Goal: Task Accomplishment & Management: Manage account settings

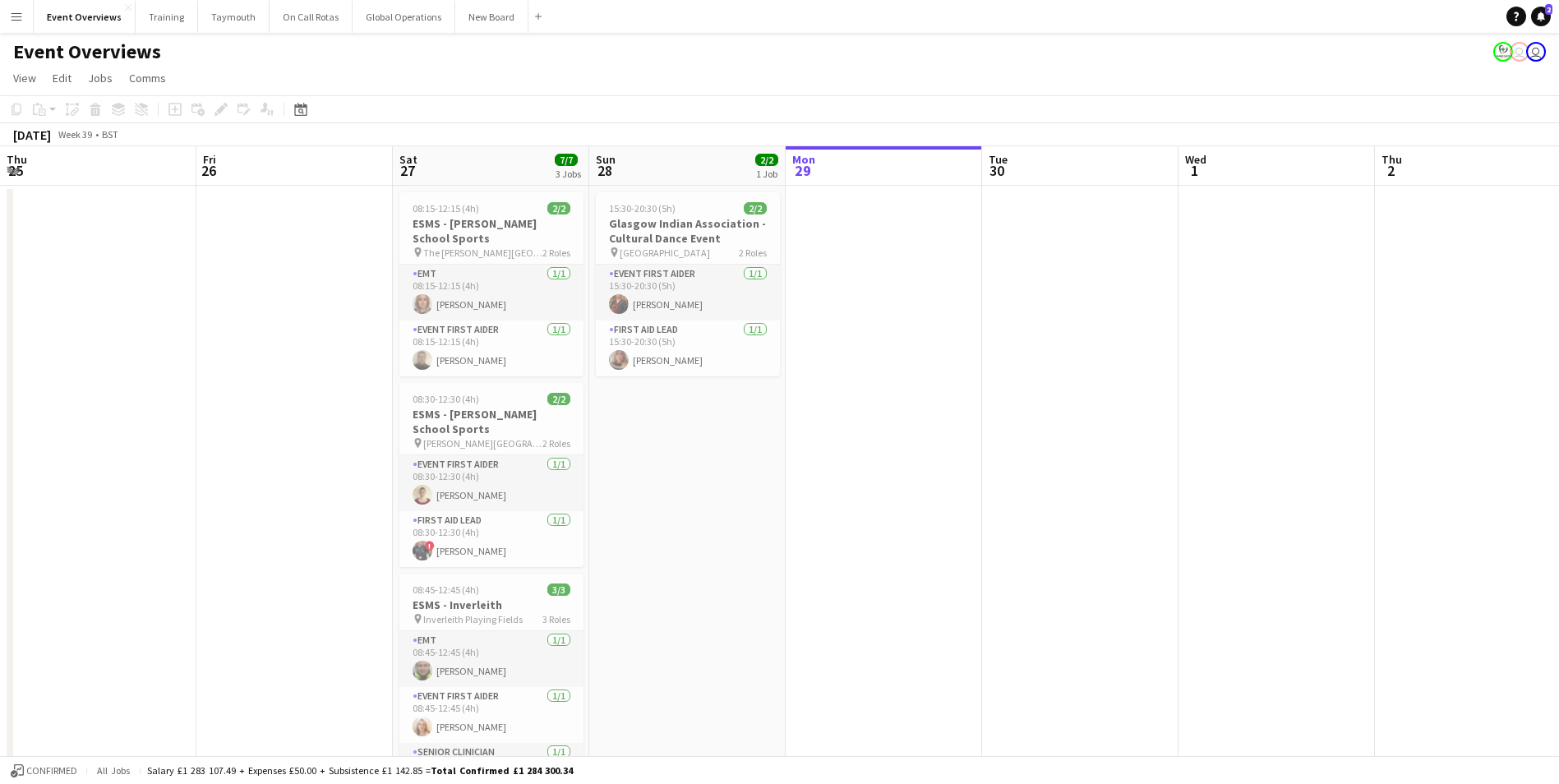
scroll to position [0, 579]
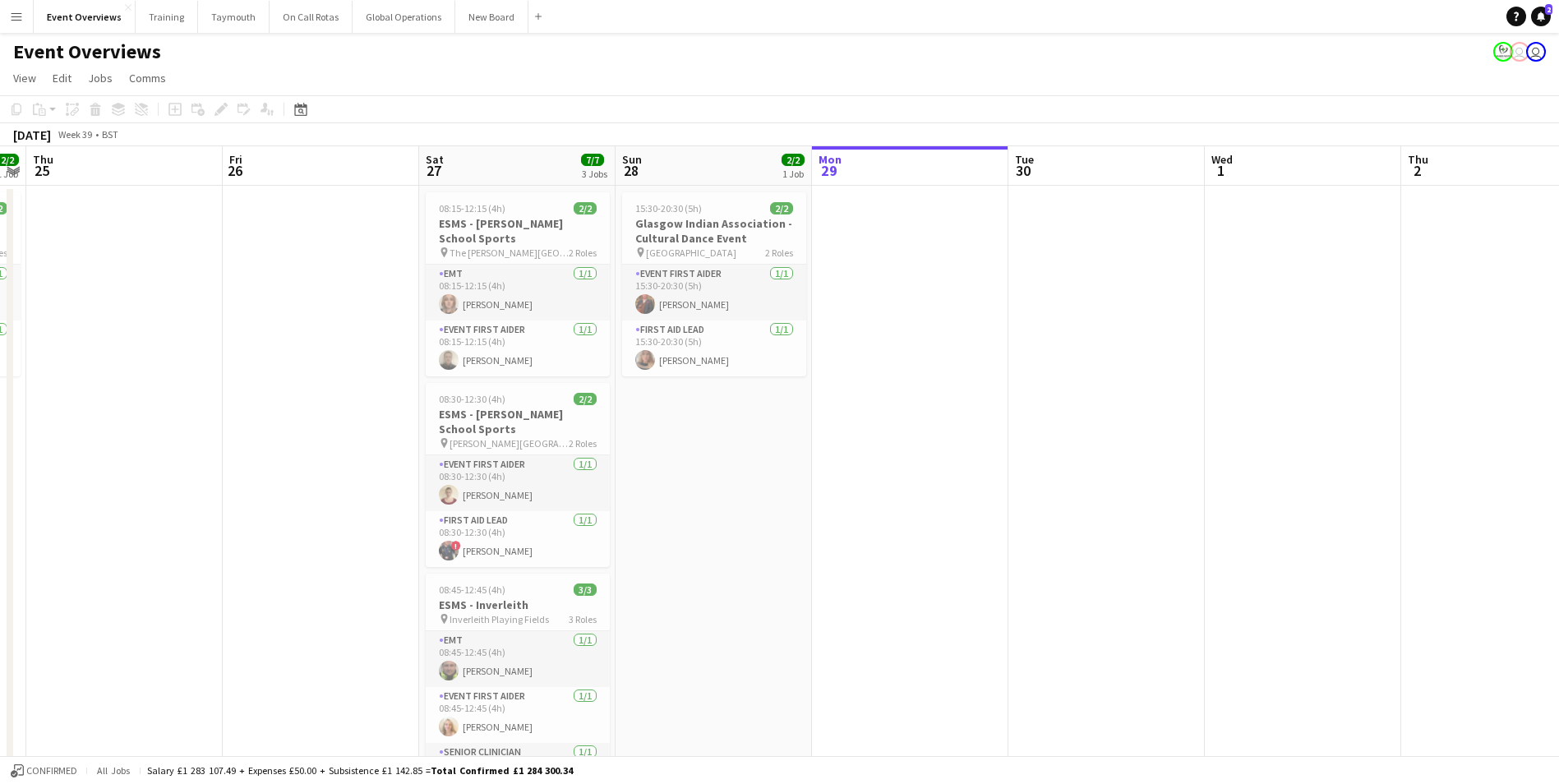
drag, startPoint x: 575, startPoint y: 536, endPoint x: 1013, endPoint y: 510, distance: 438.8
click at [1013, 510] on app-calendar-viewport "Tue 23 9/9 1 Job Wed 24 2/2 1 Job Thu 25 Fri 26 Sat 27 7/7 3 Jobs Sun 28 2/2 1 …" at bounding box center [779, 778] width 1559 height 1264
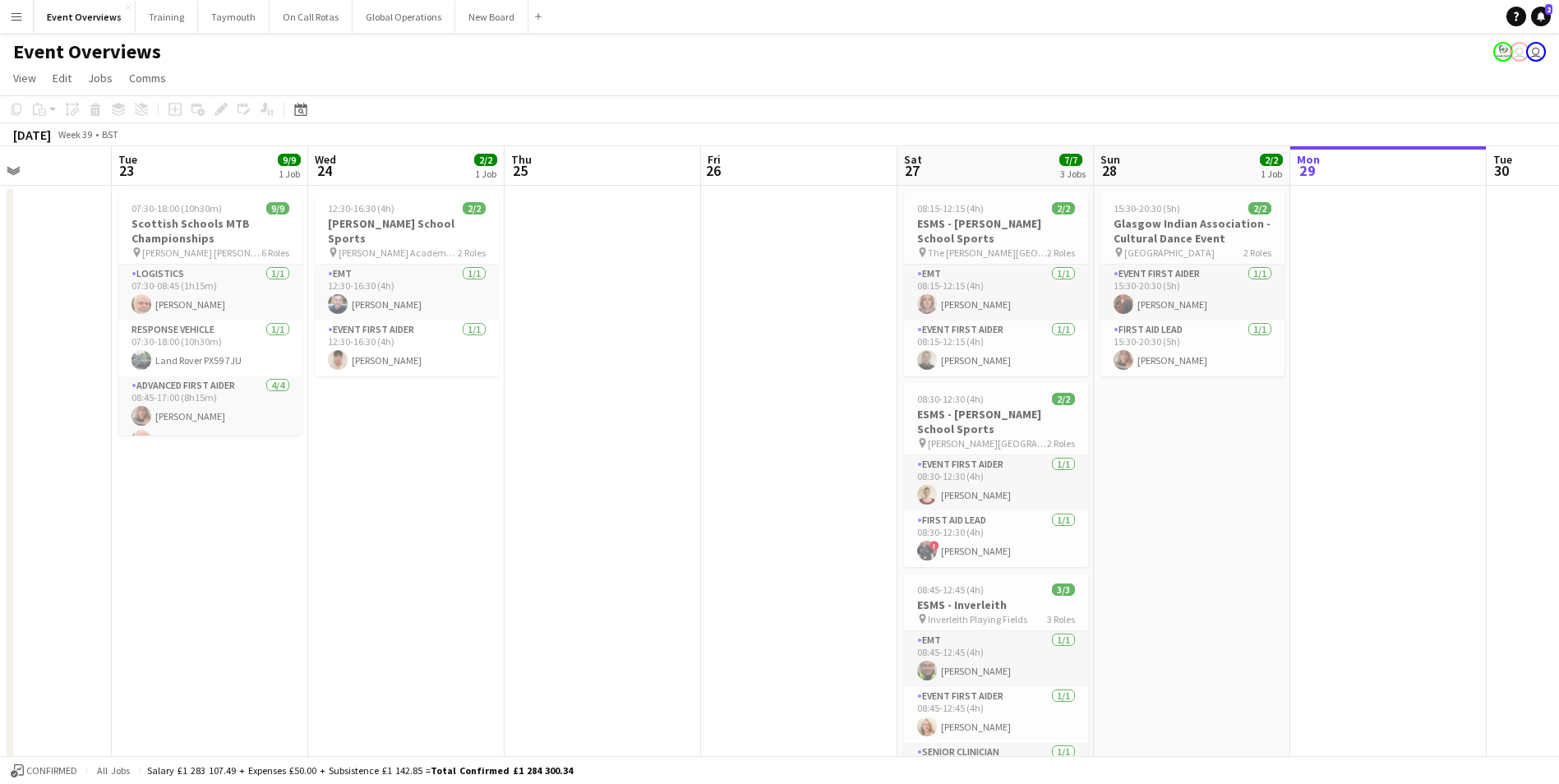
drag, startPoint x: 798, startPoint y: 591, endPoint x: 1130, endPoint y: 527, distance: 338.1
click at [1273, 527] on app-calendar-viewport "Sat 20 30/30 4 Jobs Sun 21 17/17 1 Job Mon 22 Tue 23 9/9 1 Job Wed 24 2/2 1 Job…" at bounding box center [779, 778] width 1559 height 1264
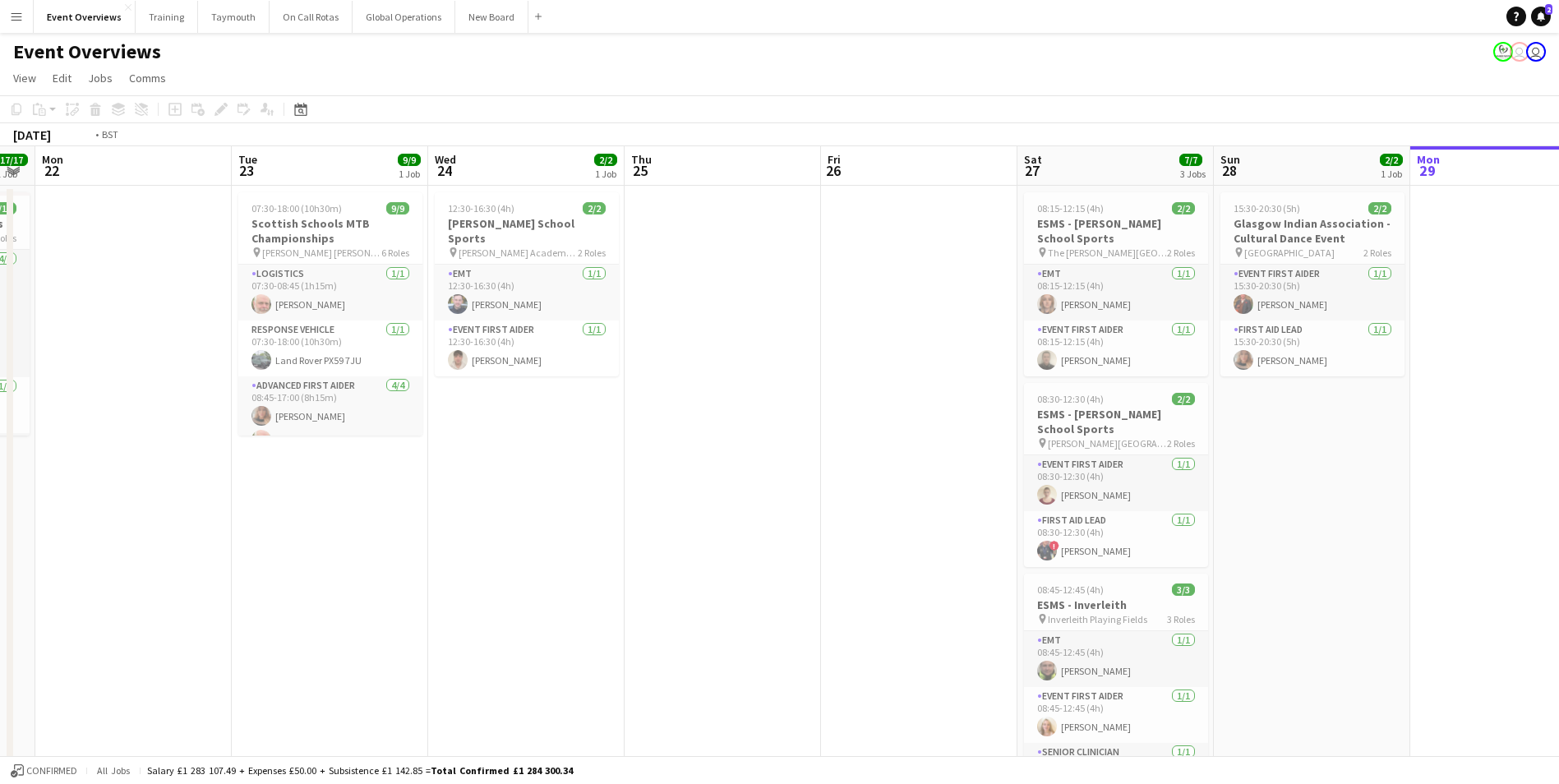
drag, startPoint x: 650, startPoint y: 540, endPoint x: 969, endPoint y: 502, distance: 321.3
click at [969, 502] on app-calendar-viewport "Sat 20 30/30 4 Jobs Sun 21 17/17 1 Job Mon 22 Tue 23 9/9 1 Job Wed 24 2/2 1 Job…" at bounding box center [779, 778] width 1559 height 1264
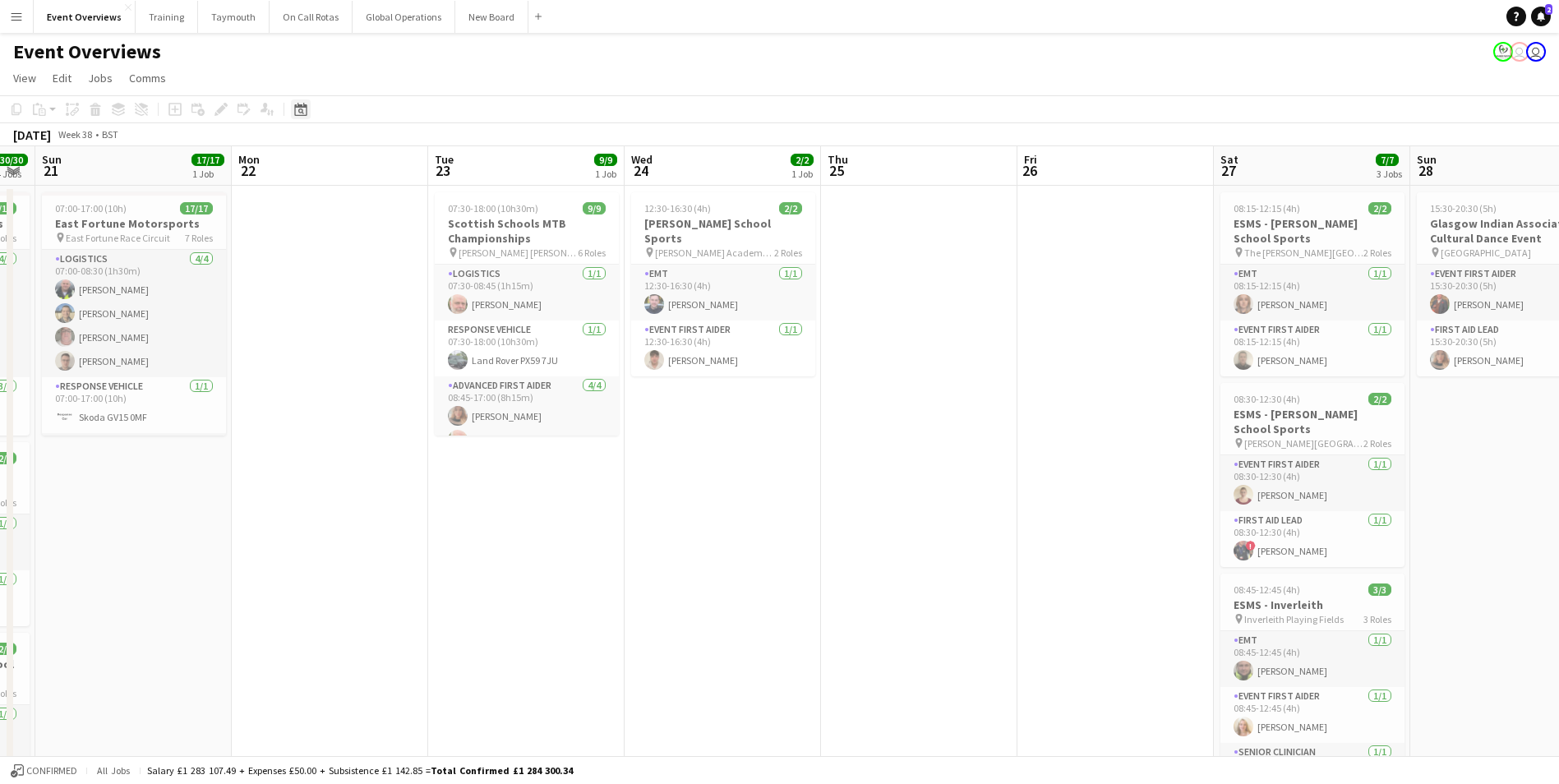
click at [301, 107] on icon at bounding box center [301, 109] width 12 height 13
click at [418, 369] on button "[DATE]" at bounding box center [418, 367] width 48 height 26
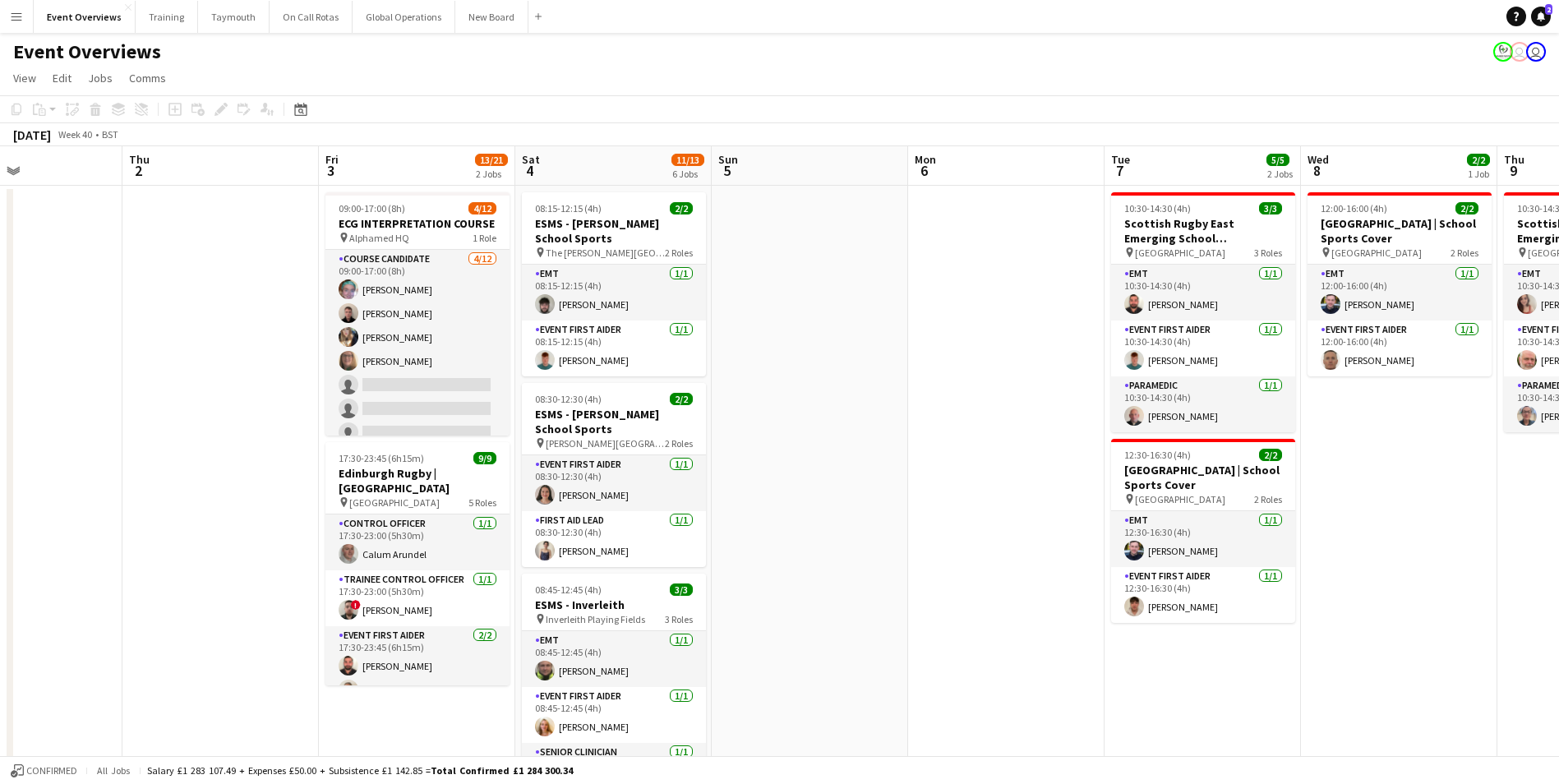
scroll to position [0, 514]
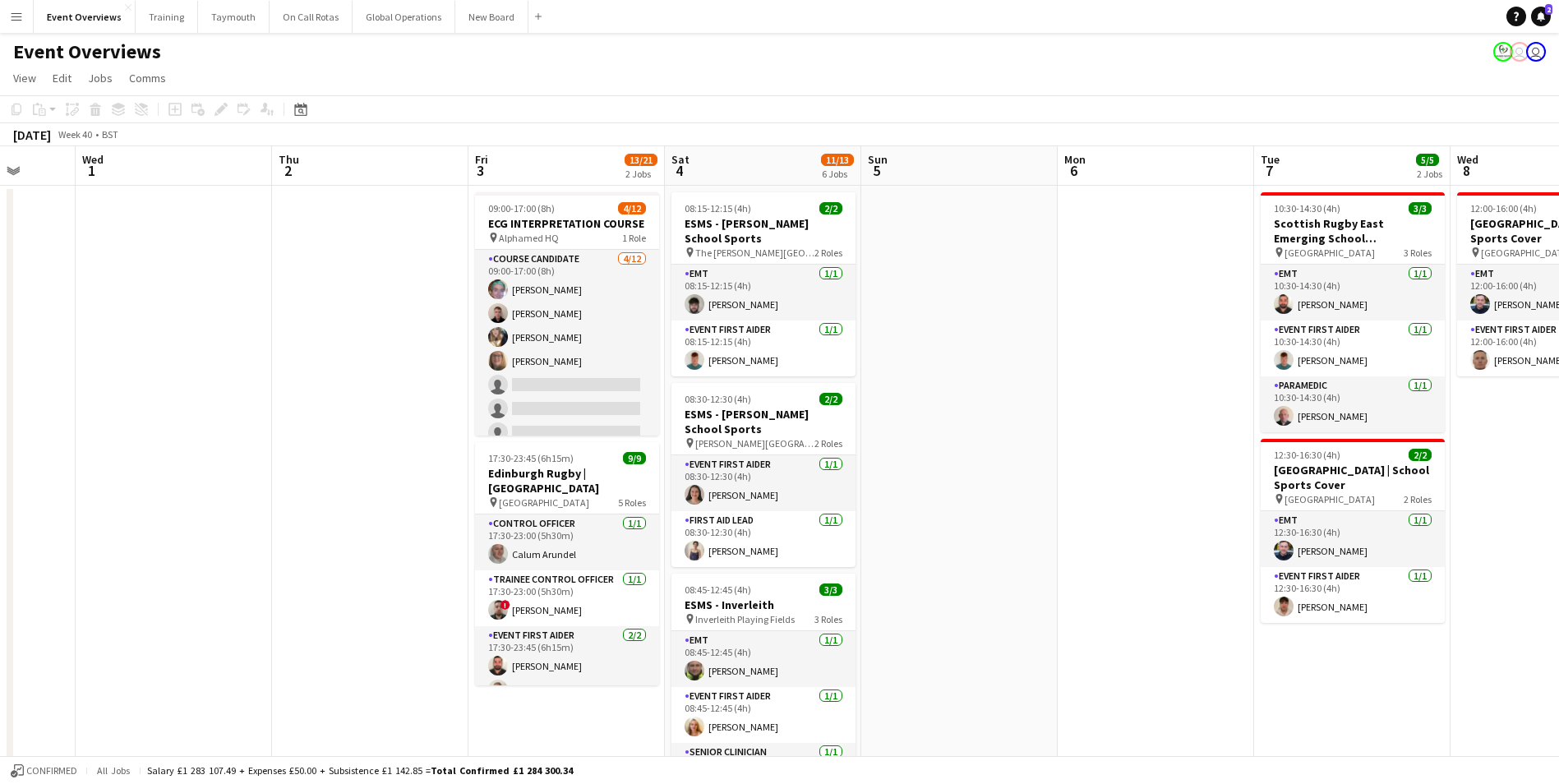
drag, startPoint x: 770, startPoint y: 531, endPoint x: -67, endPoint y: 538, distance: 837.0
click at [0, 538] on html "Menu Boards Boards Boards All jobs Status Workforce Workforce My Workforce Recr…" at bounding box center [779, 719] width 1559 height 1439
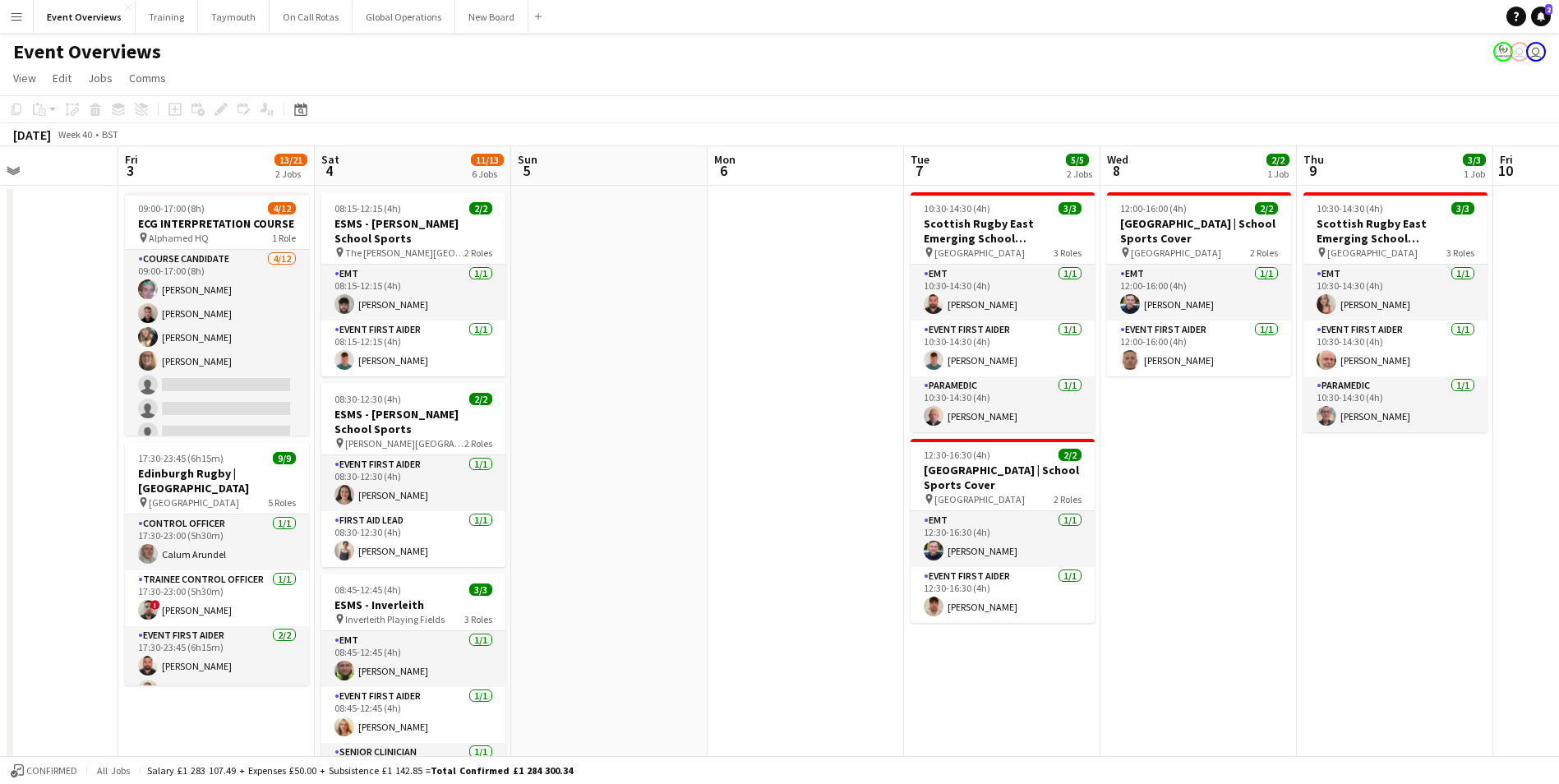
scroll to position [0, 513]
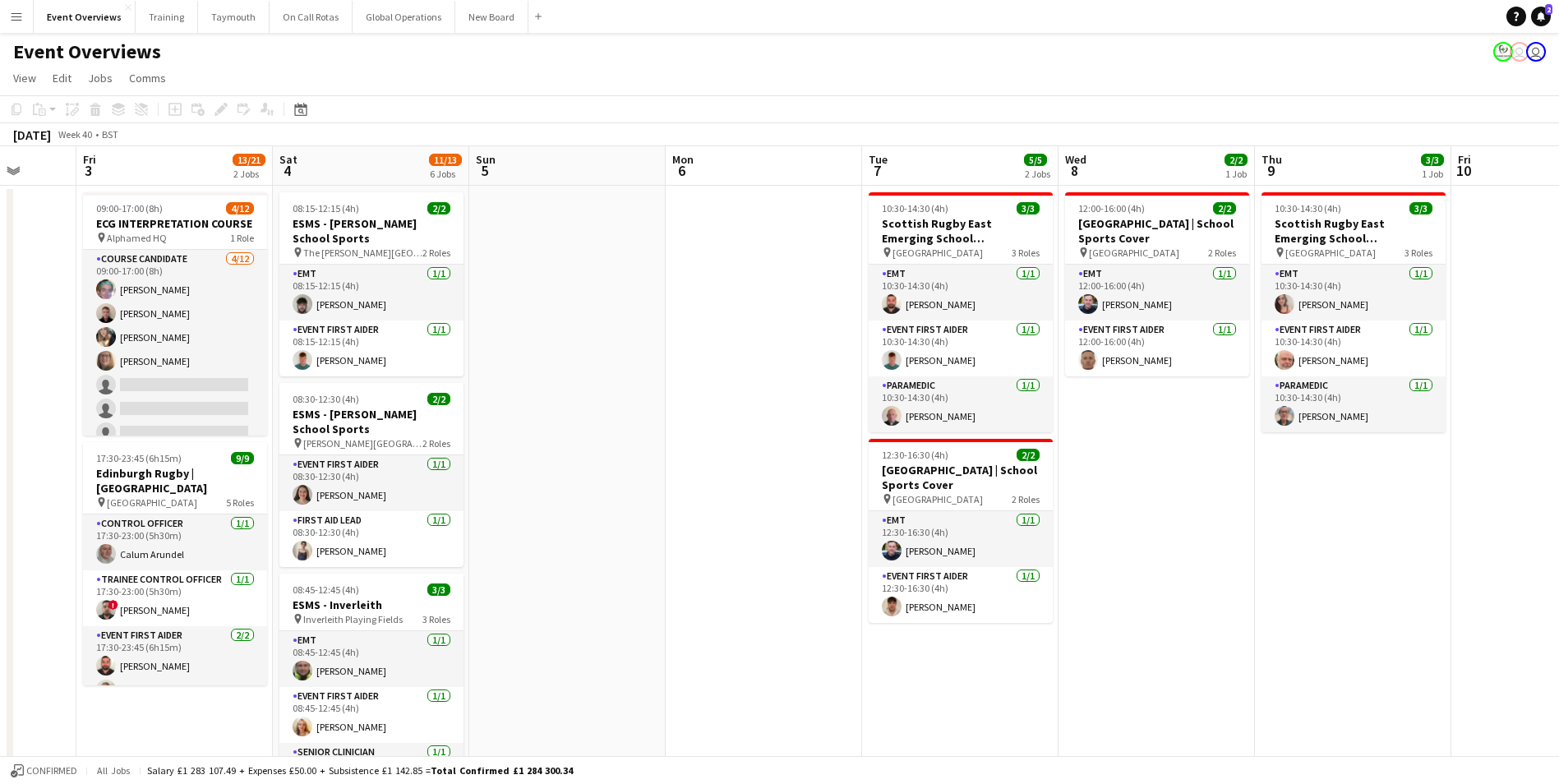
drag, startPoint x: 958, startPoint y: 470, endPoint x: 567, endPoint y: 517, distance: 393.8
click at [567, 517] on app-calendar-viewport "Tue 30 Wed 1 Thu 2 Fri 3 13/21 2 Jobs Sat 4 11/13 6 Jobs Sun 5 Mon 6 Tue 7 5/5 …" at bounding box center [779, 778] width 1559 height 1264
click at [302, 109] on icon "Date picker" at bounding box center [301, 109] width 13 height 13
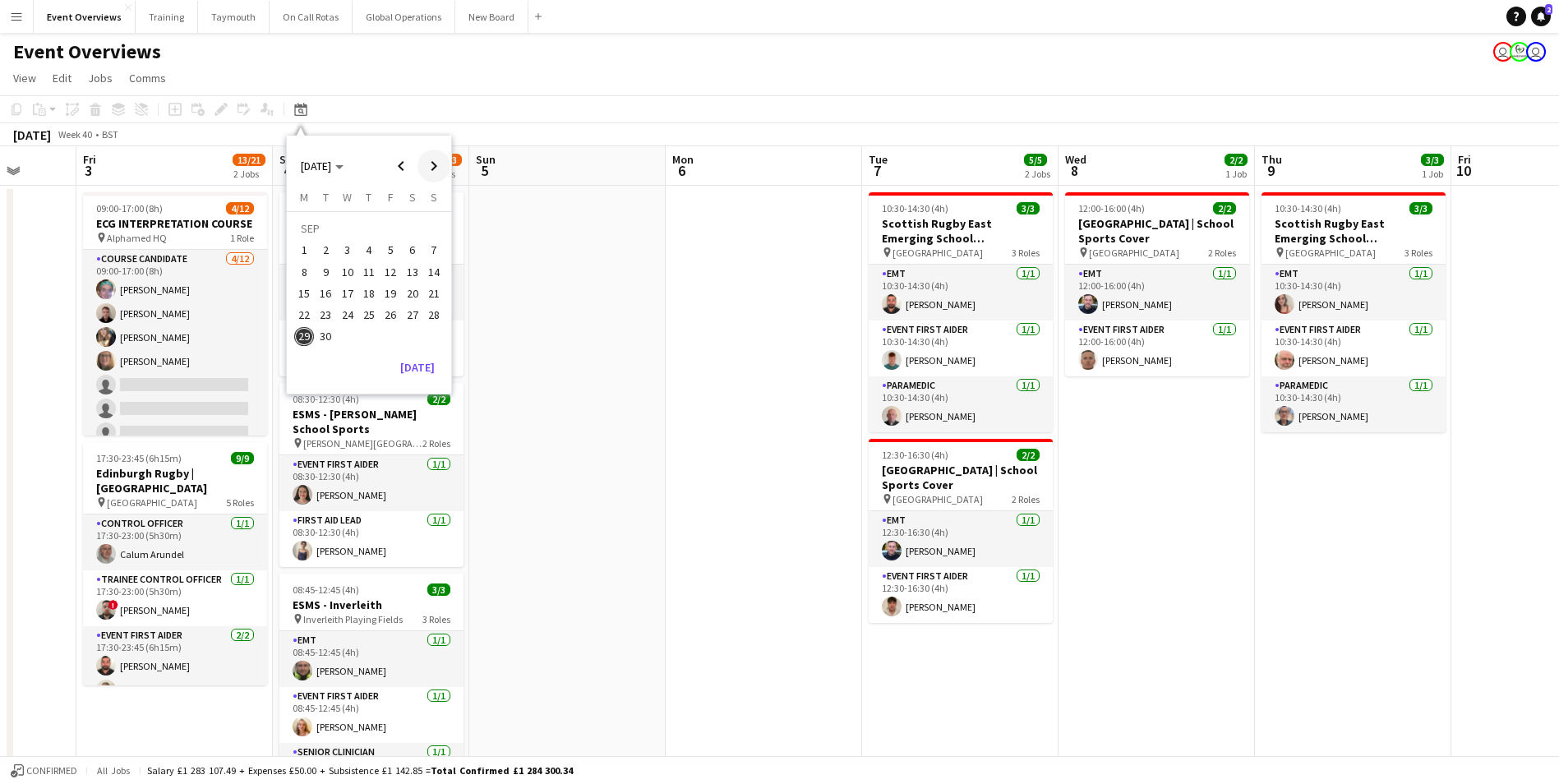
click at [433, 168] on span "Next month" at bounding box center [434, 166] width 33 height 33
click at [432, 163] on span "Next month" at bounding box center [434, 166] width 33 height 33
click at [408, 272] on span "15" at bounding box center [412, 276] width 19 height 19
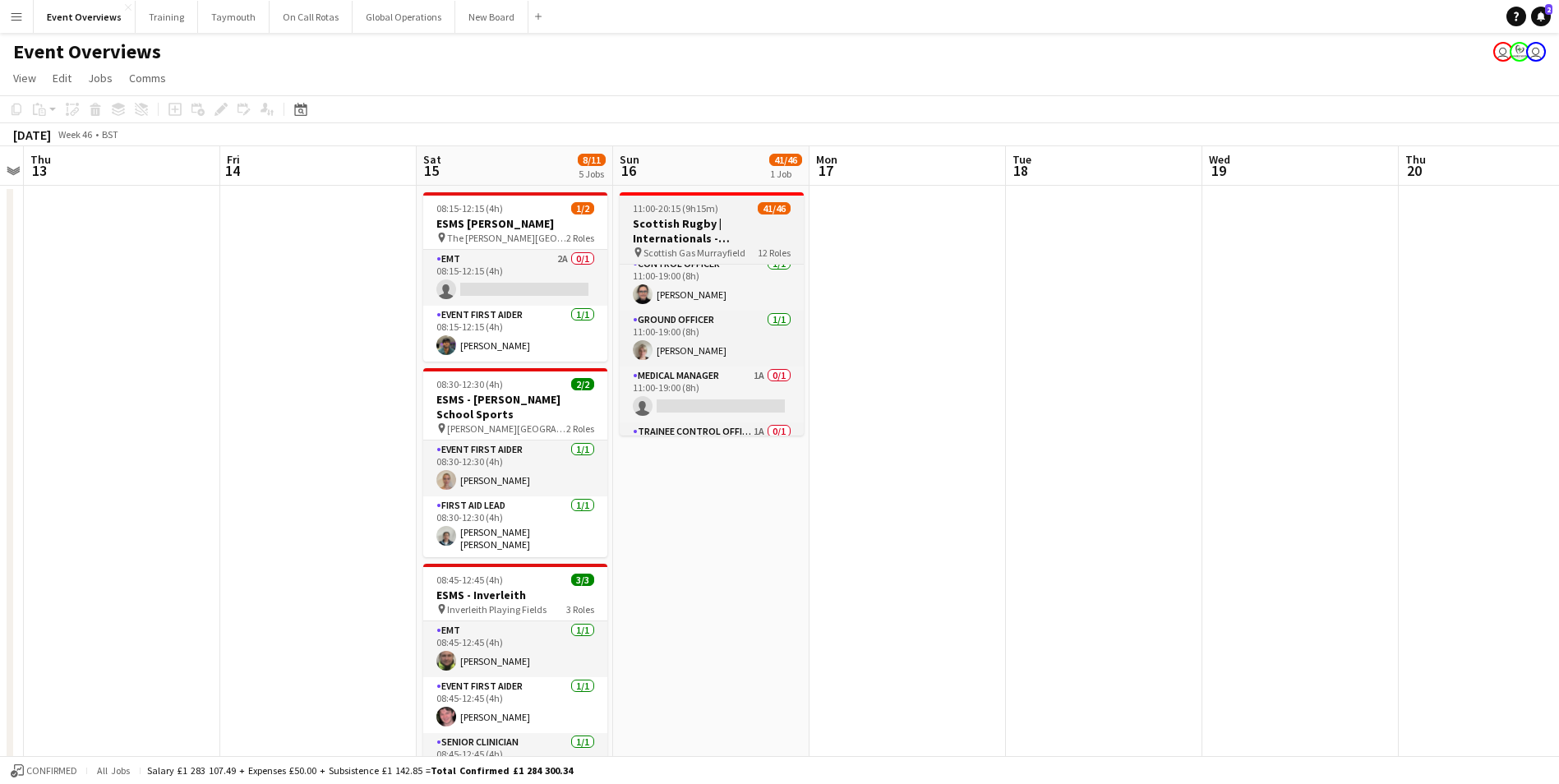
scroll to position [0, 0]
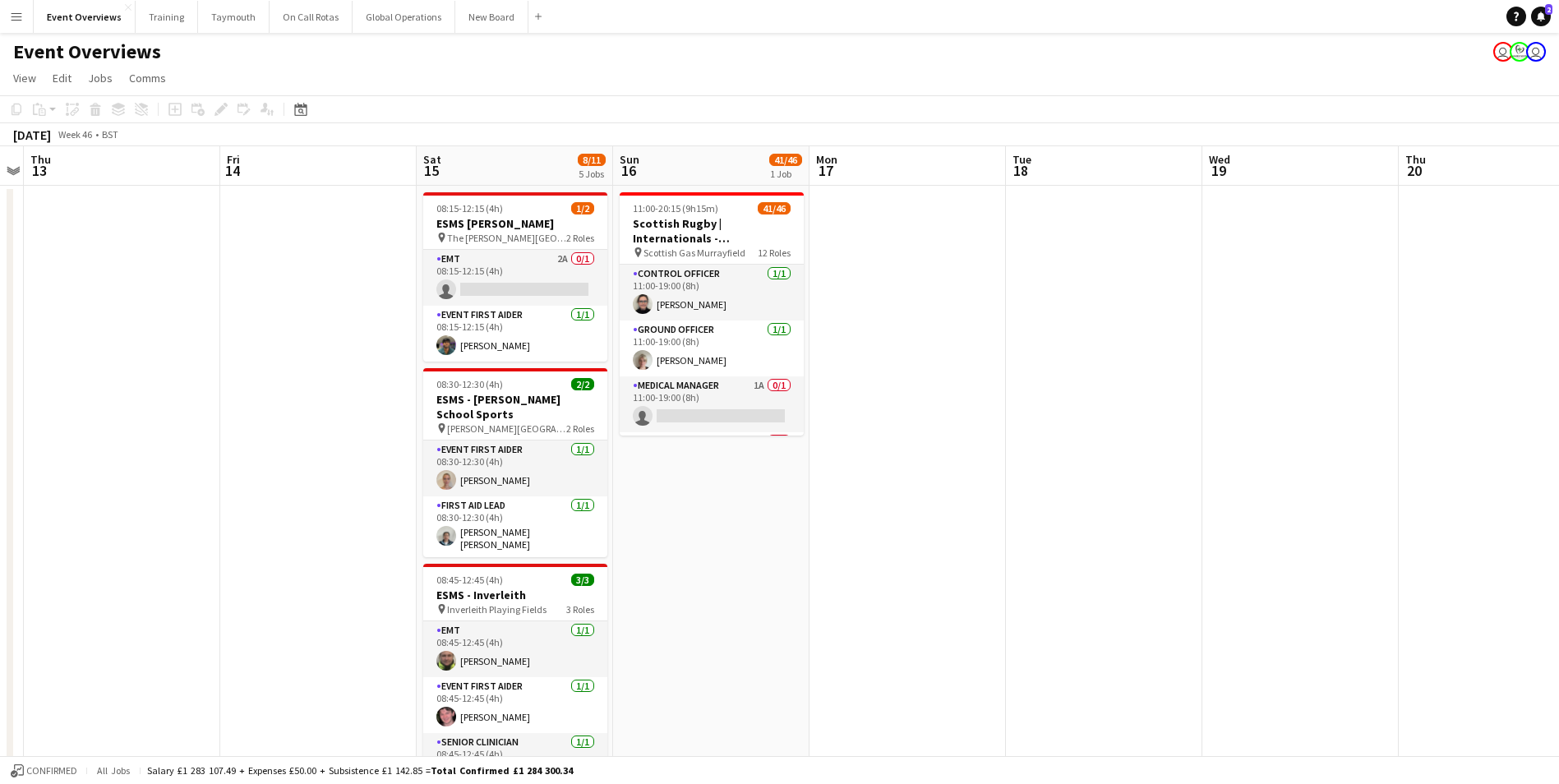
click at [868, 305] on app-date-cell at bounding box center [908, 798] width 197 height 1224
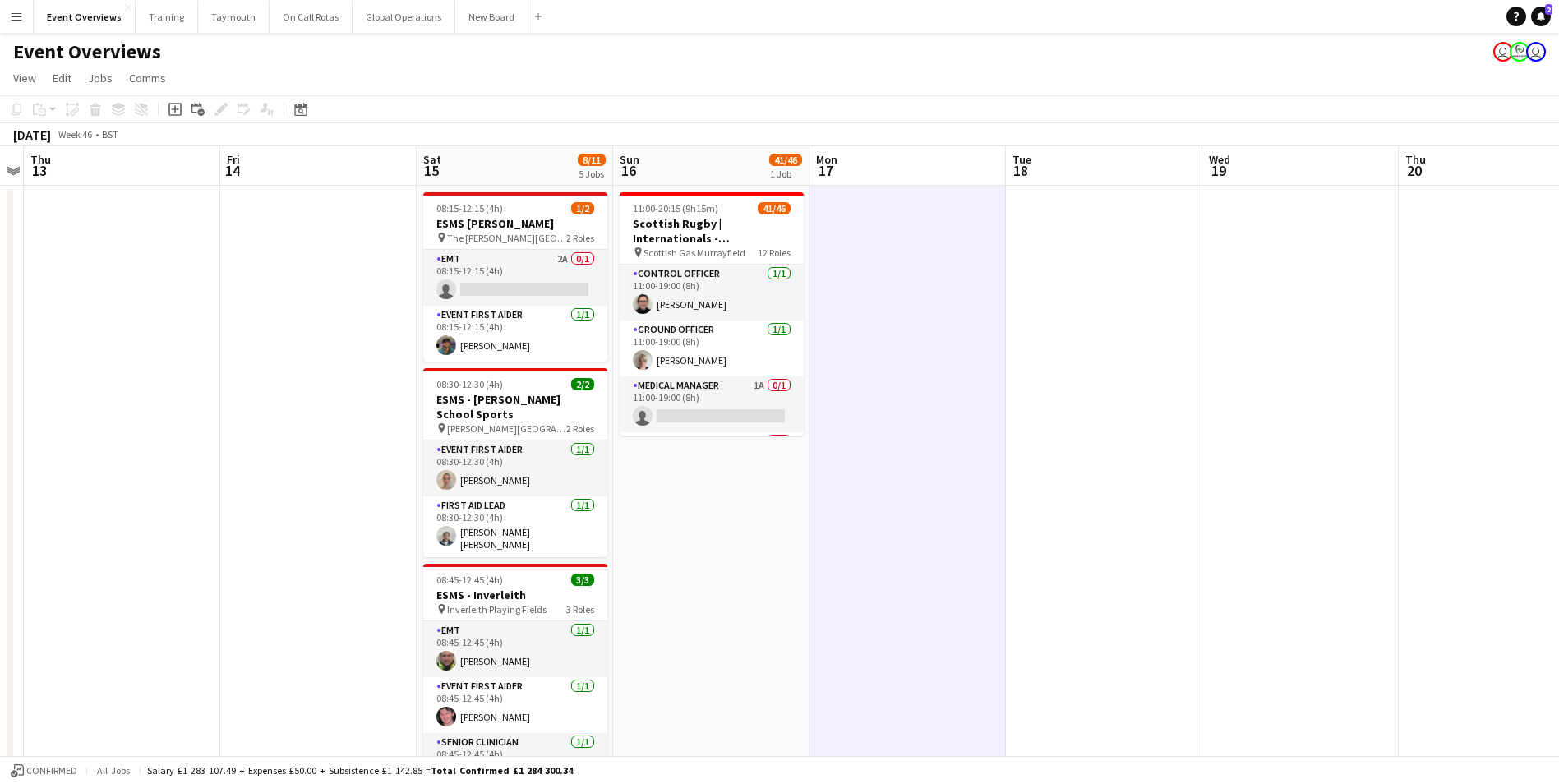
click at [728, 606] on app-date-cell "11:00-20:15 (9h15m) 41/46 Scottish Rugby | Internationals - [GEOGRAPHIC_DATA] v…" at bounding box center [711, 798] width 197 height 1224
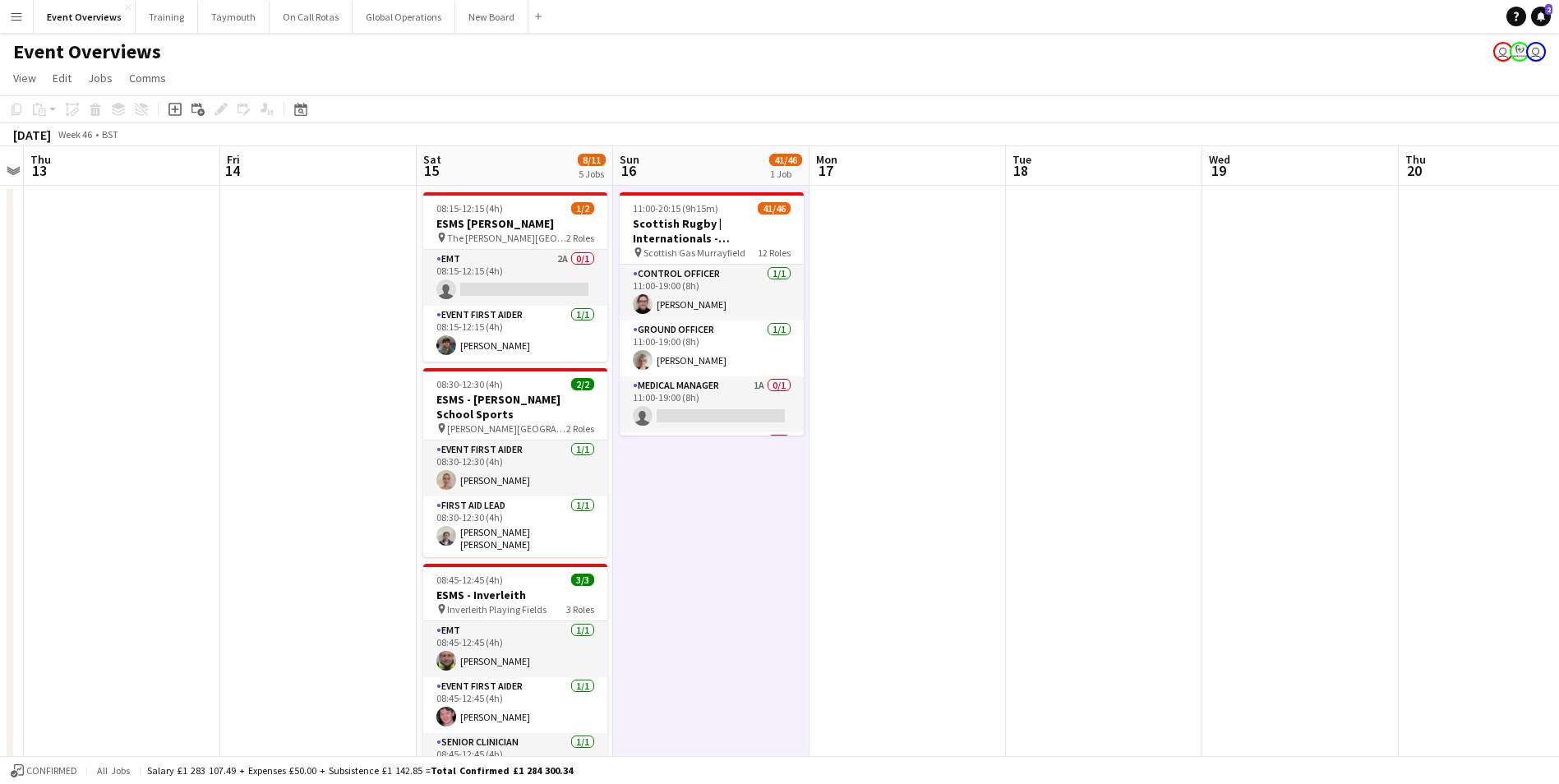
drag, startPoint x: 1219, startPoint y: 544, endPoint x: 1138, endPoint y: 570, distance: 85.1
click at [1219, 544] on app-date-cell at bounding box center [1300, 798] width 197 height 1224
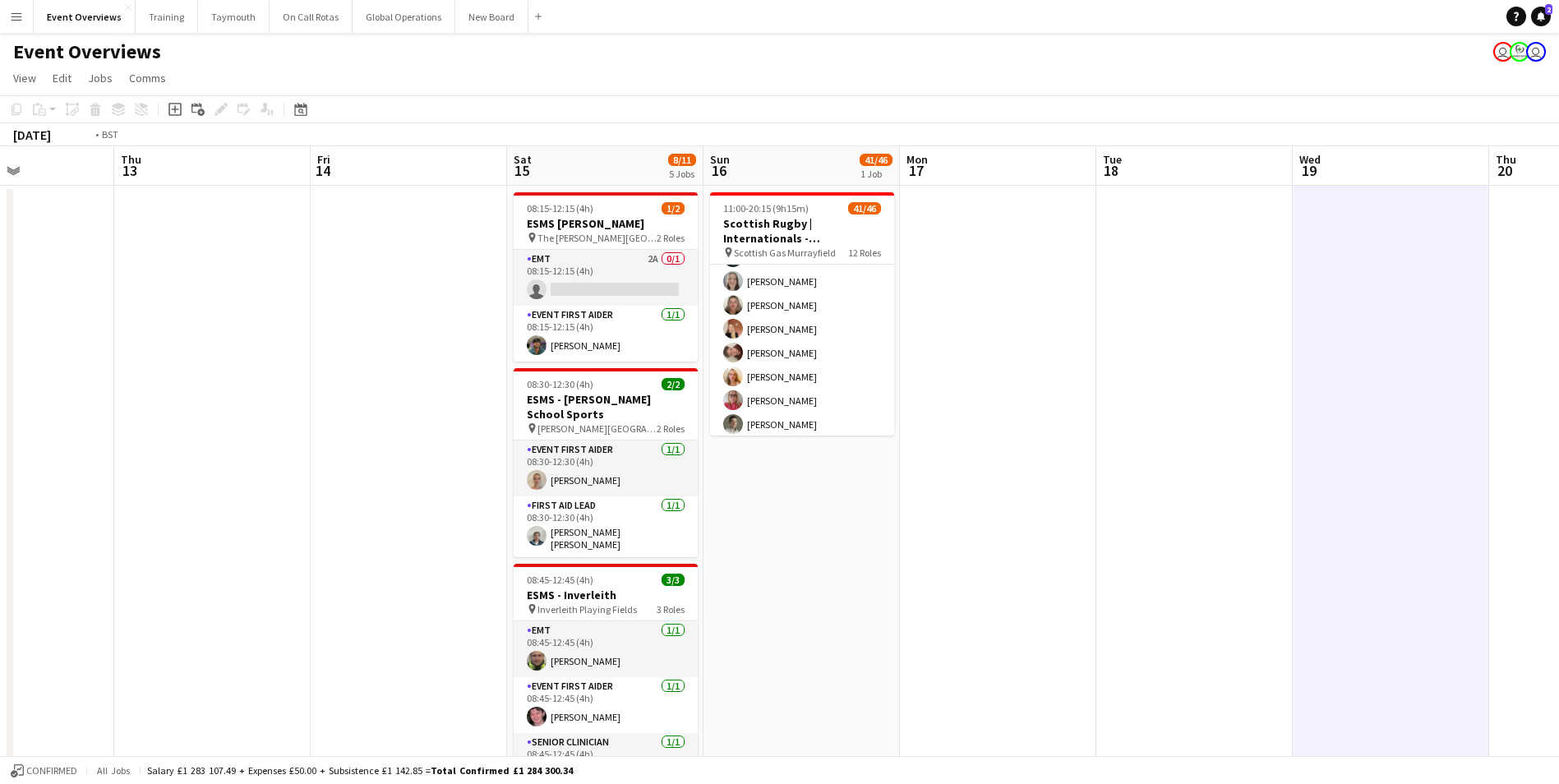
drag, startPoint x: 689, startPoint y: 603, endPoint x: 1526, endPoint y: 611, distance: 837.0
click at [1526, 611] on app-calendar-viewport "Mon 10 Tue 11 Wed 12 Thu 13 Fri 14 Sat 15 8/11 5 Jobs Sun 16 41/46 1 Job Mon 17…" at bounding box center [779, 778] width 1559 height 1264
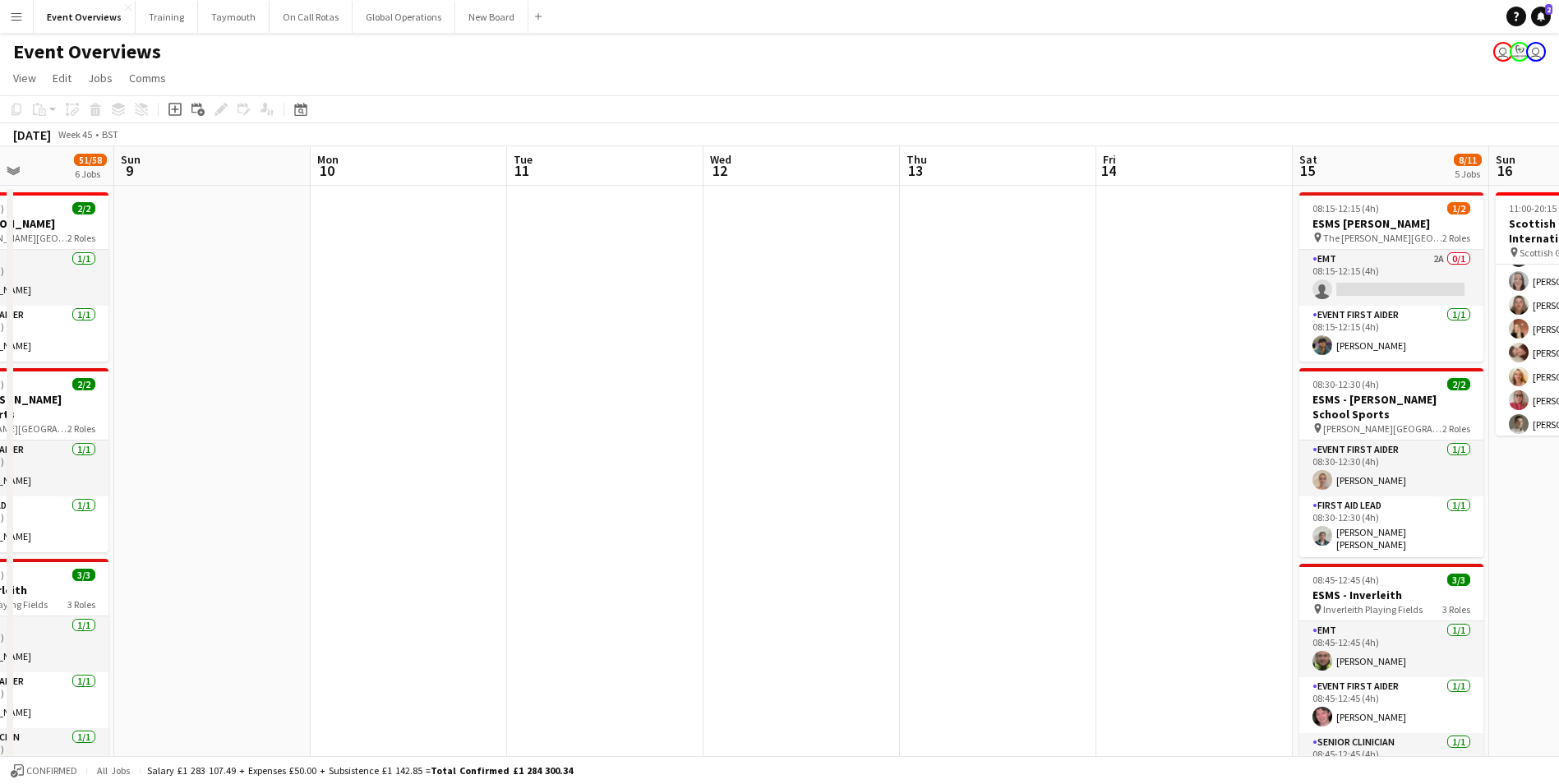
scroll to position [0, 515]
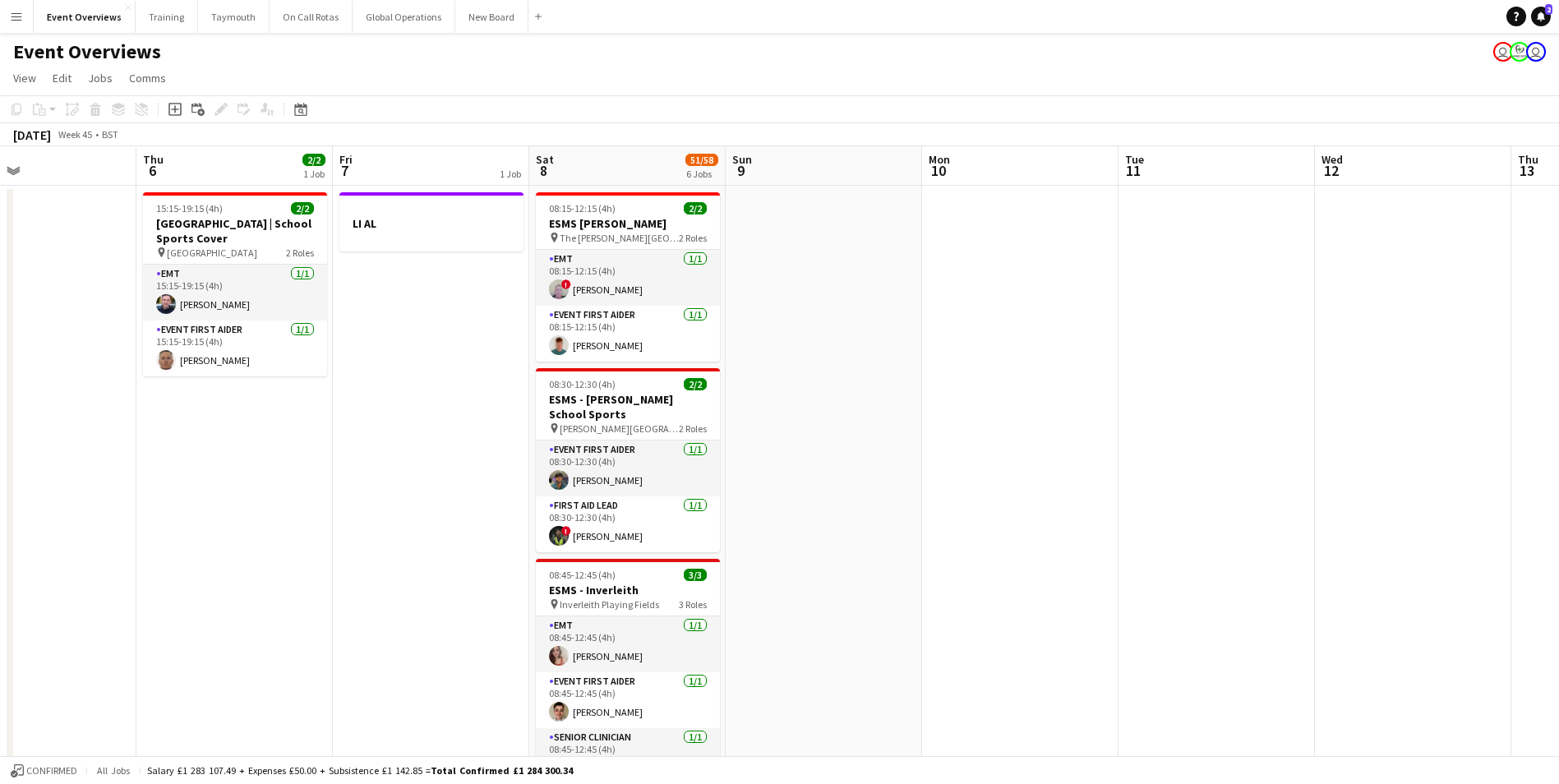
drag, startPoint x: 905, startPoint y: 538, endPoint x: 1465, endPoint y: 461, distance: 565.3
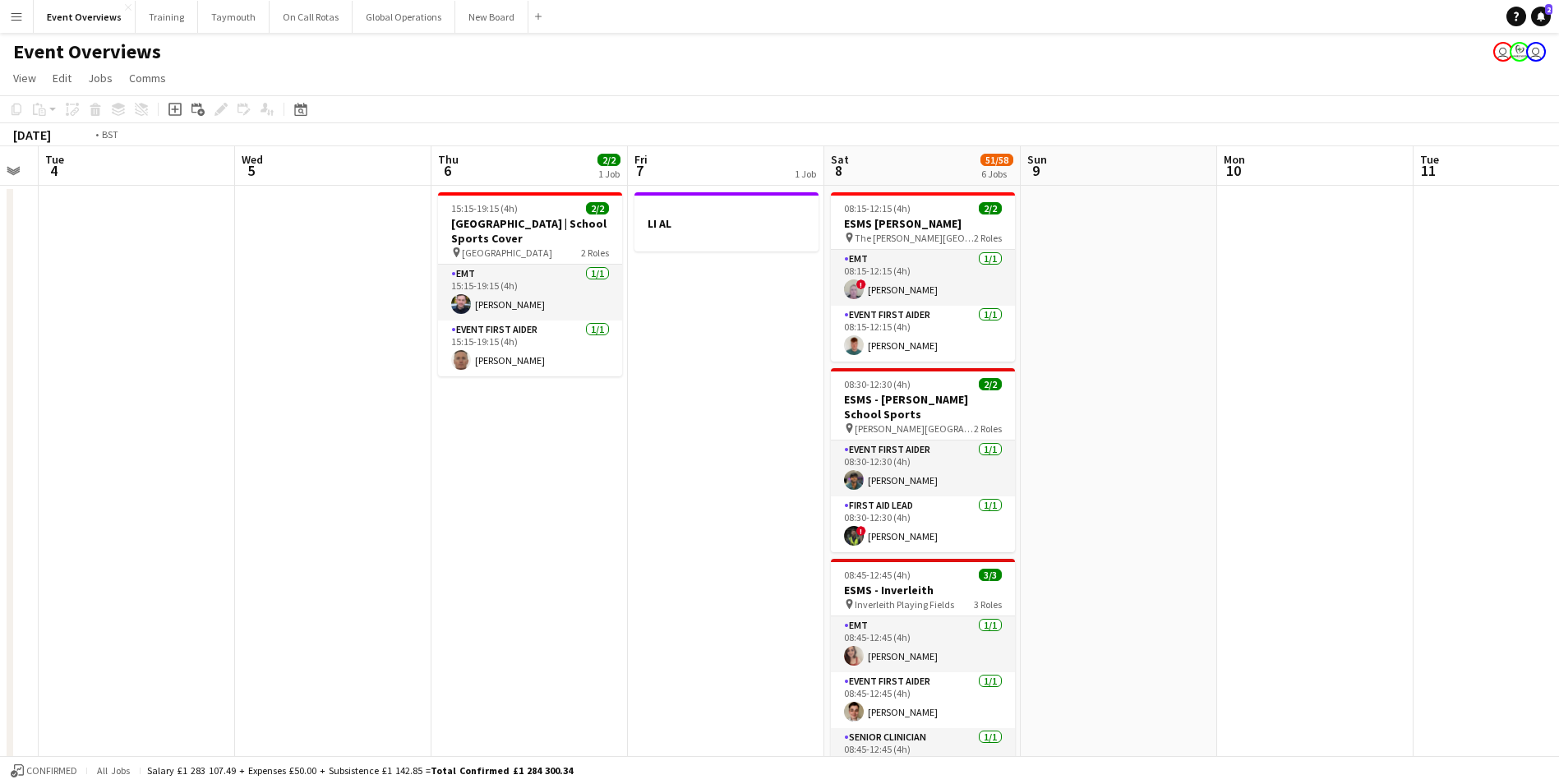
scroll to position [0, 344]
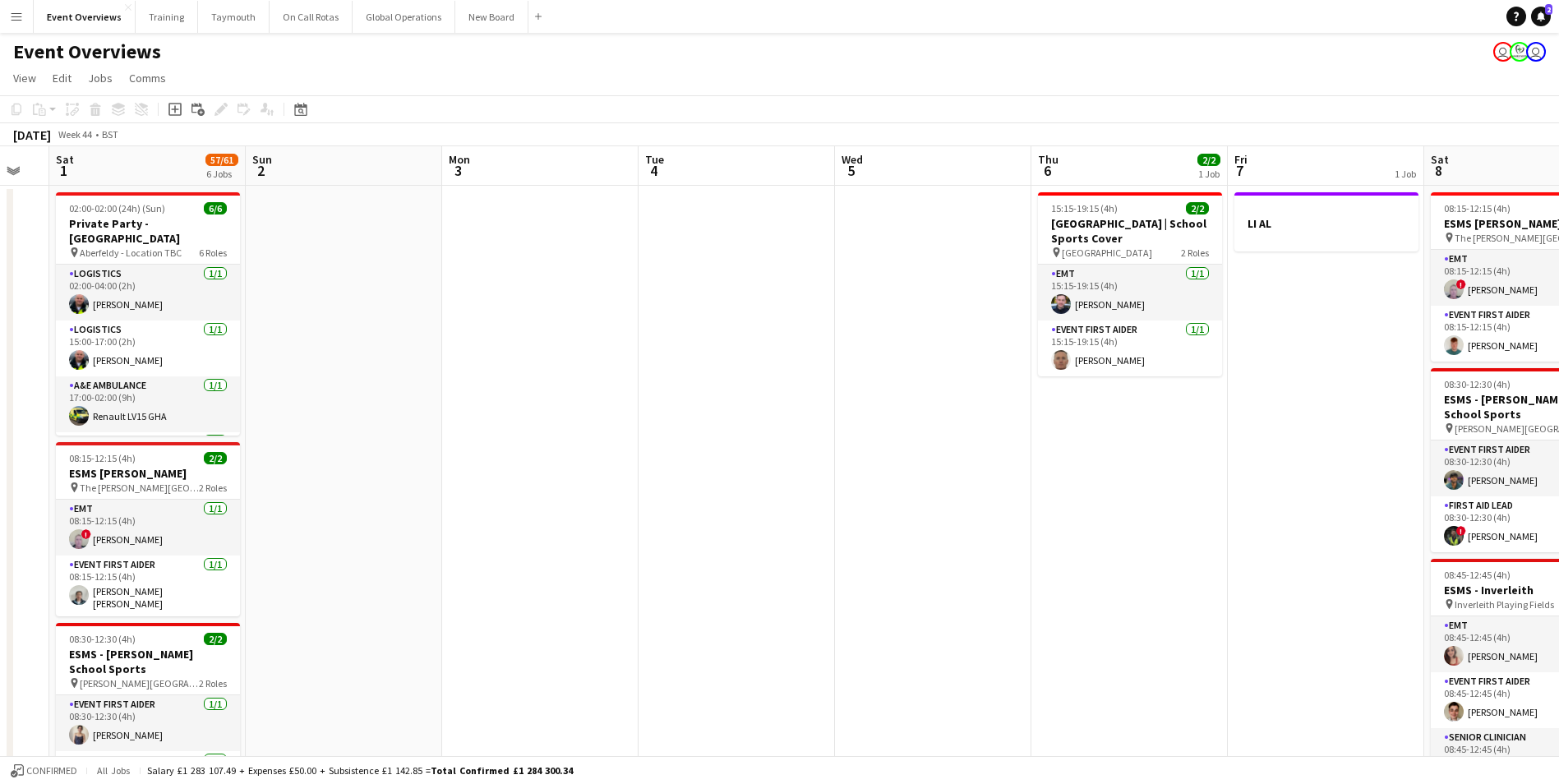
drag, startPoint x: 513, startPoint y: 548, endPoint x: 1195, endPoint y: 517, distance: 682.7
click at [293, 107] on div "Date picker" at bounding box center [301, 109] width 19 height 19
click at [421, 350] on button "[DATE]" at bounding box center [418, 349] width 48 height 26
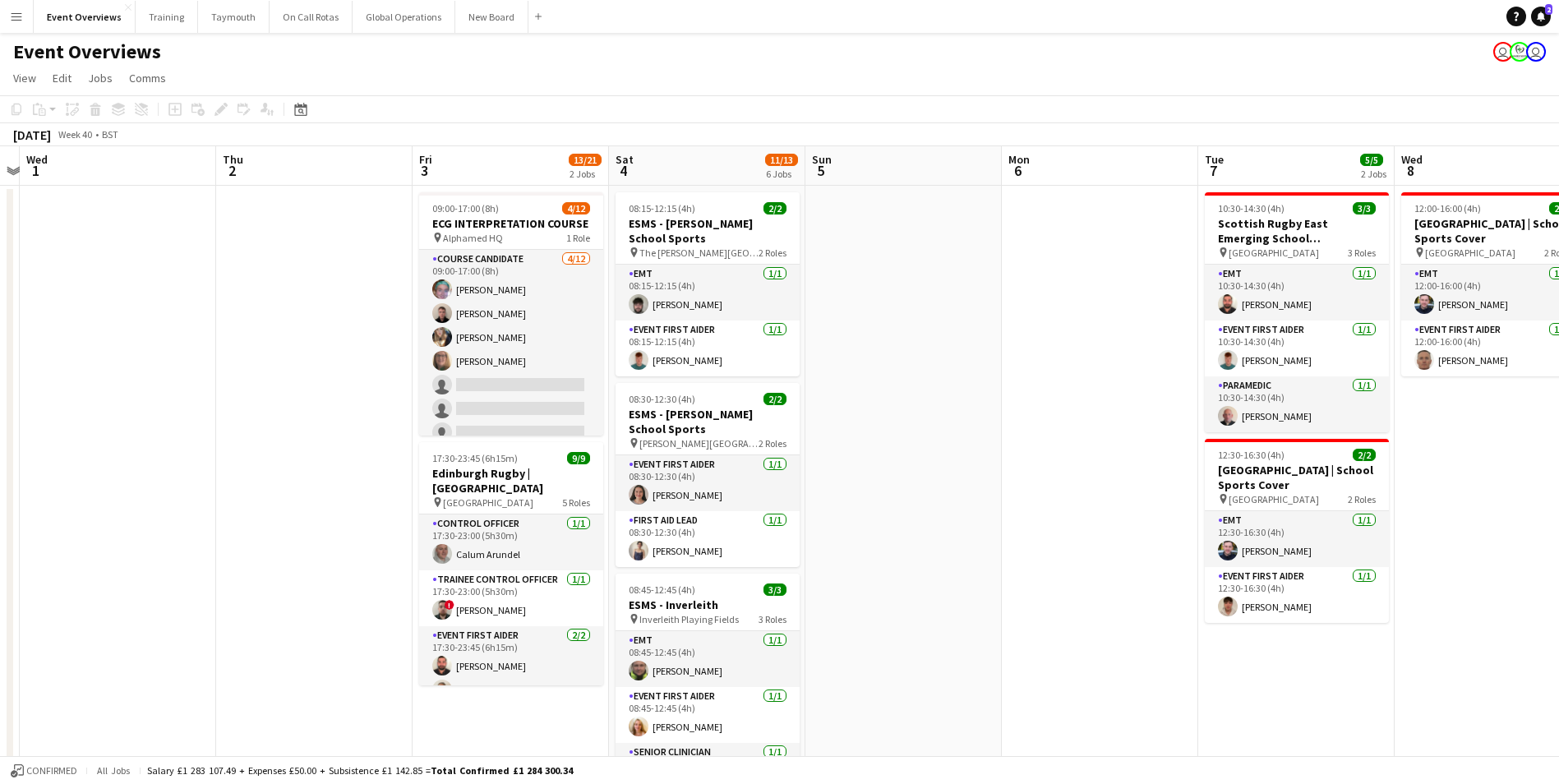
drag, startPoint x: 857, startPoint y: 564, endPoint x: 132, endPoint y: 583, distance: 725.2
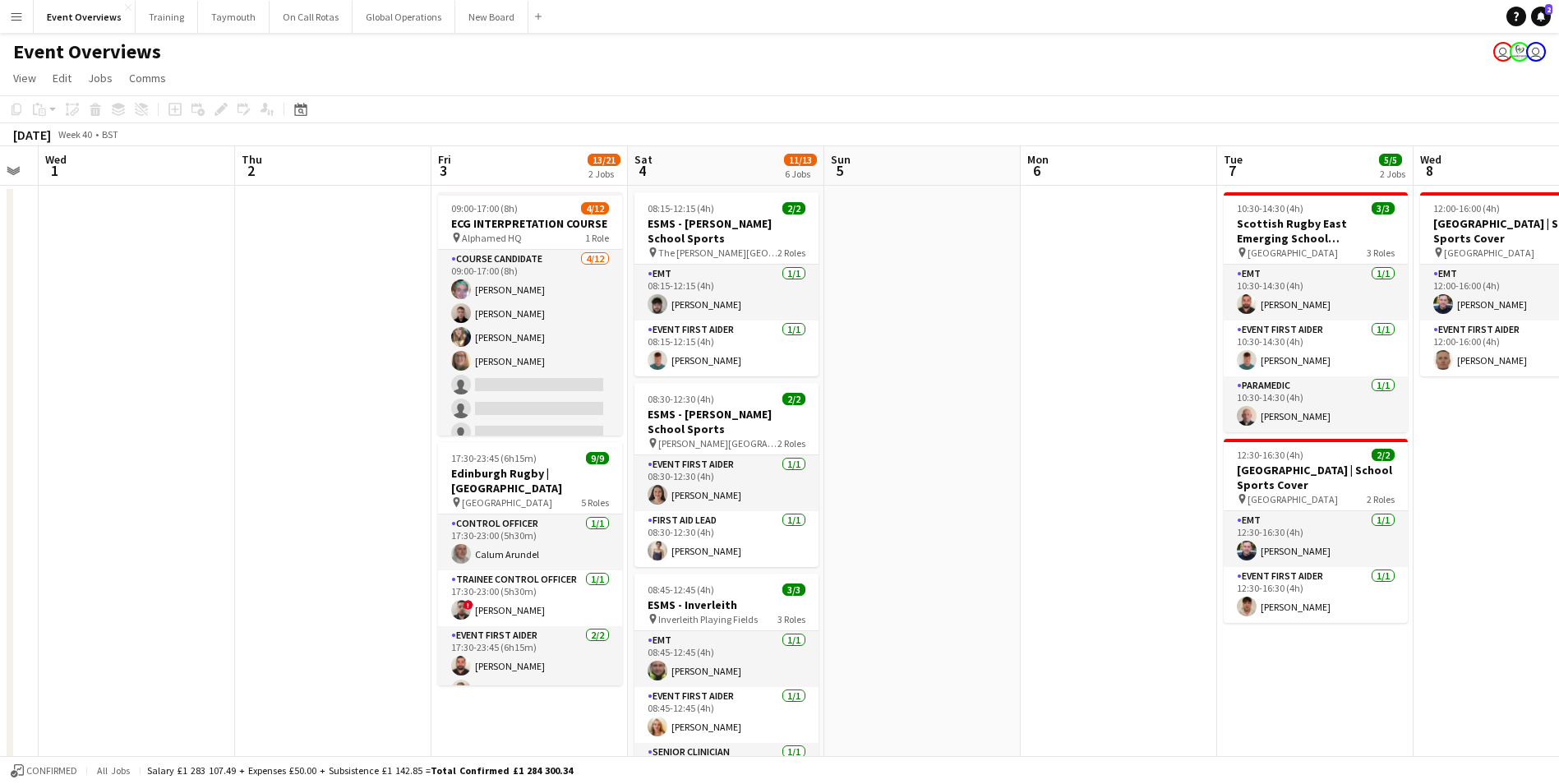
scroll to position [0, 334]
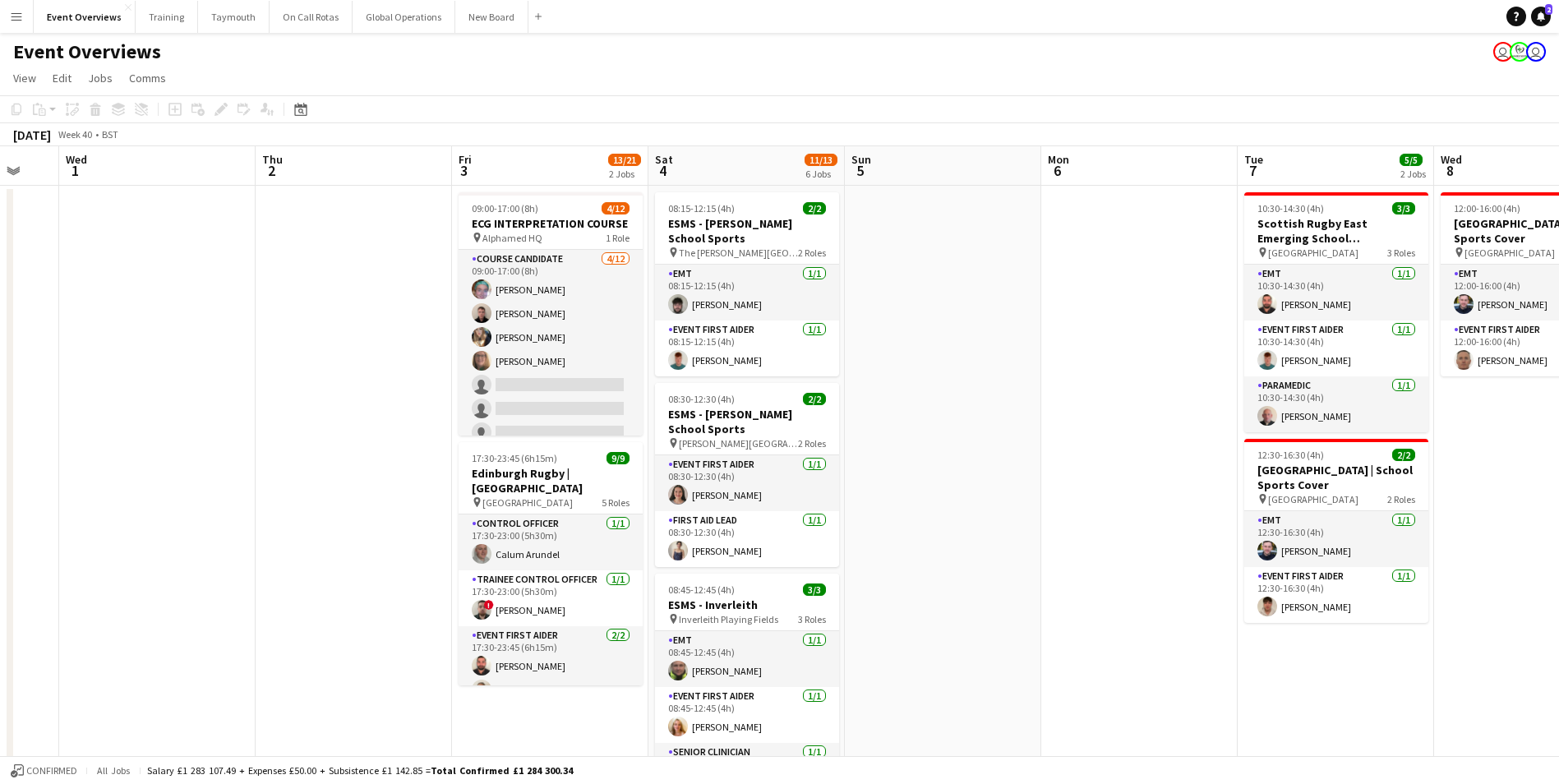
drag, startPoint x: 871, startPoint y: 482, endPoint x: 916, endPoint y: 492, distance: 46.1
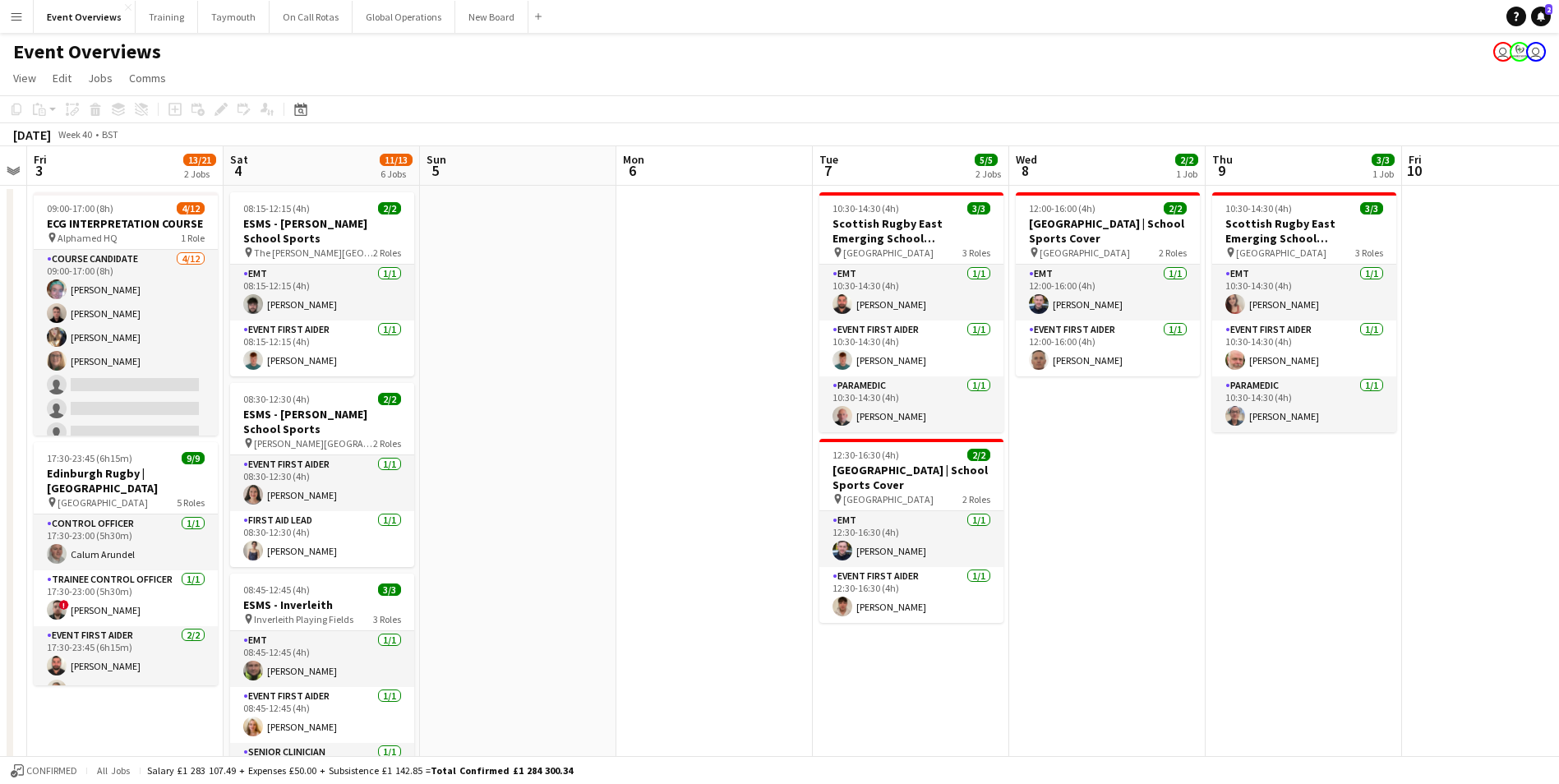
scroll to position [0, 642]
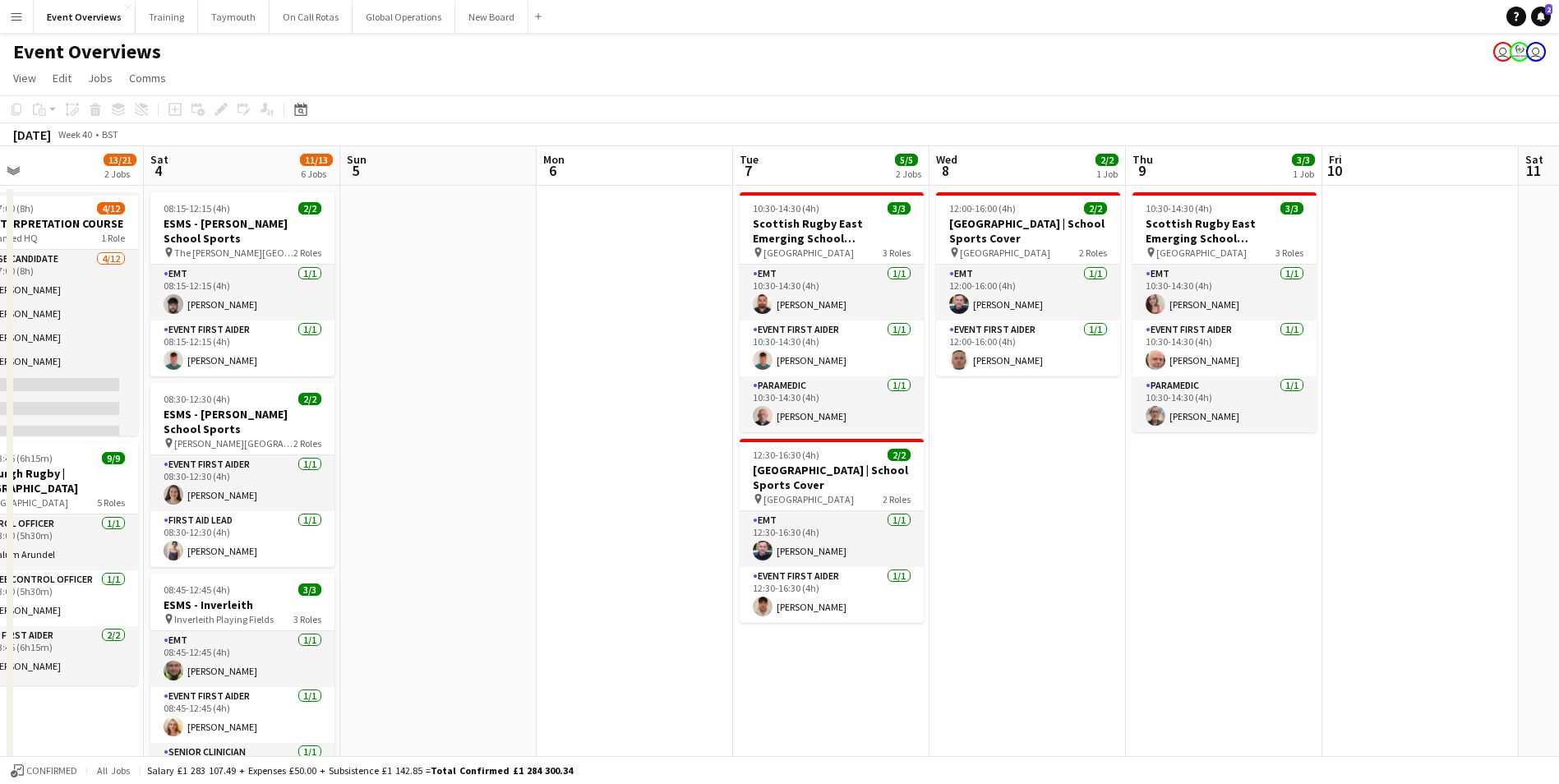
drag, startPoint x: 914, startPoint y: 433, endPoint x: 512, endPoint y: 483, distance: 405.1
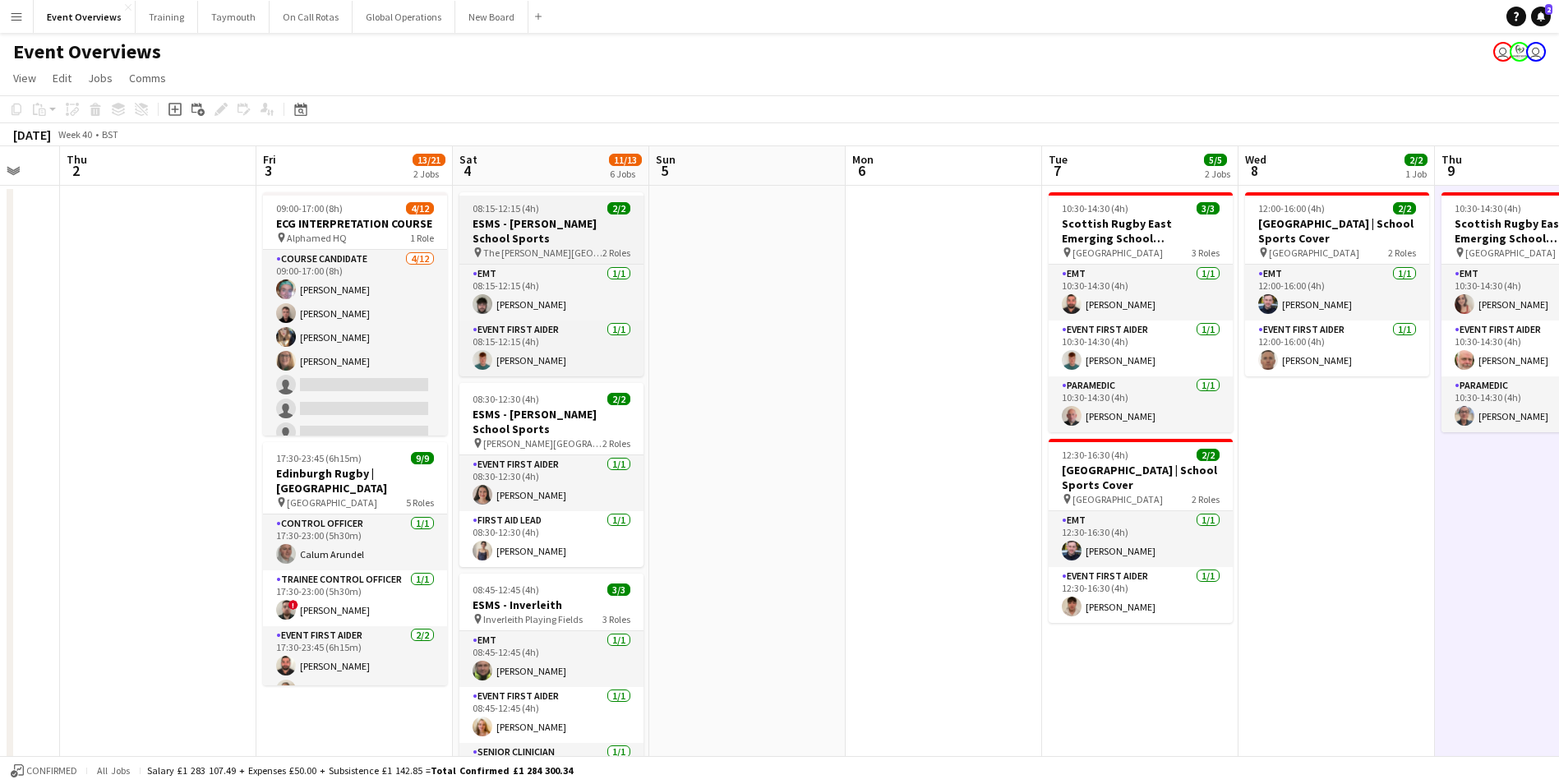
drag, startPoint x: 548, startPoint y: 492, endPoint x: 525, endPoint y: 262, distance: 231.1
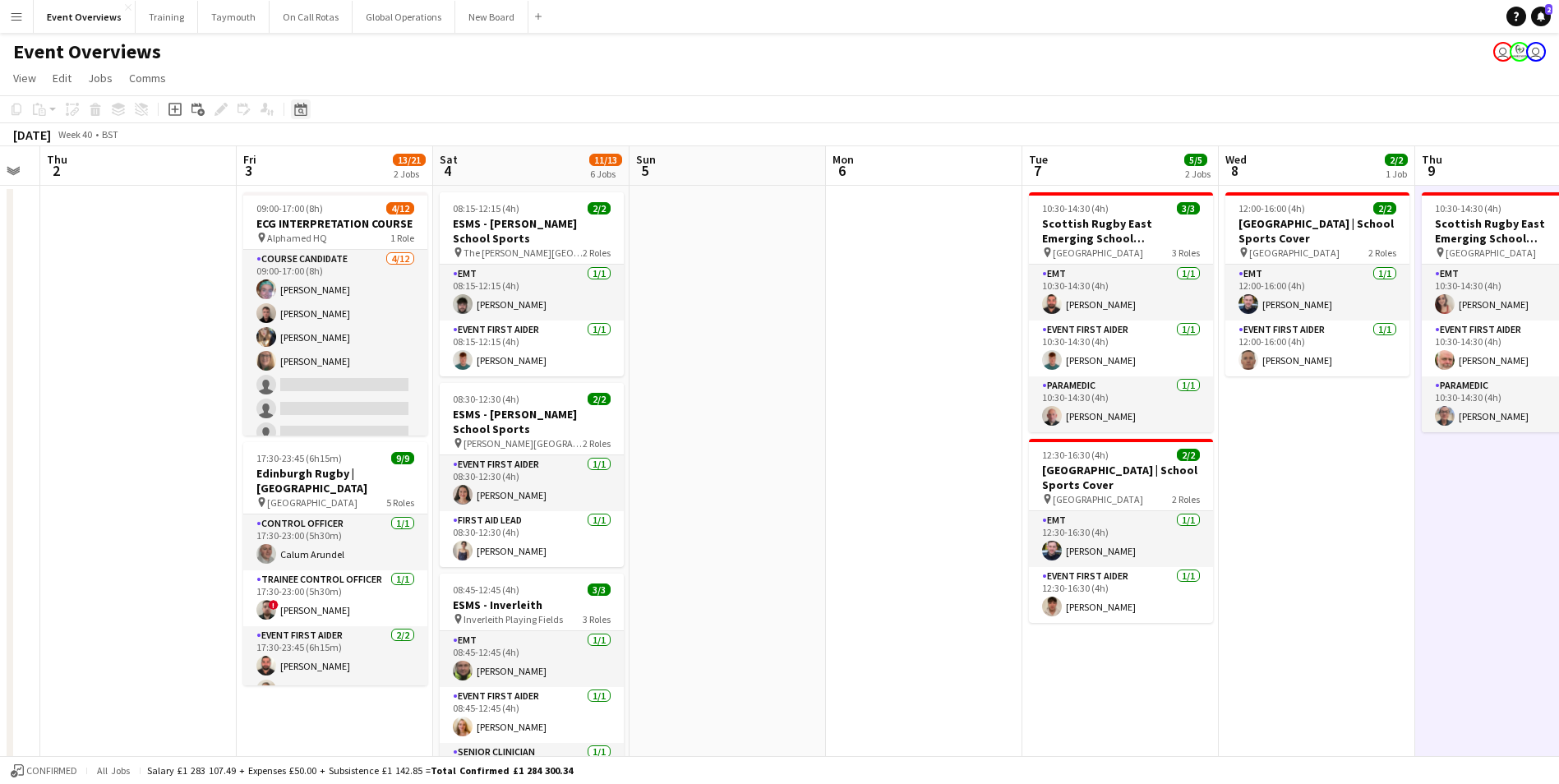
click at [301, 113] on icon at bounding box center [301, 111] width 6 height 6
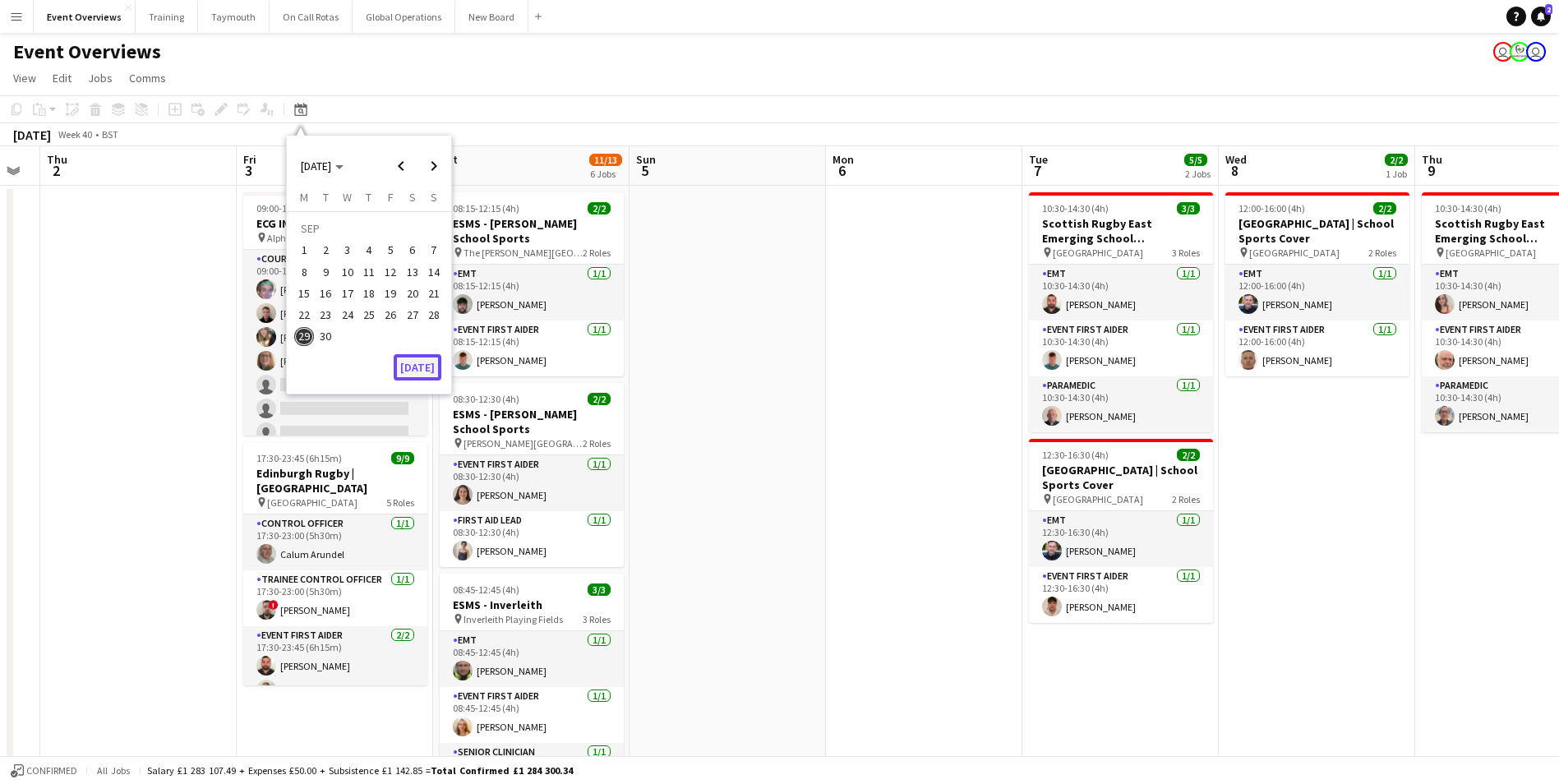
click at [425, 366] on button "[DATE]" at bounding box center [418, 367] width 48 height 26
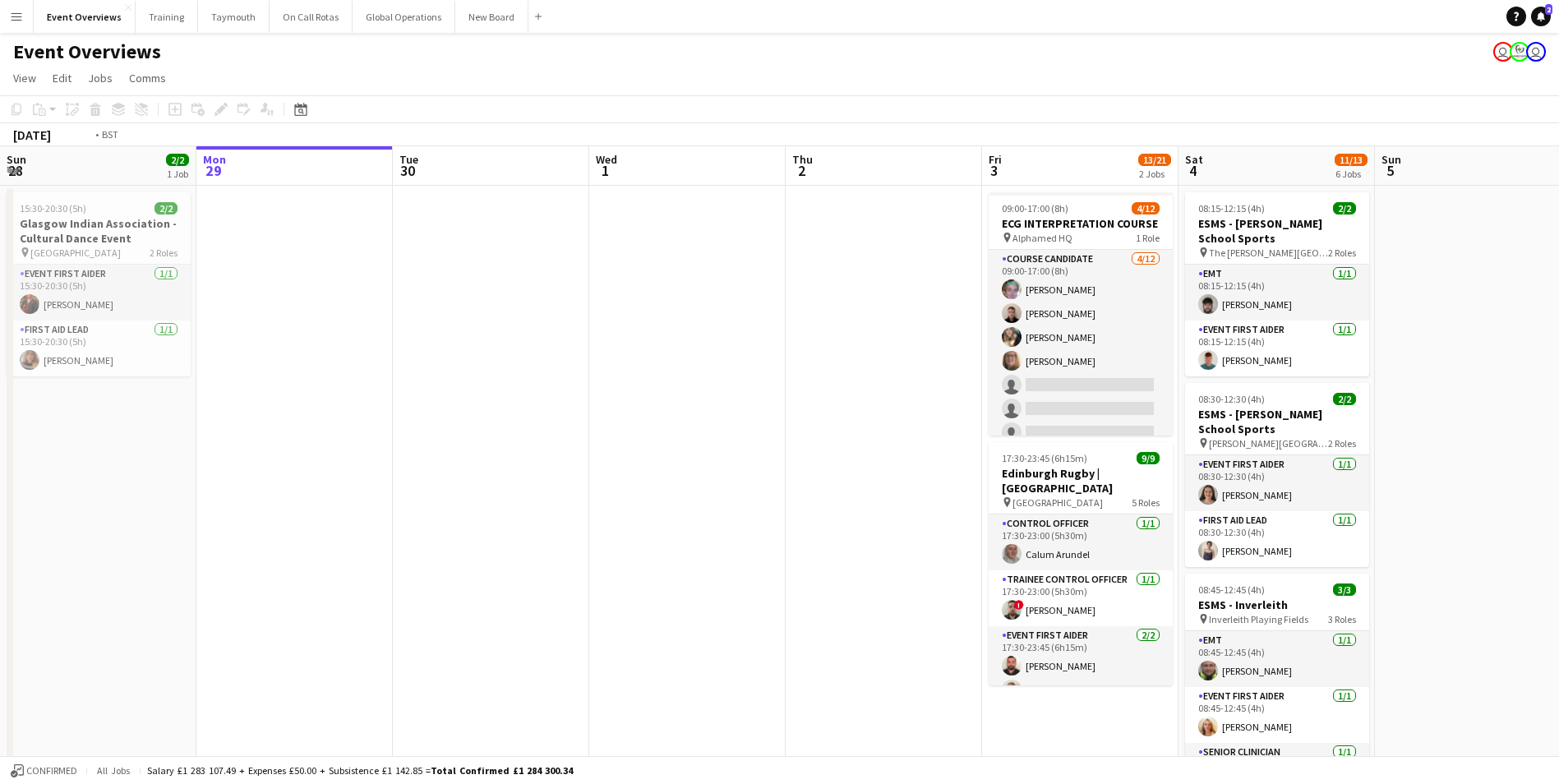
scroll to position [0, 599]
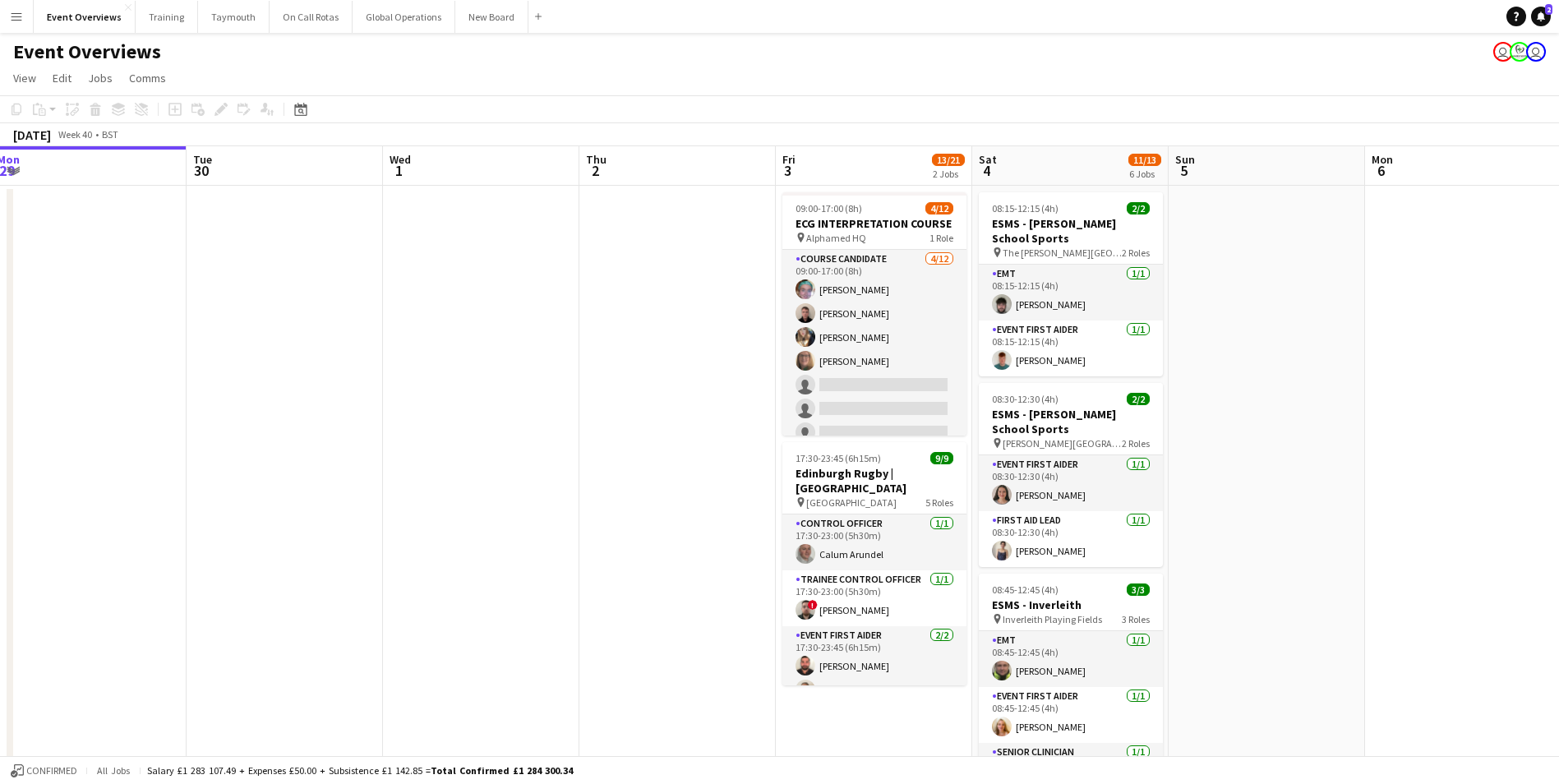
drag, startPoint x: 746, startPoint y: 536, endPoint x: 320, endPoint y: 536, distance: 426.0
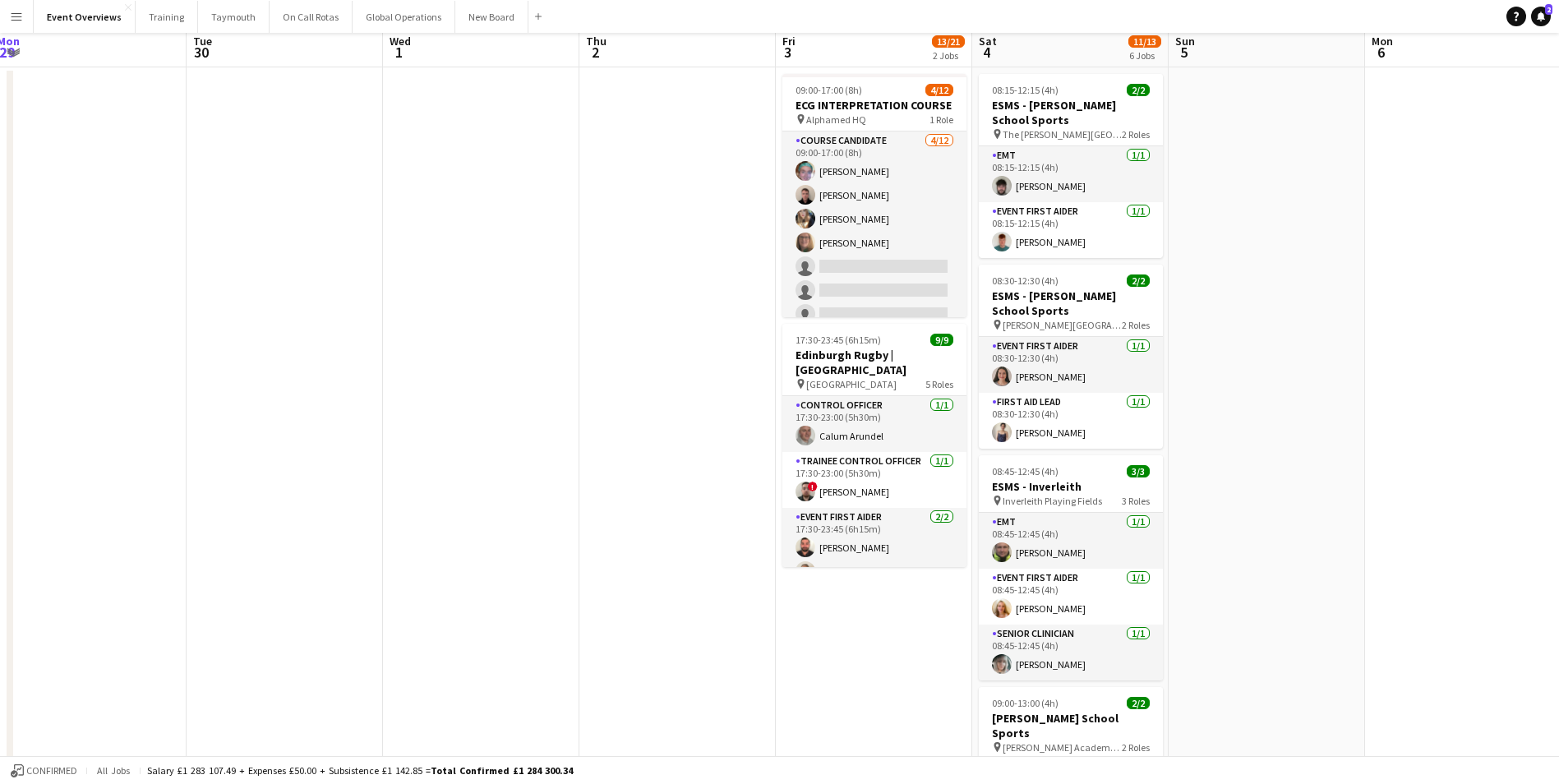
scroll to position [0, 0]
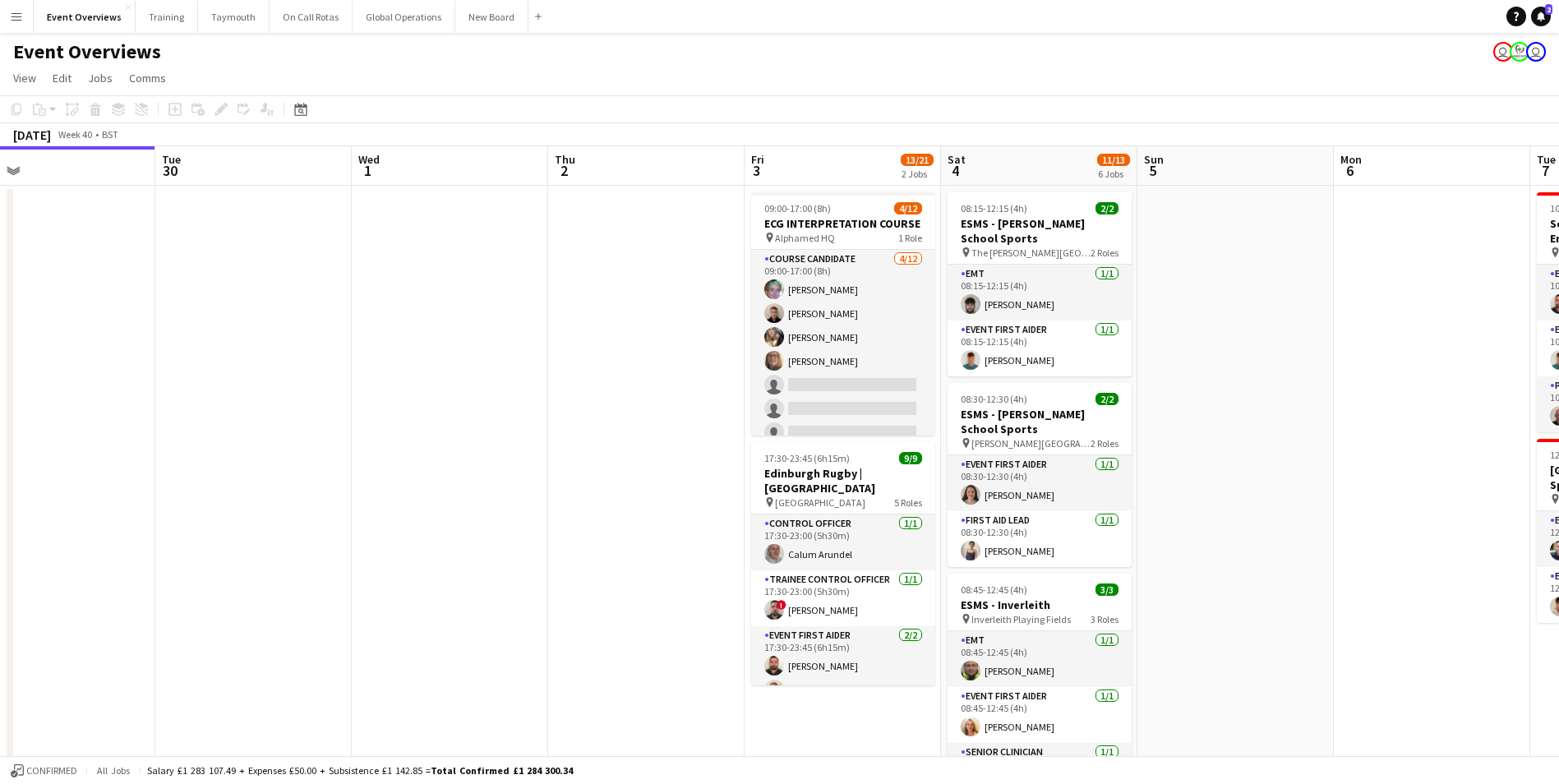
drag, startPoint x: 478, startPoint y: 480, endPoint x: 139, endPoint y: 489, distance: 339.1
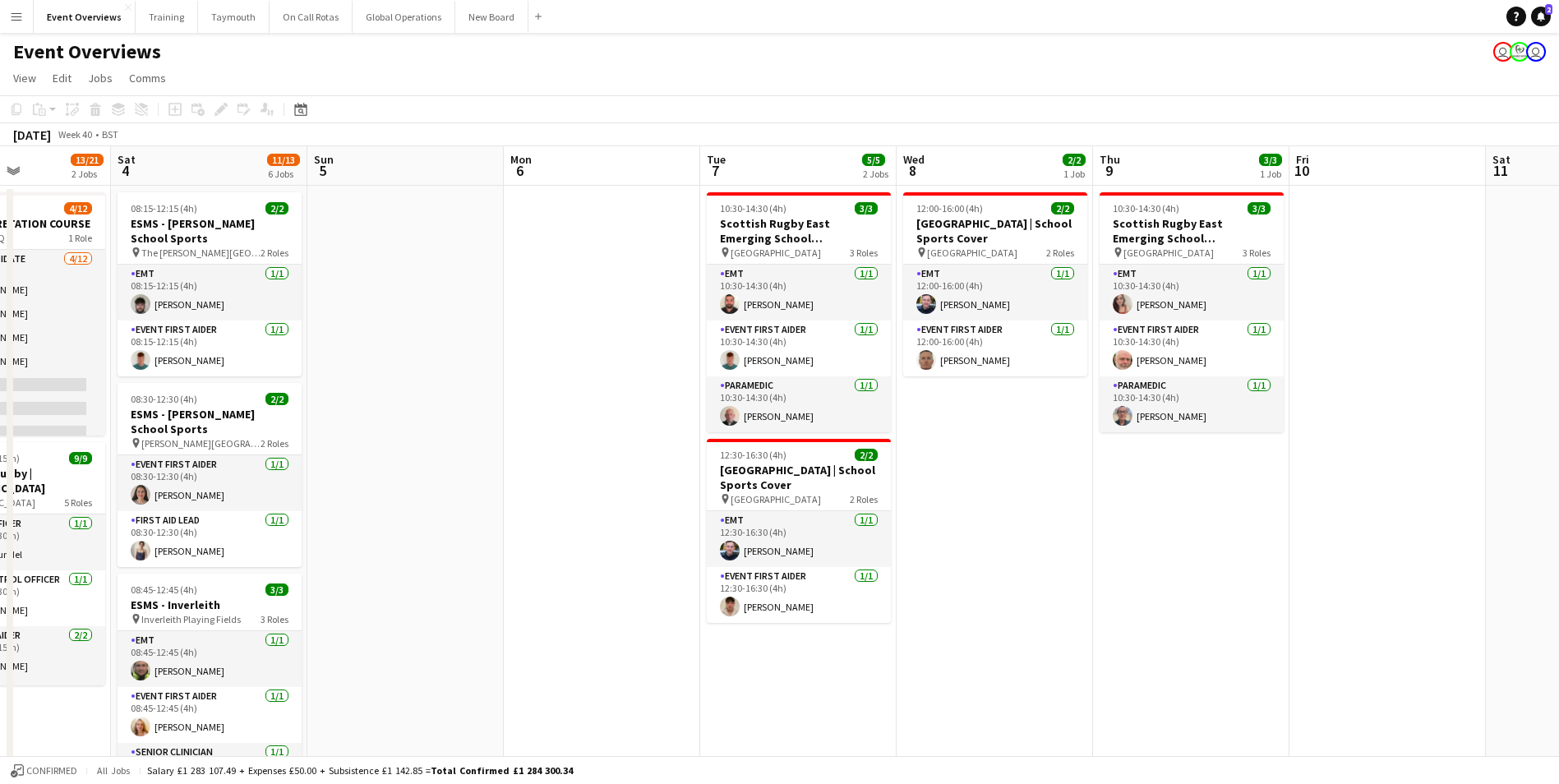
drag, startPoint x: 897, startPoint y: 428, endPoint x: 143, endPoint y: 456, distance: 754.5
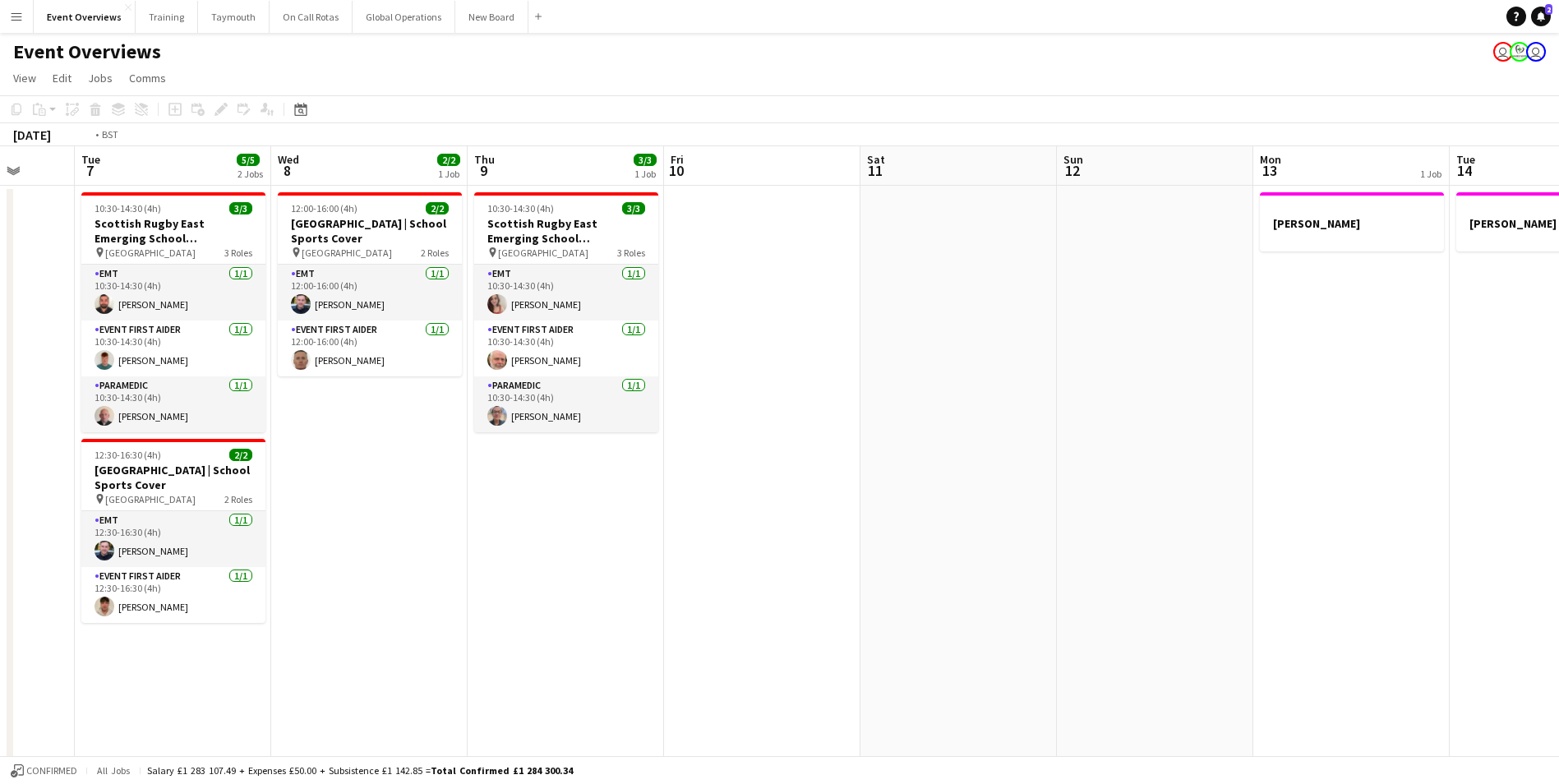
scroll to position [0, 457]
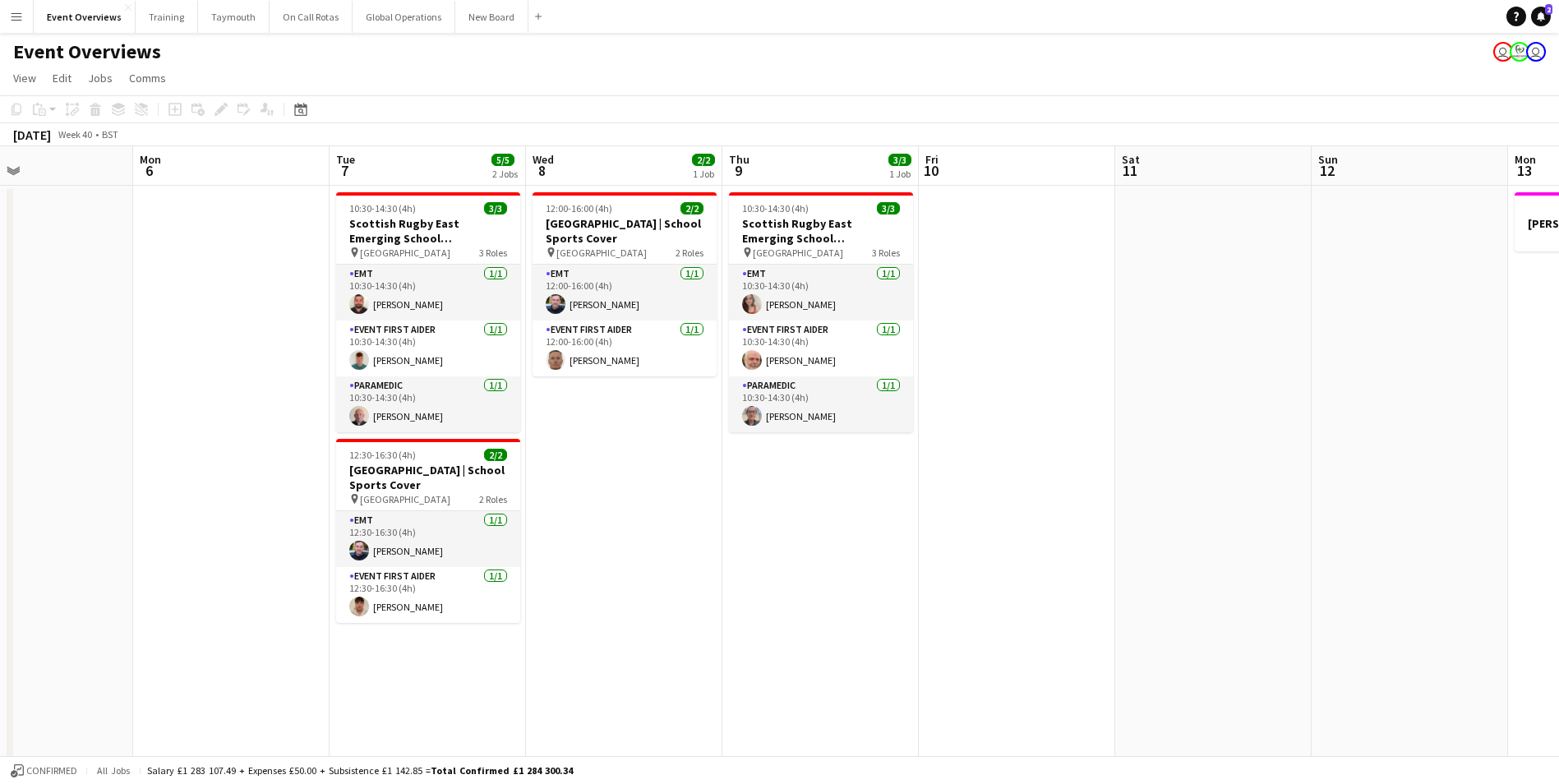
drag, startPoint x: 1175, startPoint y: 446, endPoint x: 1090, endPoint y: 384, distance: 105.2
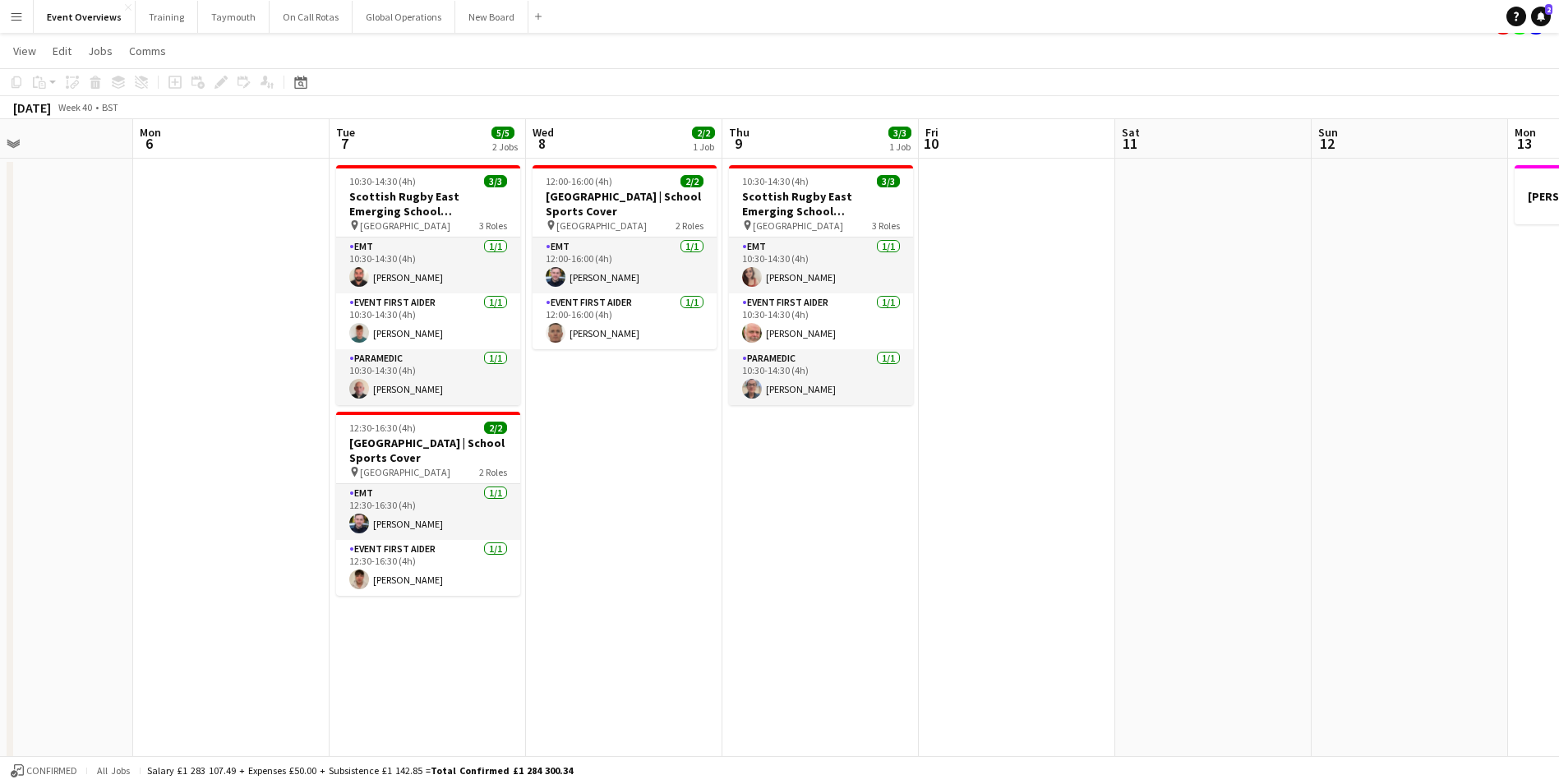
scroll to position [0, 0]
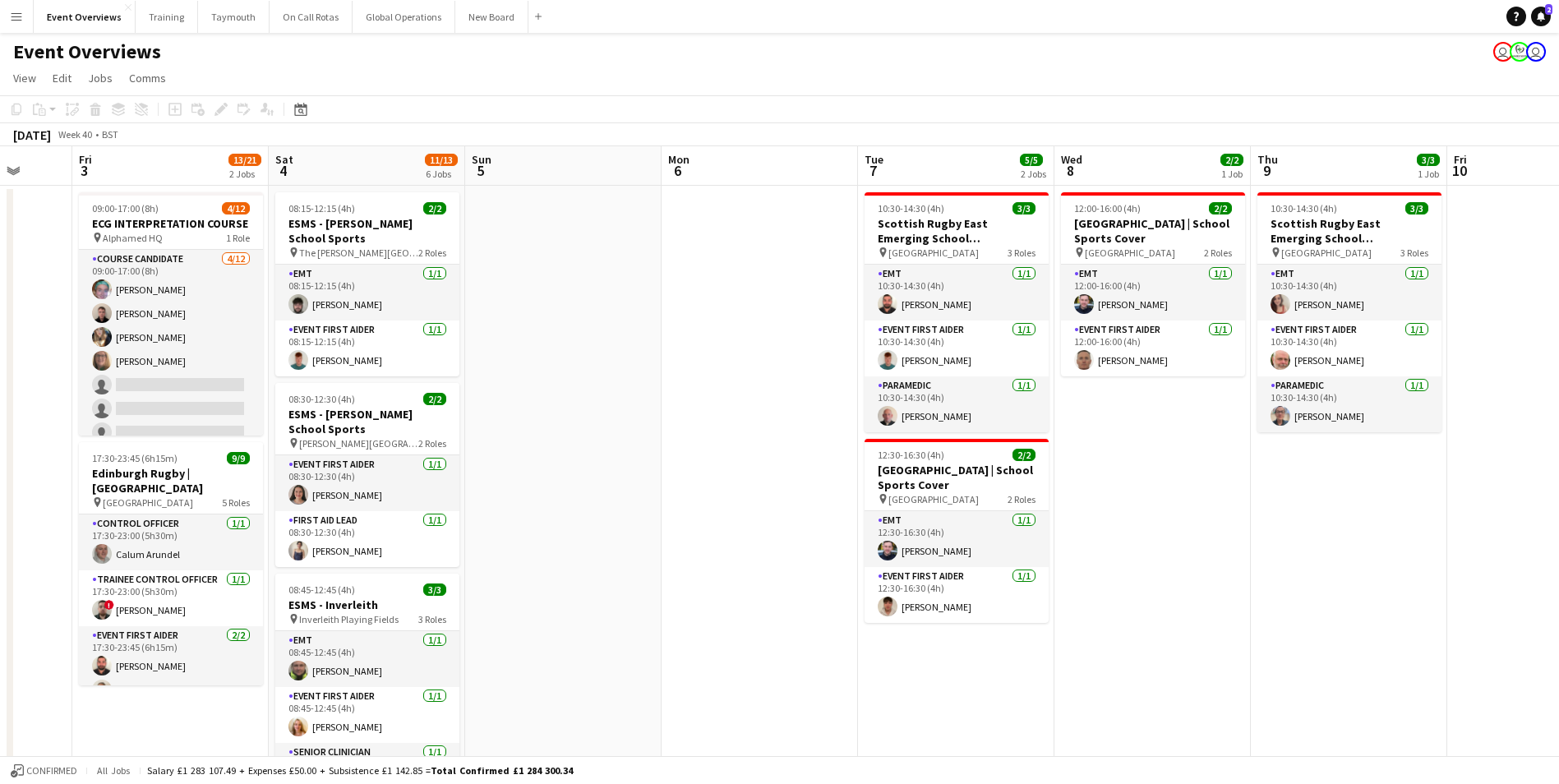
drag, startPoint x: 743, startPoint y: 566, endPoint x: 1272, endPoint y: 529, distance: 530.3
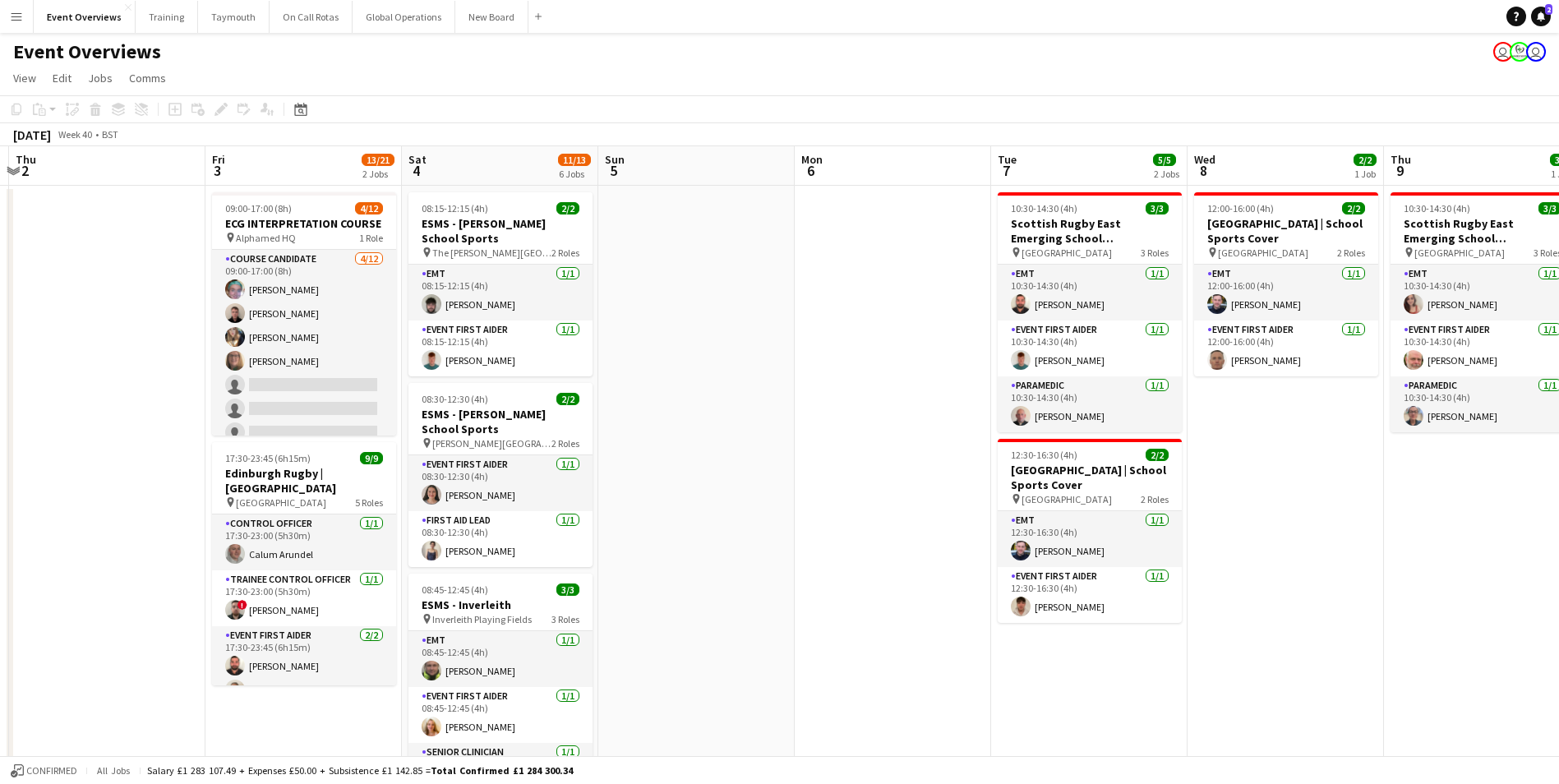
drag, startPoint x: 805, startPoint y: 533, endPoint x: 1149, endPoint y: 487, distance: 347.1
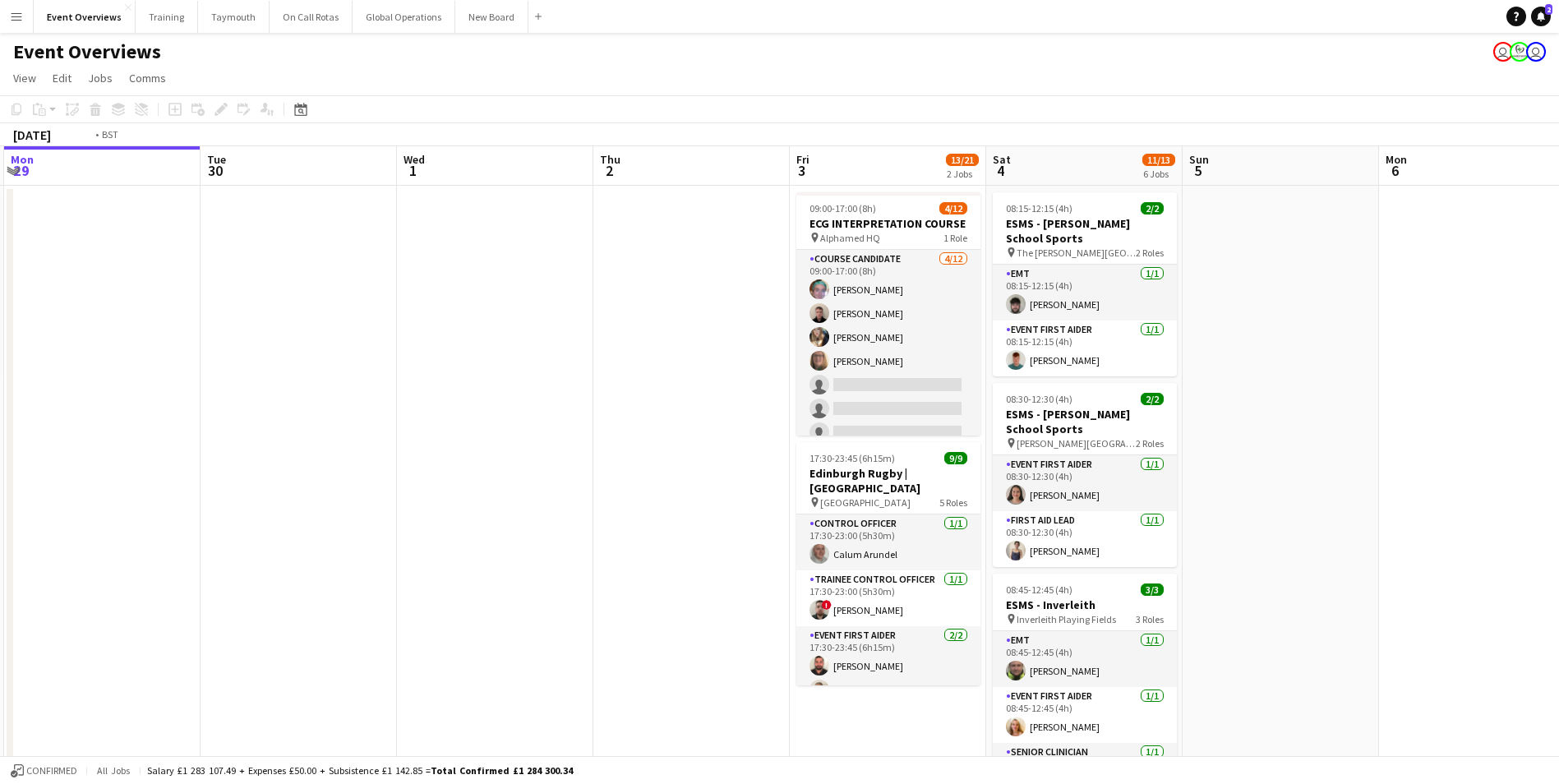
scroll to position [0, 441]
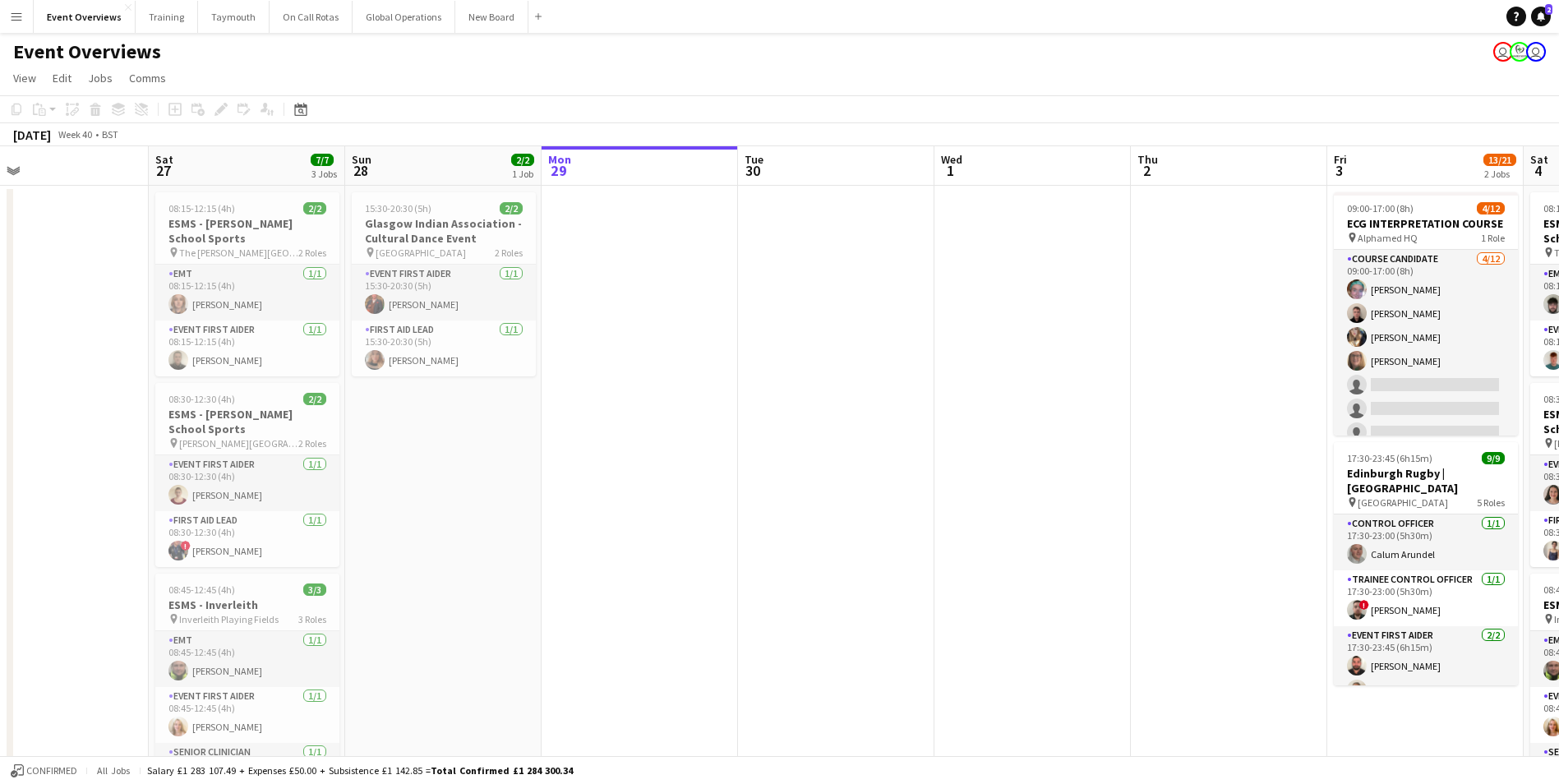
drag, startPoint x: 383, startPoint y: 505, endPoint x: 1061, endPoint y: 463, distance: 679.3
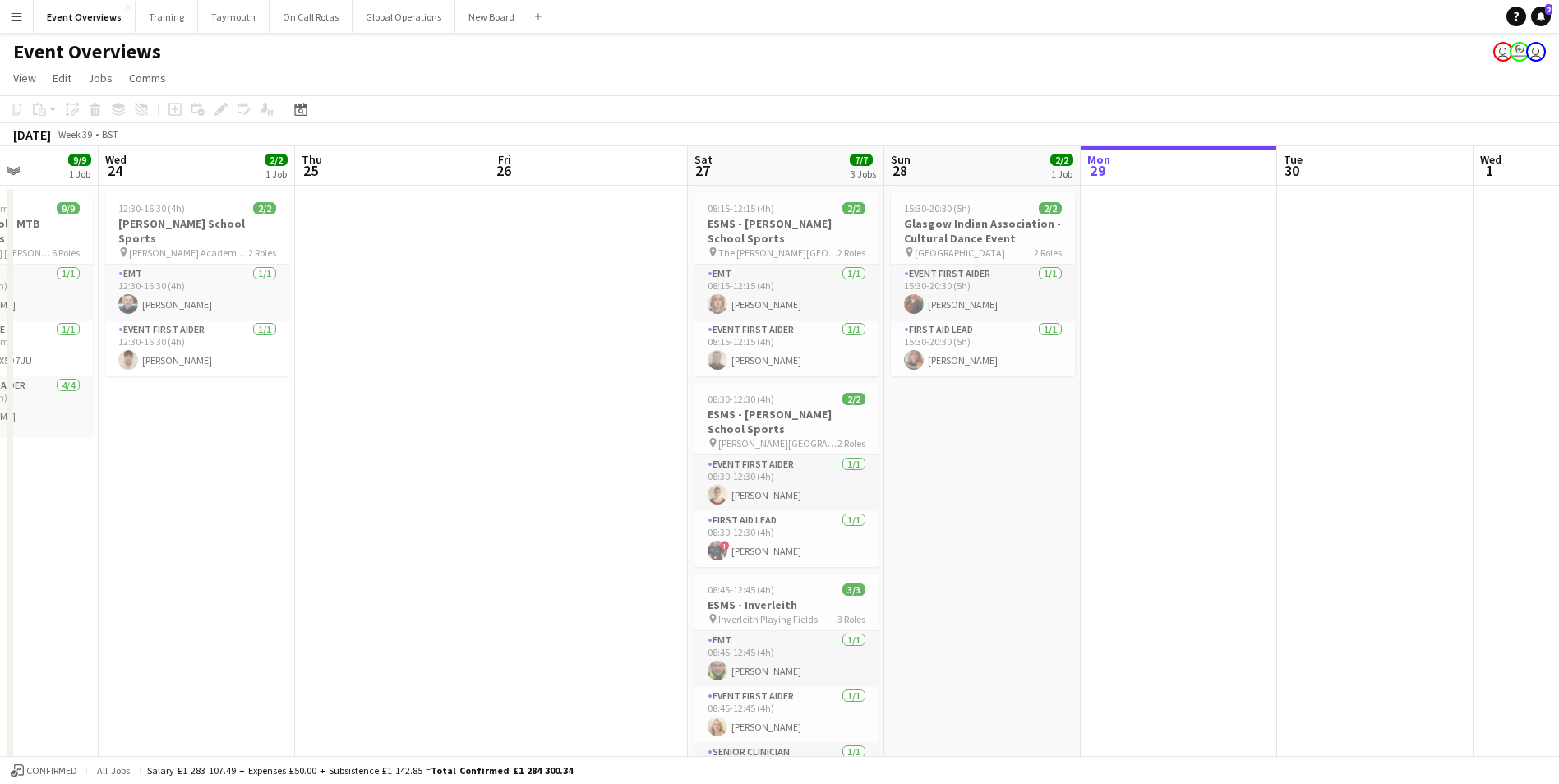
drag, startPoint x: 815, startPoint y: 444, endPoint x: 1172, endPoint y: 403, distance: 359.3
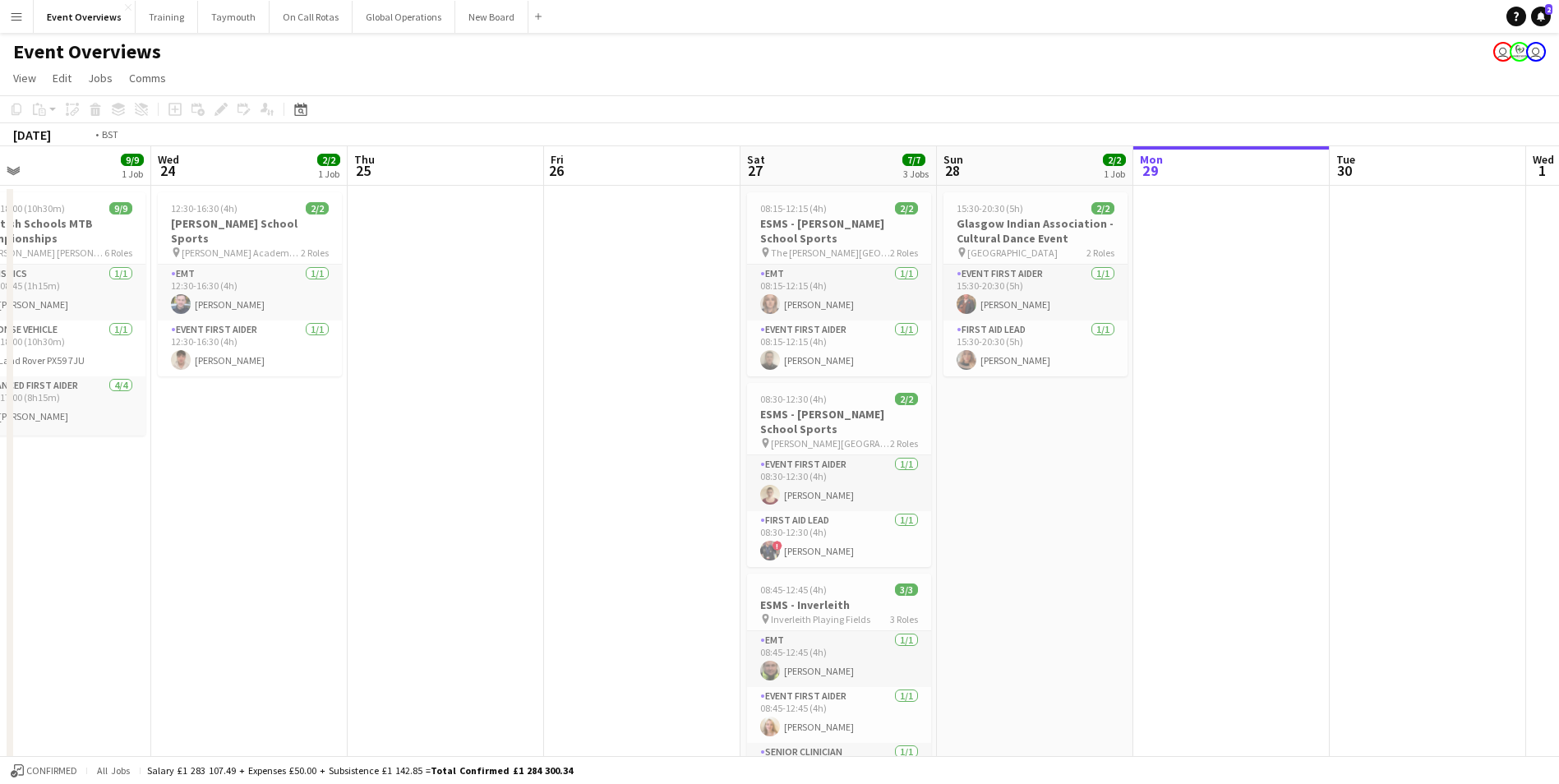
drag, startPoint x: 494, startPoint y: 444, endPoint x: 806, endPoint y: 396, distance: 315.7
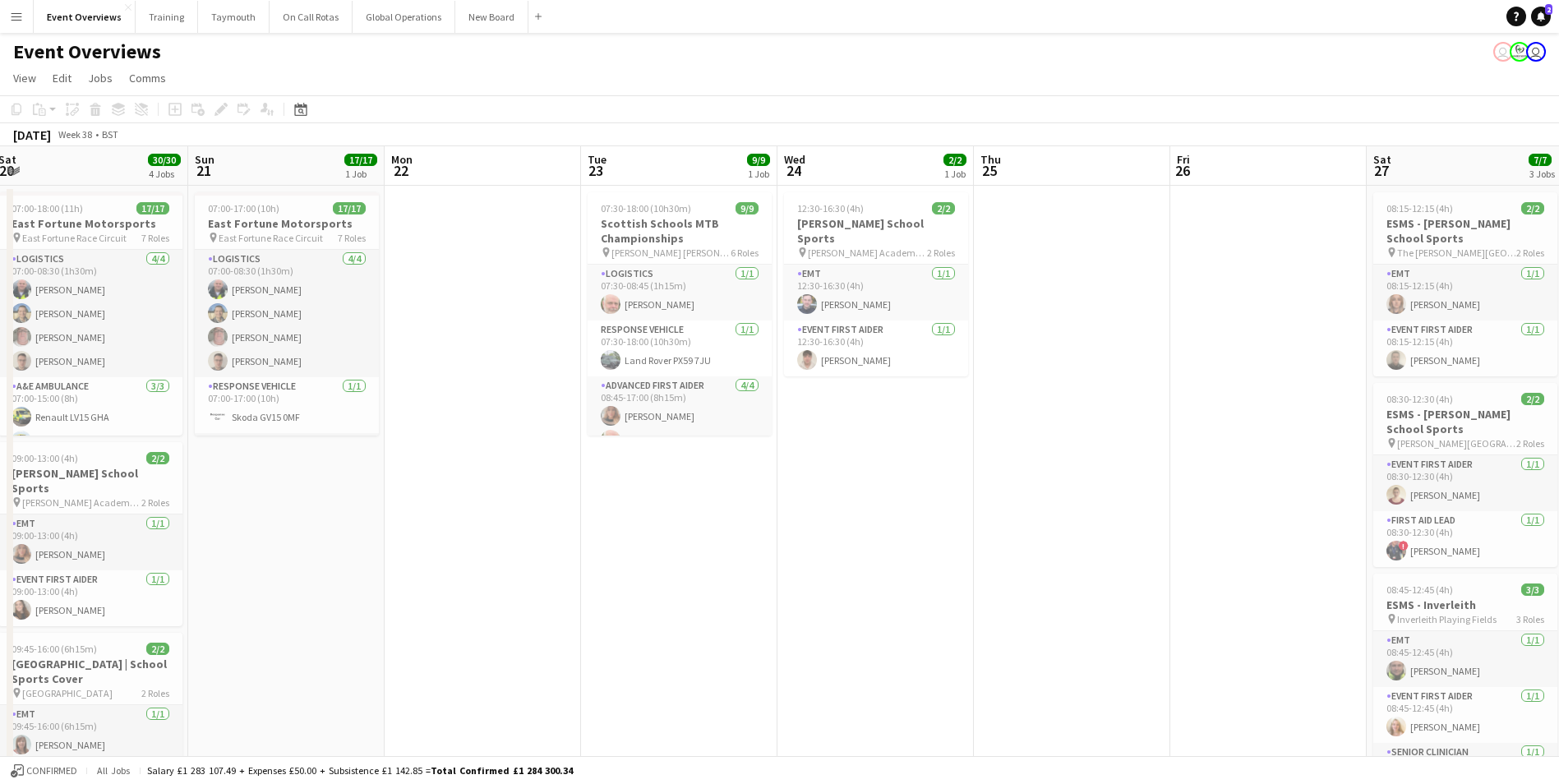
drag, startPoint x: 615, startPoint y: 502, endPoint x: 1150, endPoint y: 433, distance: 539.4
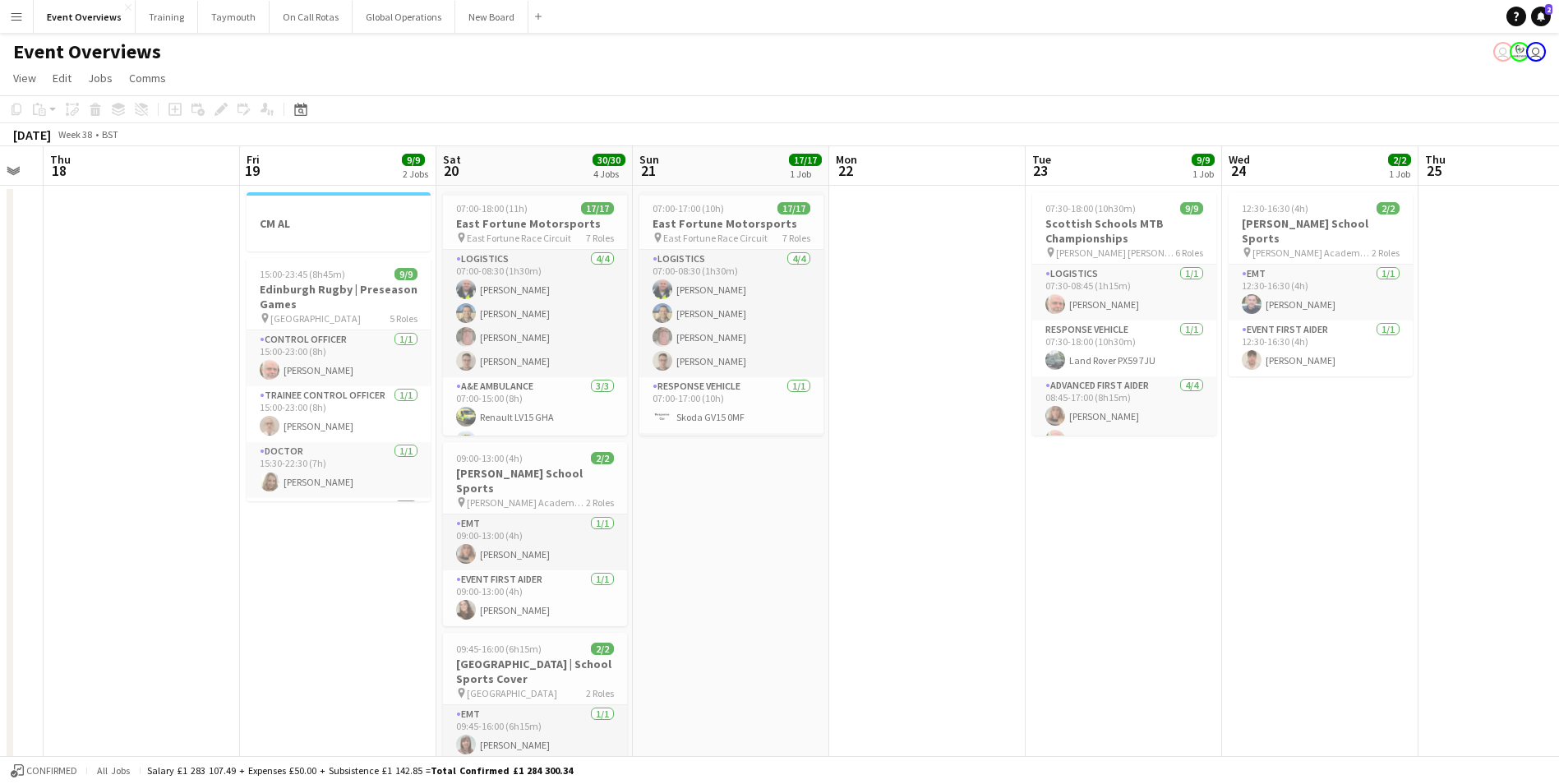
drag, startPoint x: 604, startPoint y: 549, endPoint x: 1042, endPoint y: 499, distance: 440.8
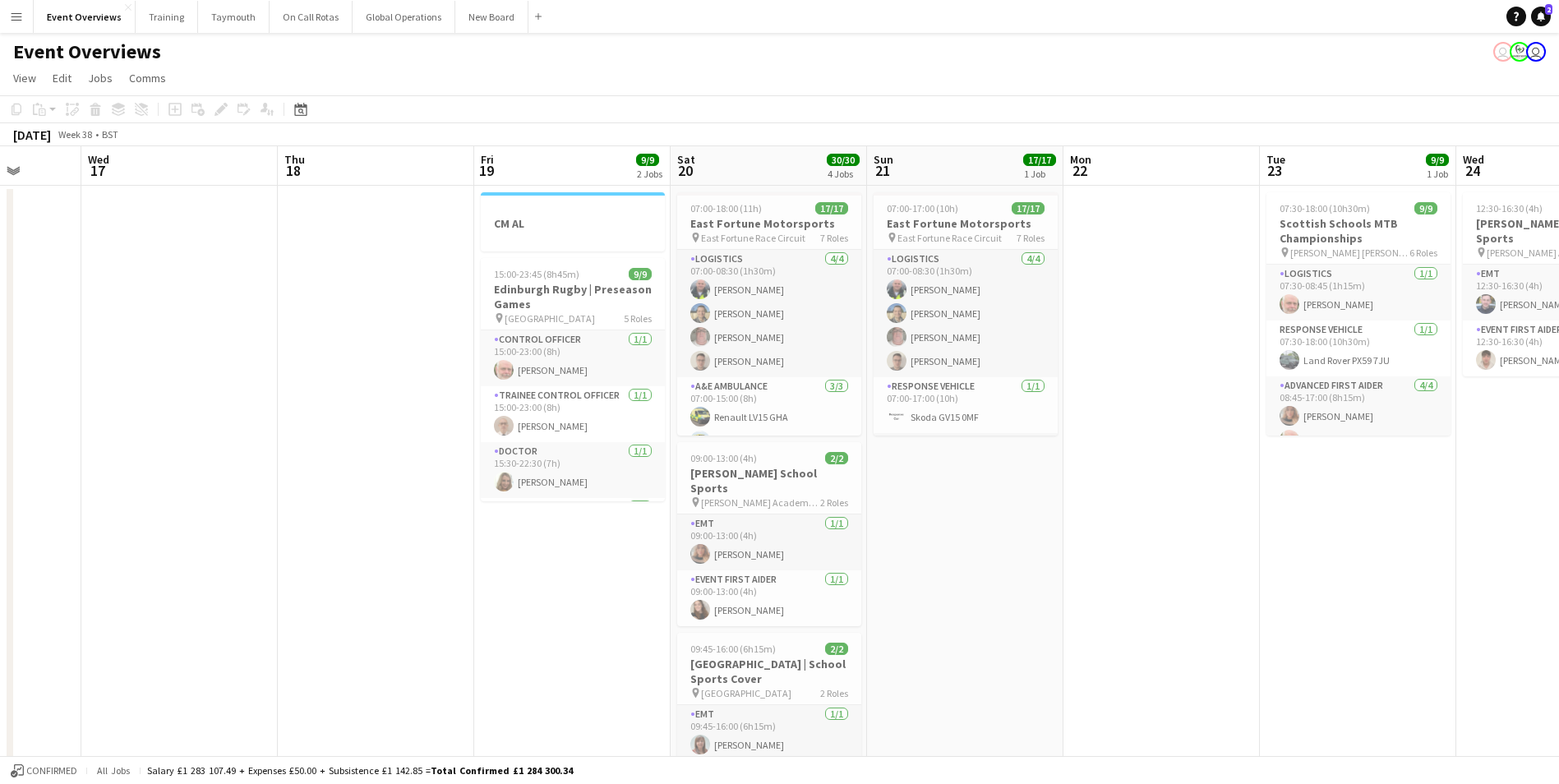
scroll to position [0, 376]
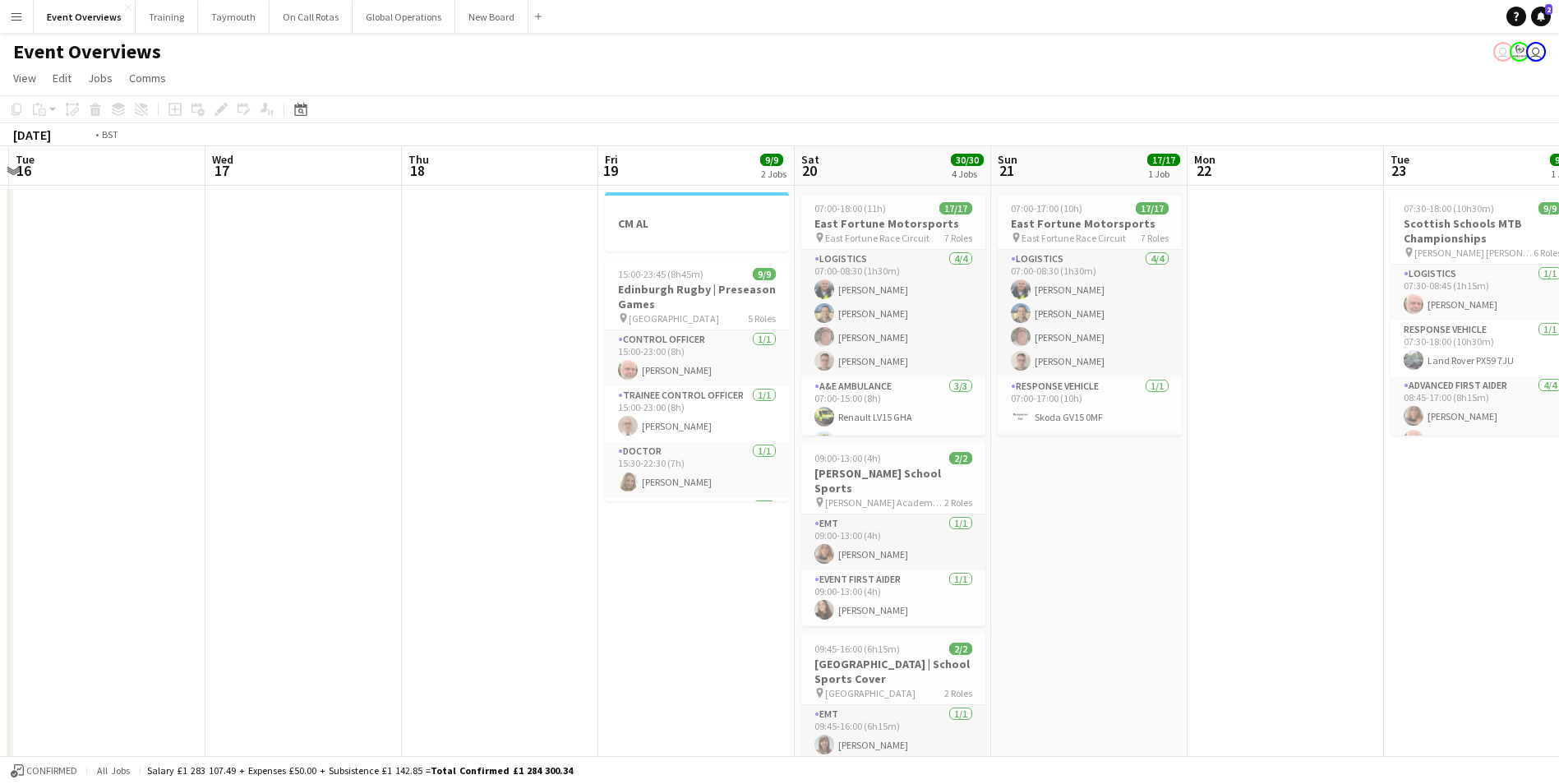
drag, startPoint x: 653, startPoint y: 575, endPoint x: 917, endPoint y: 531, distance: 267.6
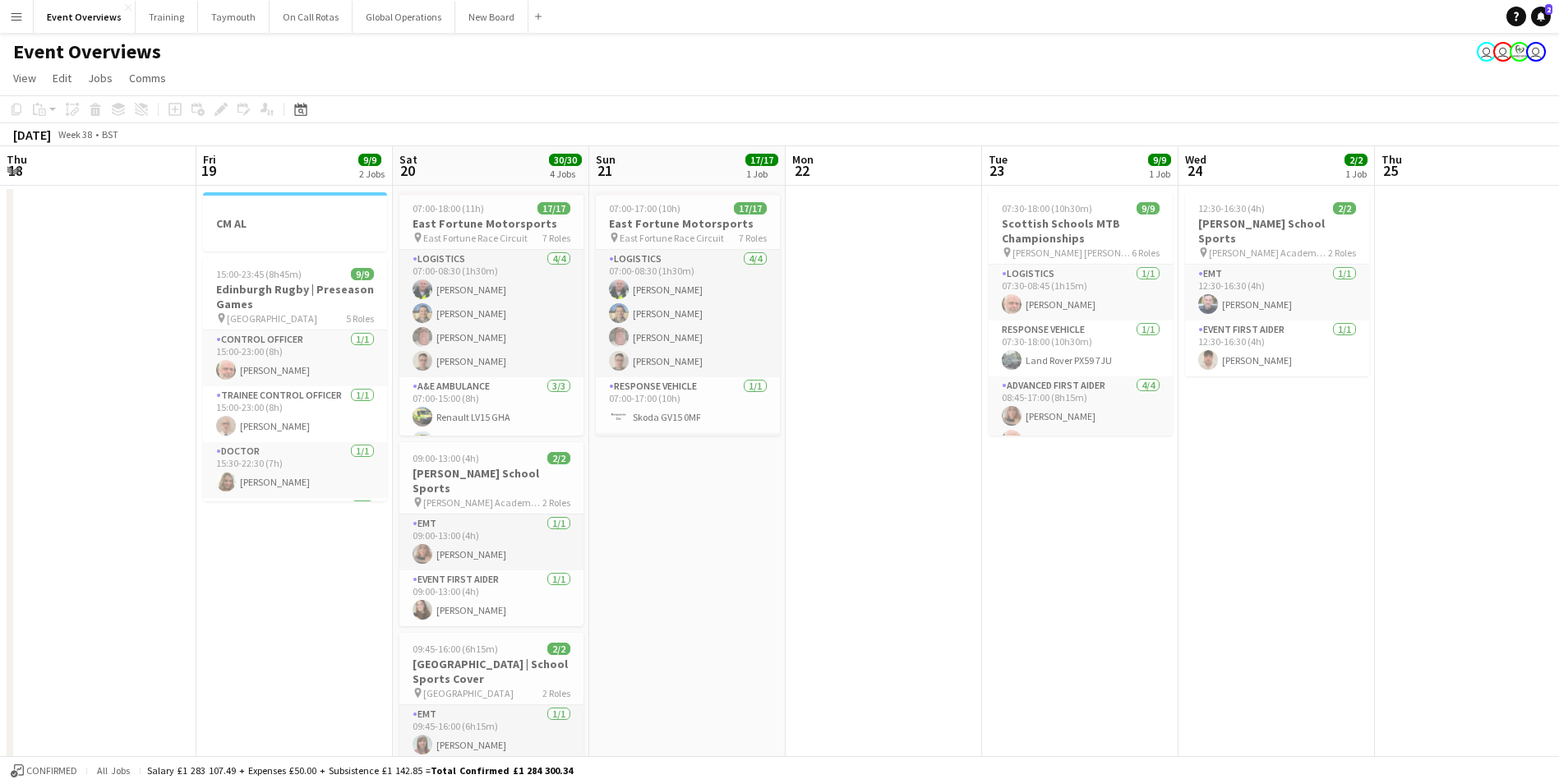
drag, startPoint x: 866, startPoint y: 679, endPoint x: 250, endPoint y: 664, distance: 616.2
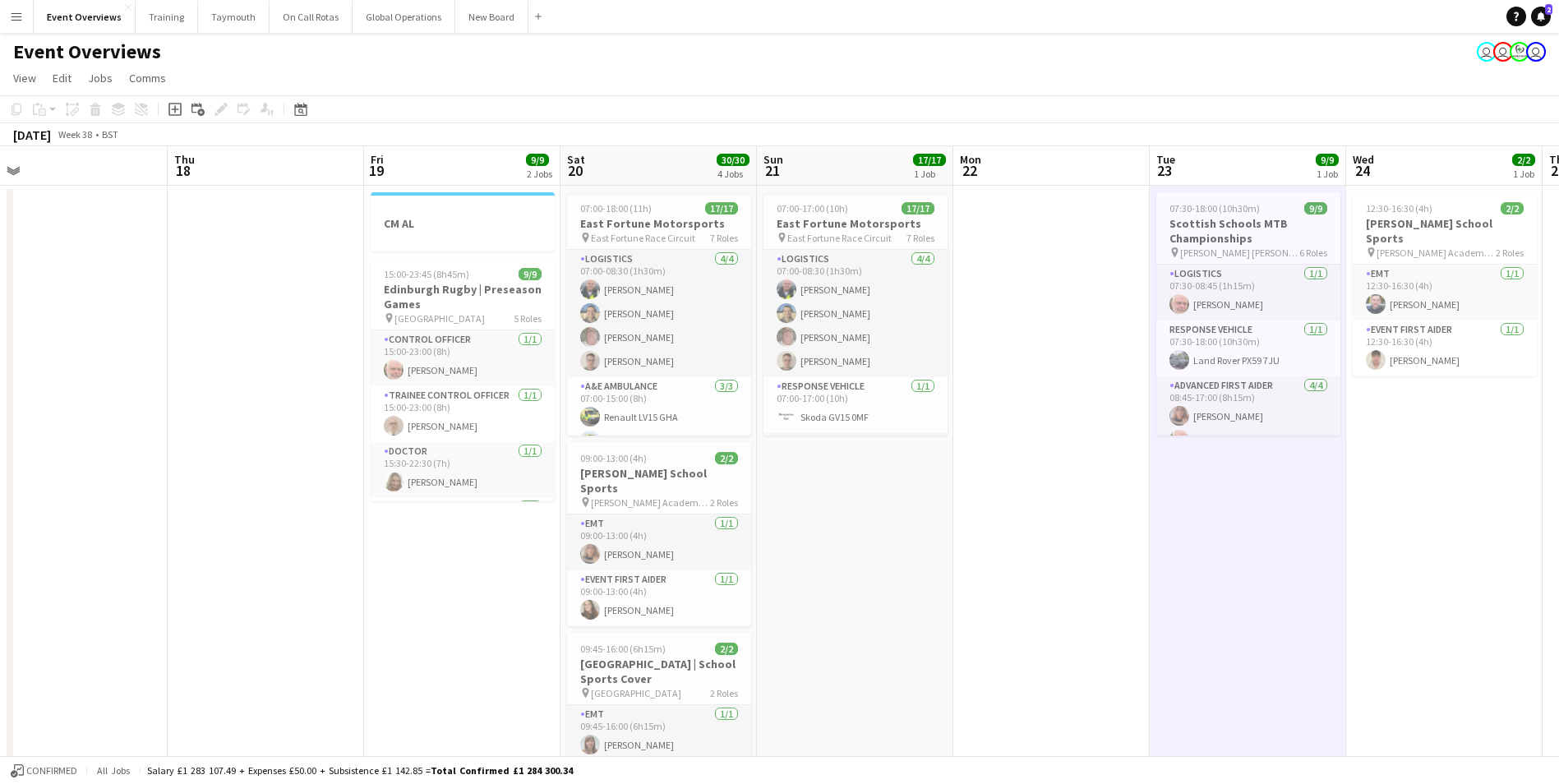
scroll to position [0, 482]
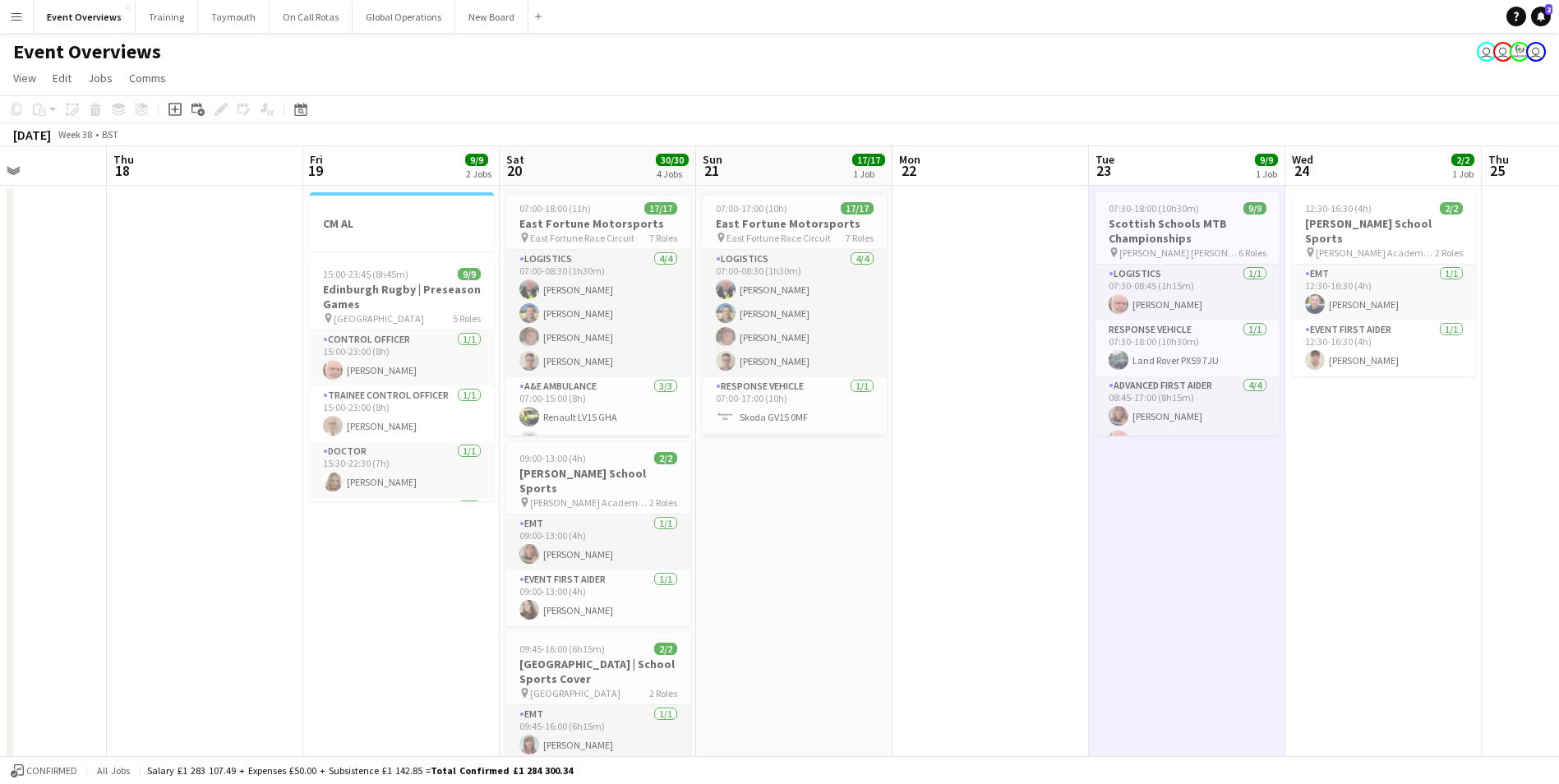
drag, startPoint x: 249, startPoint y: 607, endPoint x: 560, endPoint y: 592, distance: 311.4
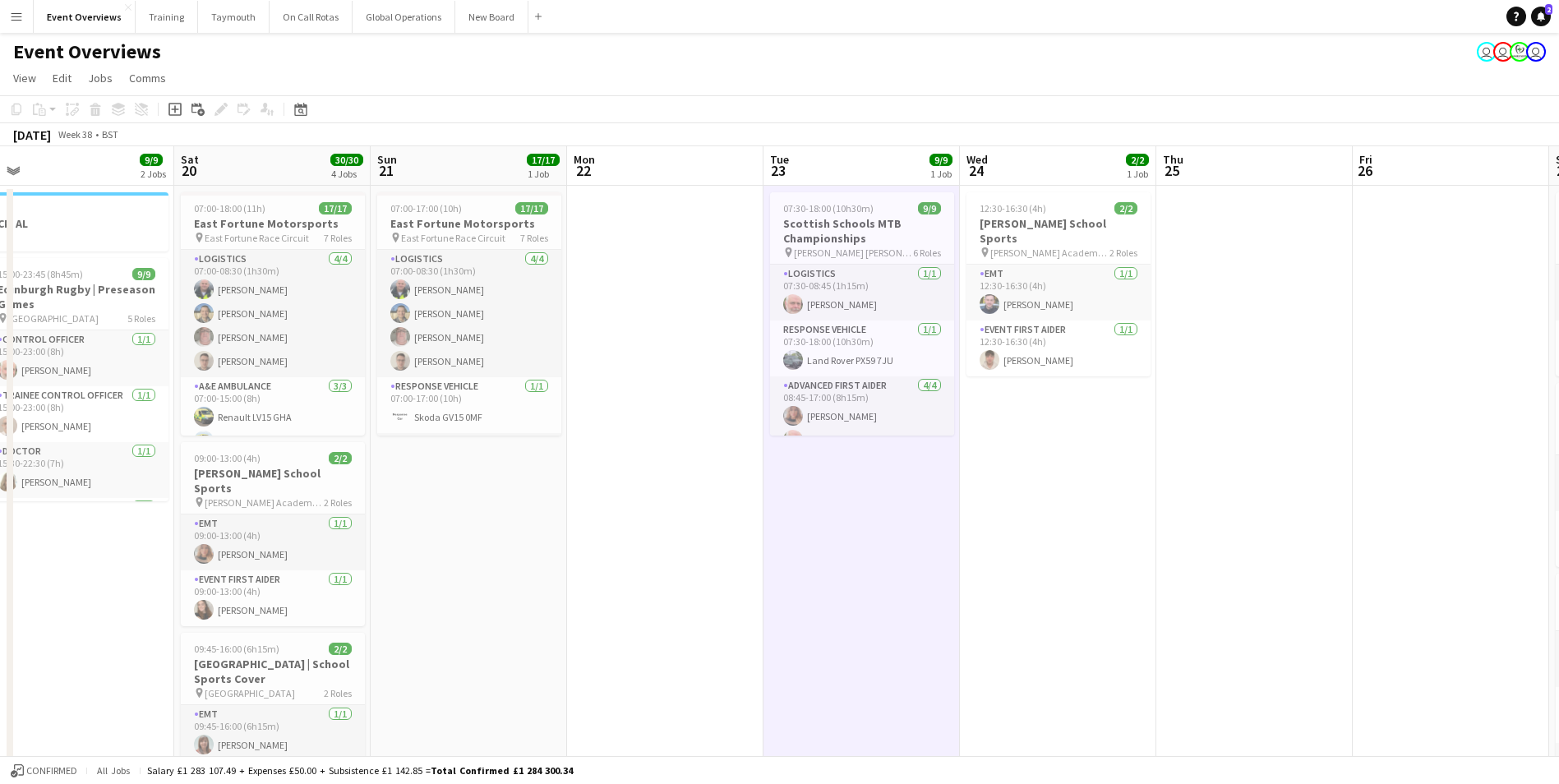
drag, startPoint x: 1070, startPoint y: 652, endPoint x: 472, endPoint y: 605, distance: 599.8
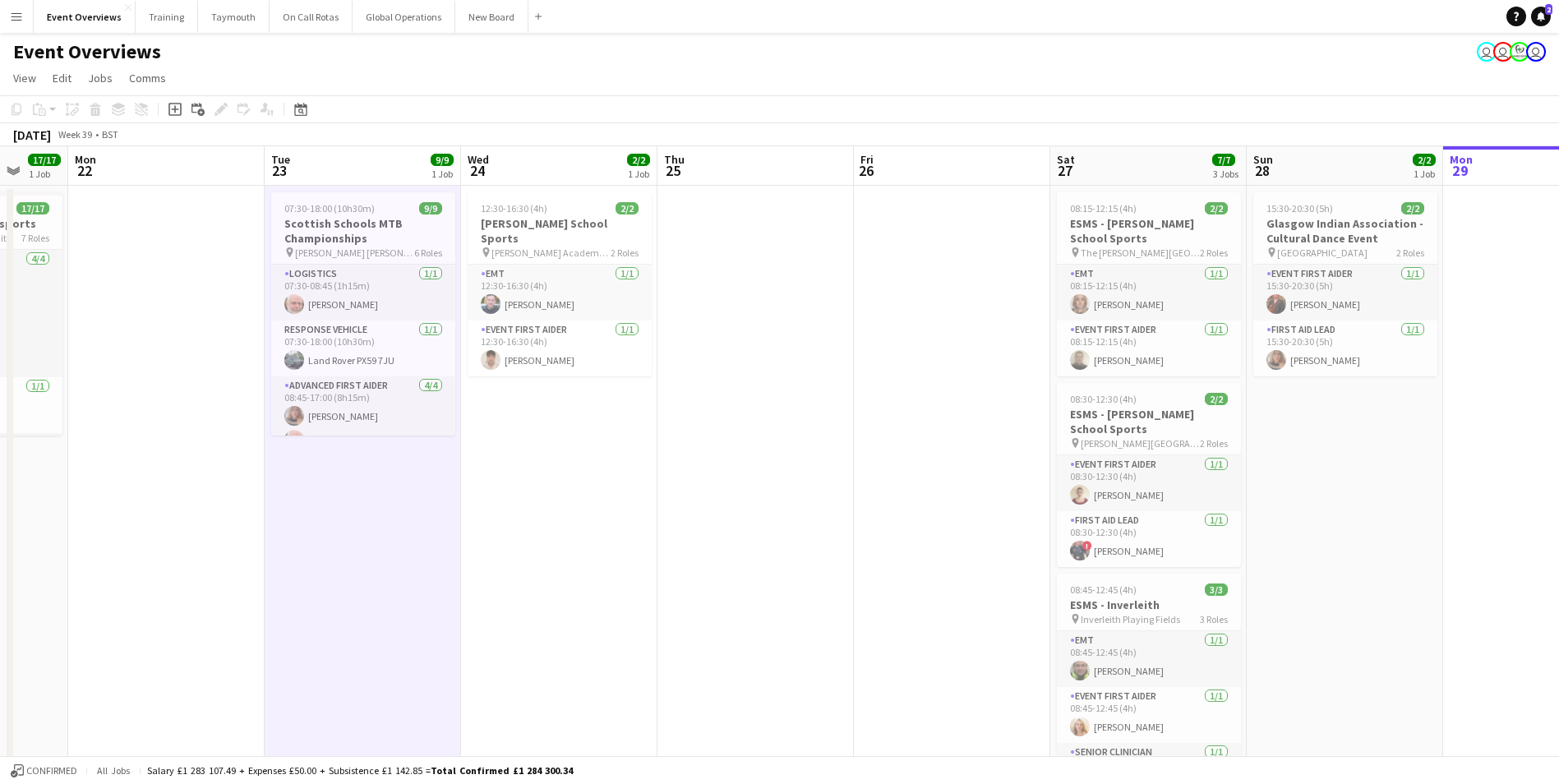
drag, startPoint x: 1010, startPoint y: 559, endPoint x: 291, endPoint y: 572, distance: 719.1
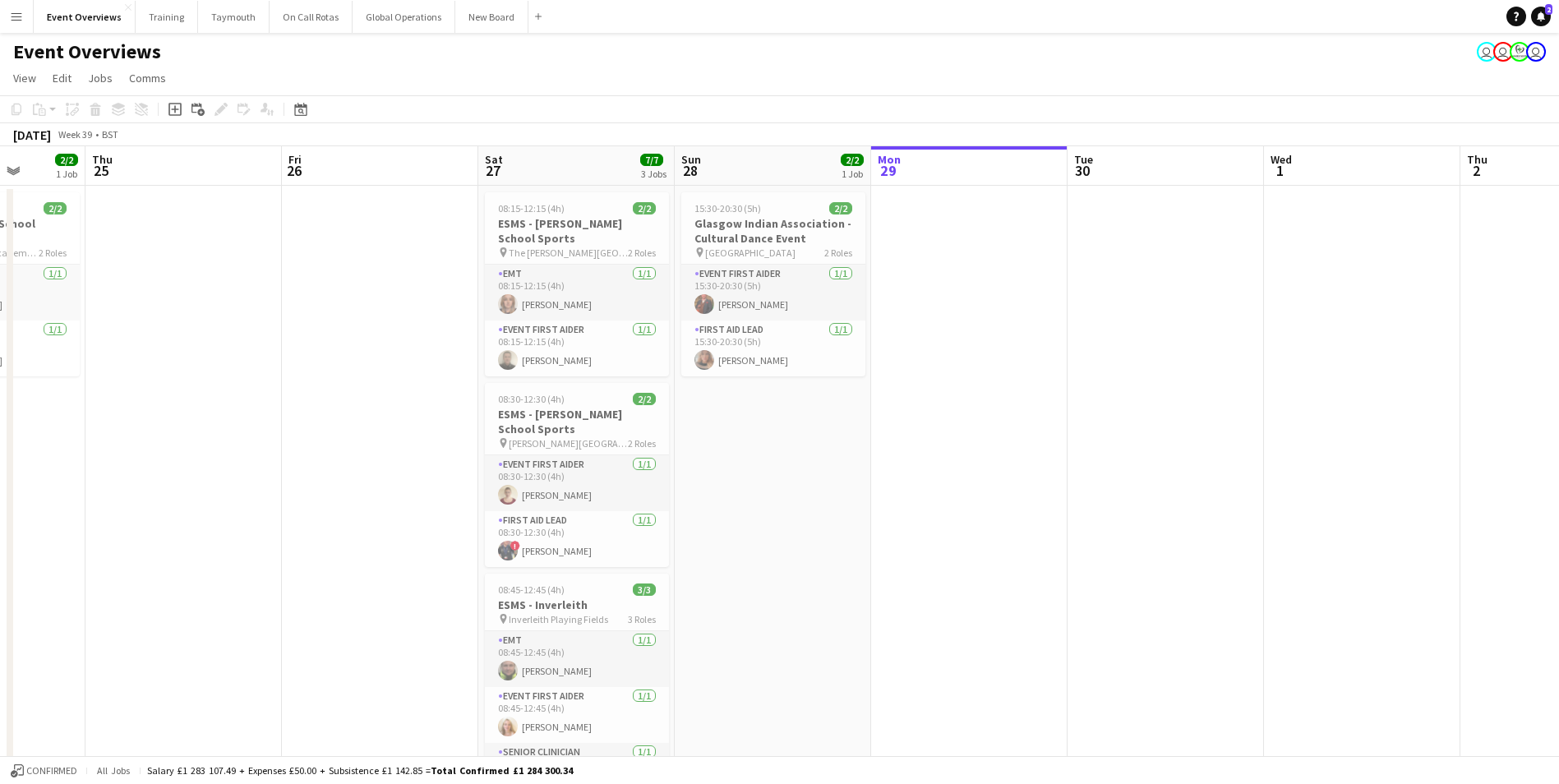
drag, startPoint x: 1102, startPoint y: 562, endPoint x: 357, endPoint y: 574, distance: 745.1
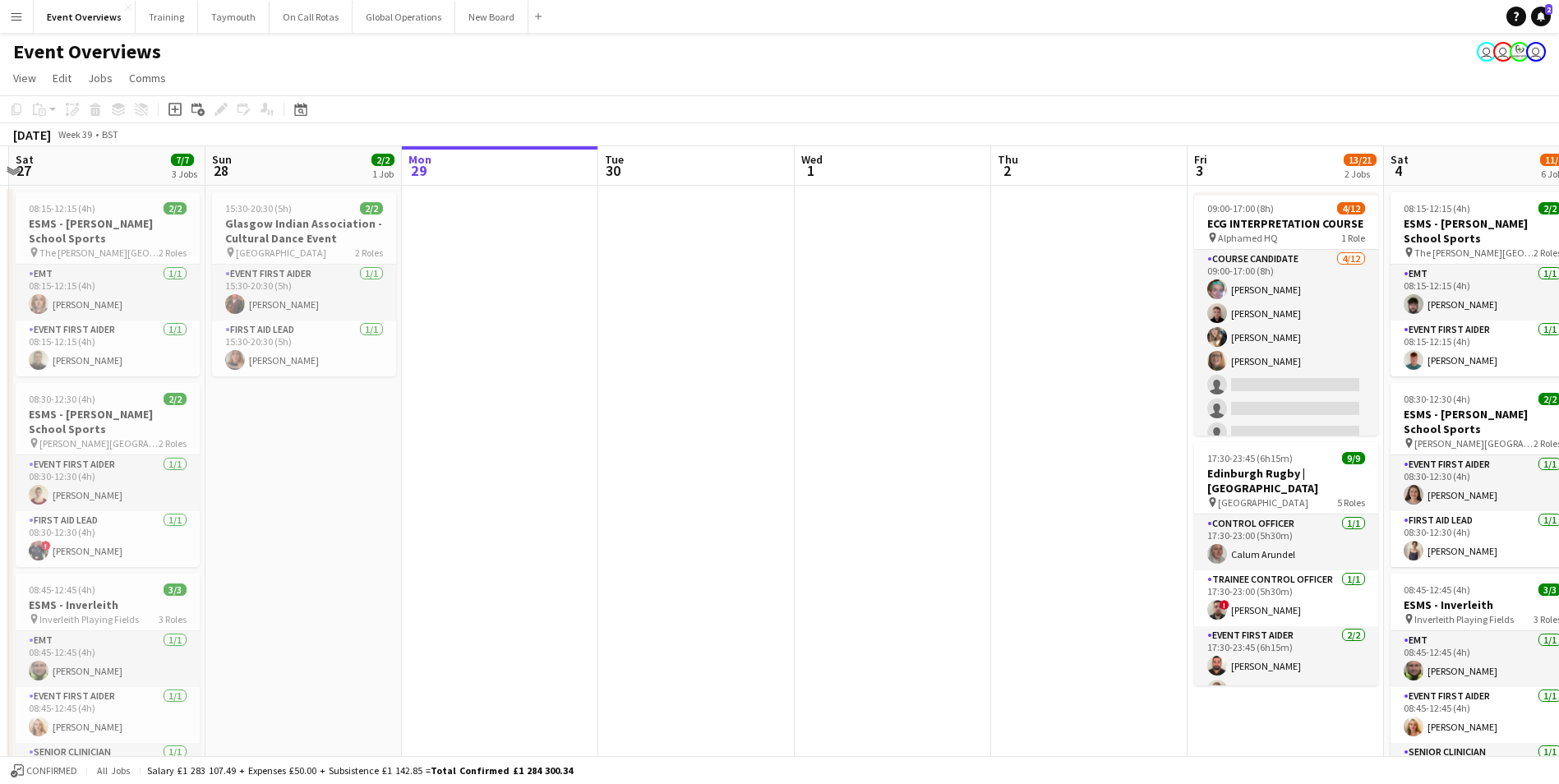
scroll to position [0, 451]
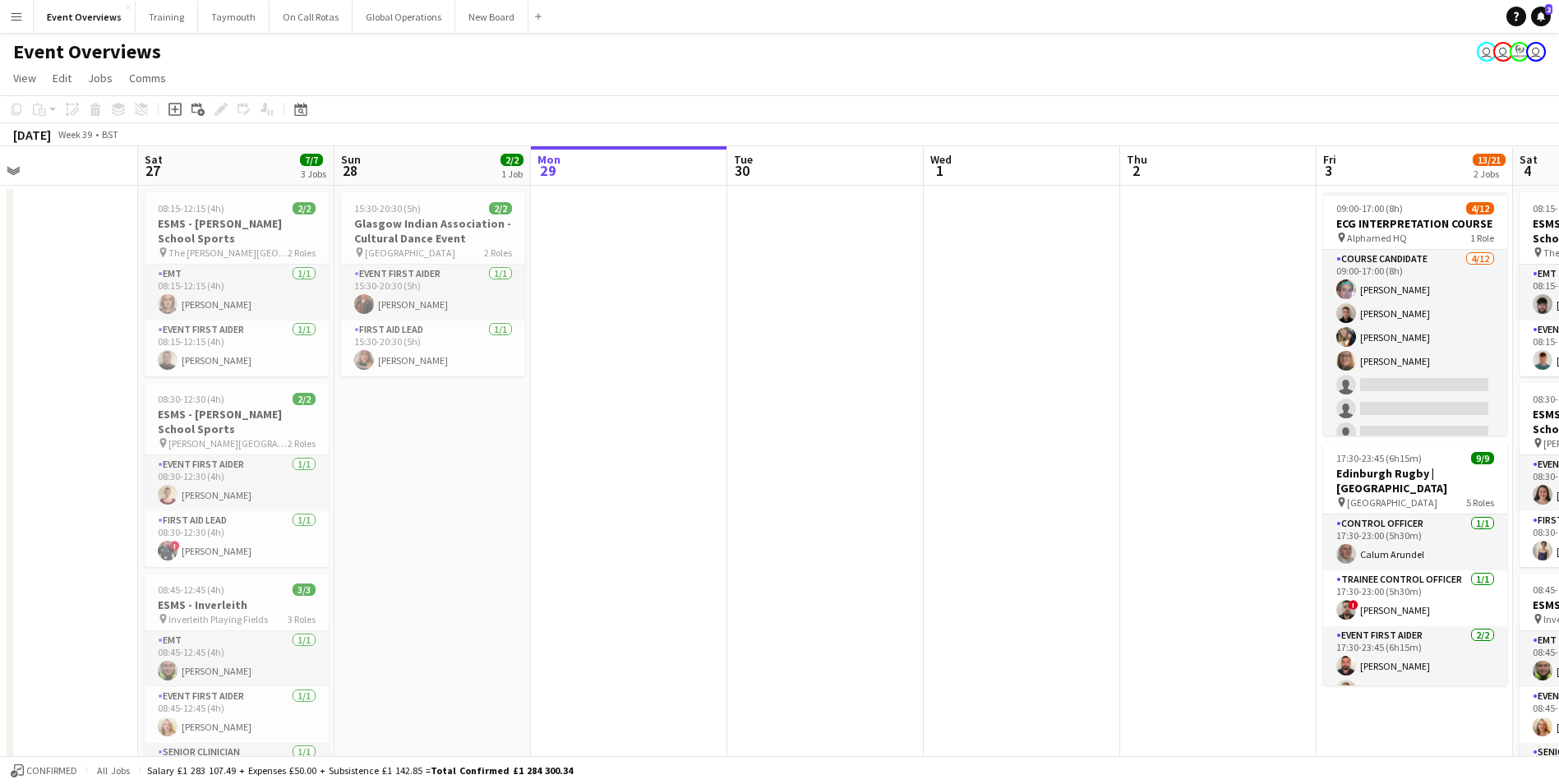
drag, startPoint x: 412, startPoint y: 567, endPoint x: 665, endPoint y: 573, distance: 253.1
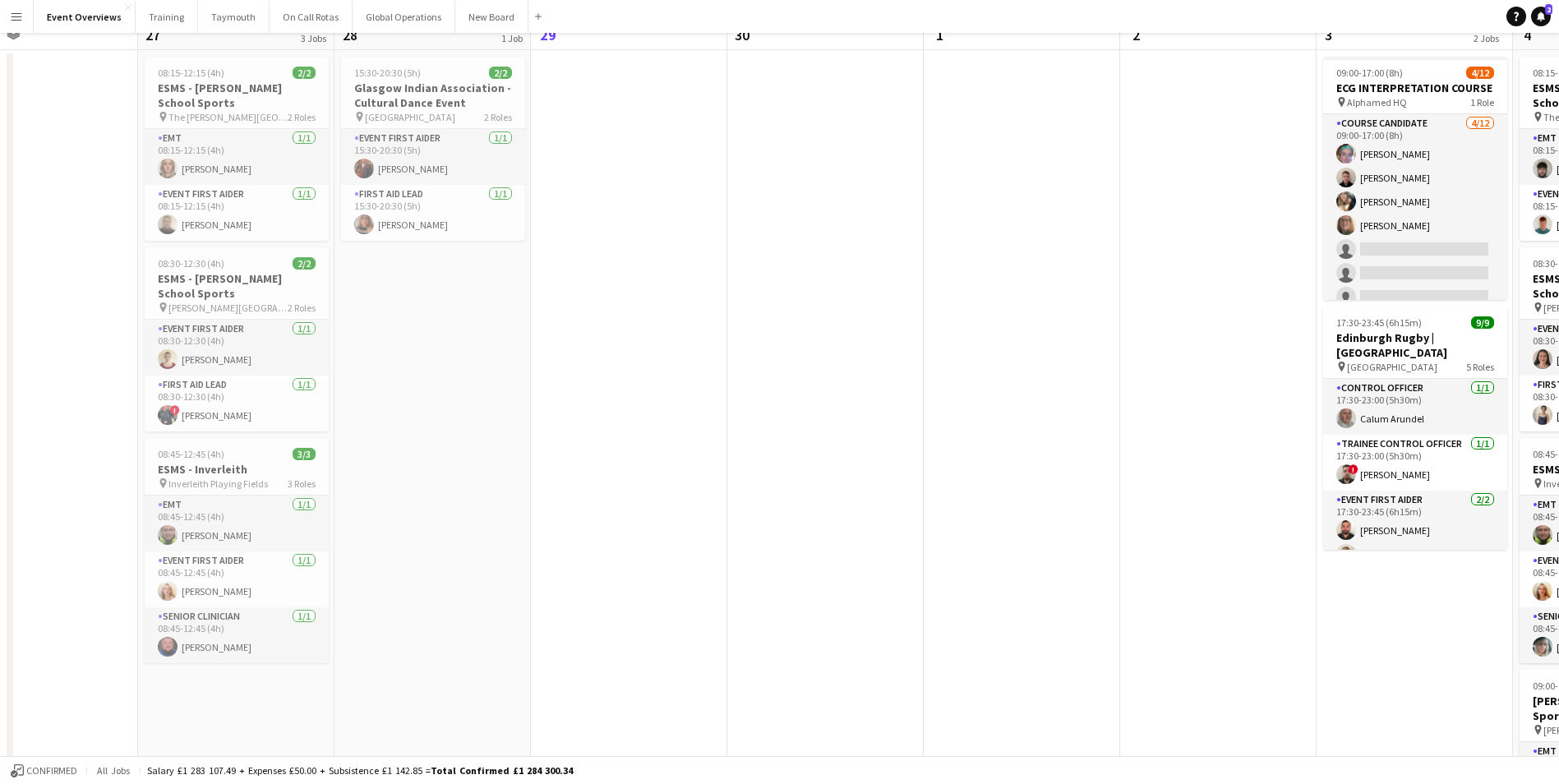
drag, startPoint x: 829, startPoint y: 761, endPoint x: 300, endPoint y: 788, distance: 529.7
click at [300, 783] on html "Menu Boards Boards Boards All jobs Status Workforce Workforce My Workforce Recr…" at bounding box center [779, 634] width 1559 height 1540
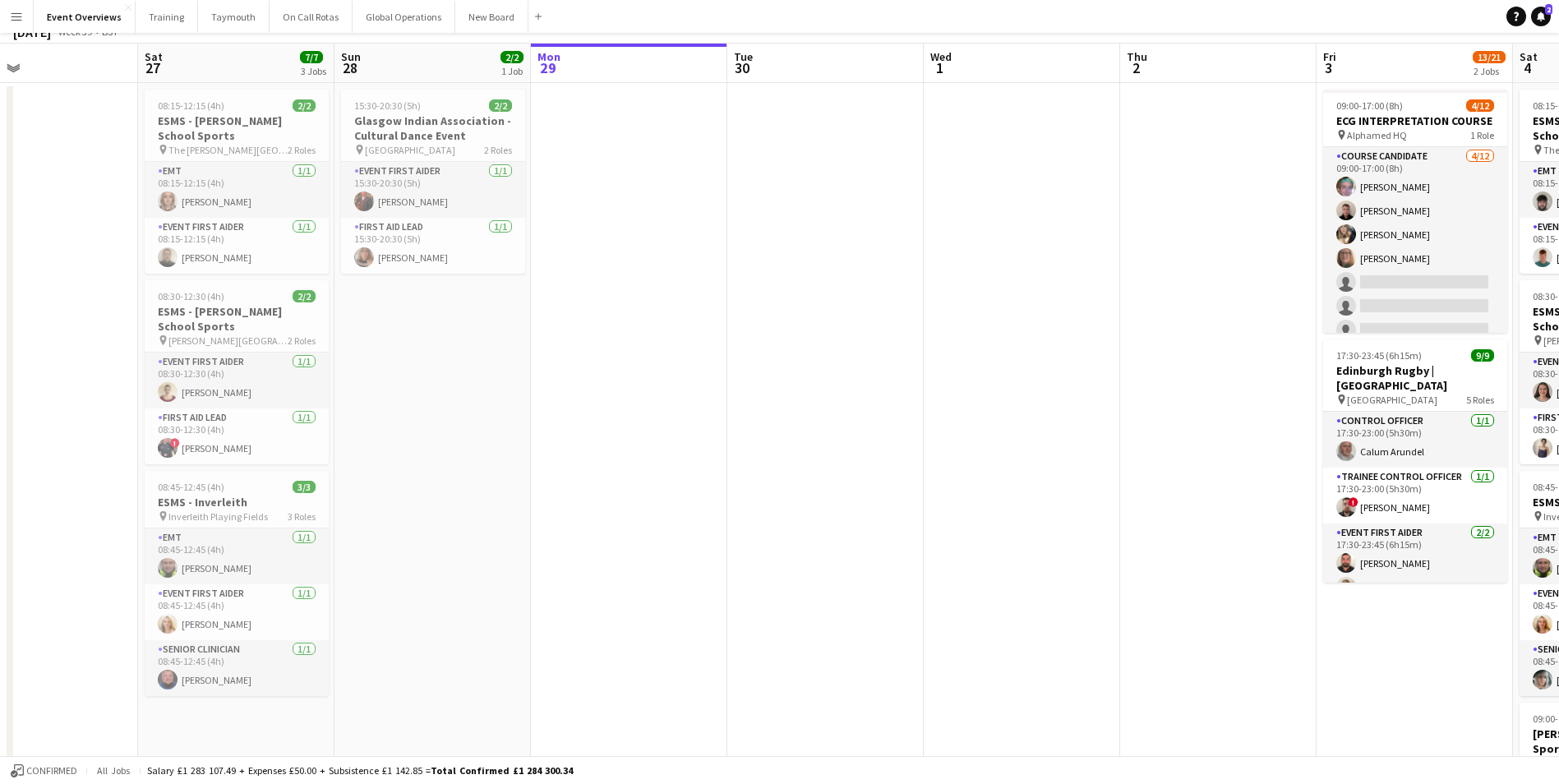
scroll to position [0, 0]
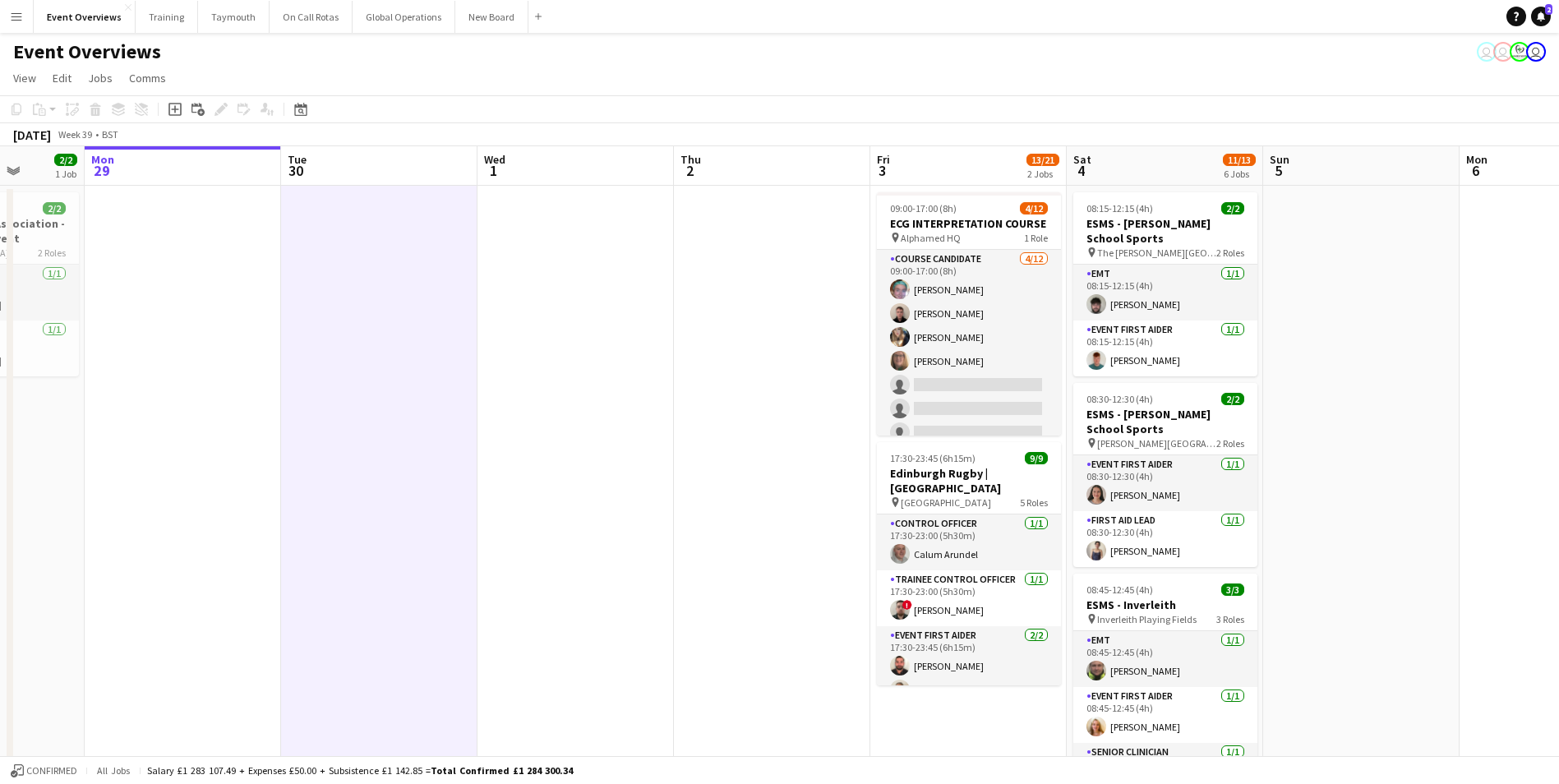
scroll to position [0, 600]
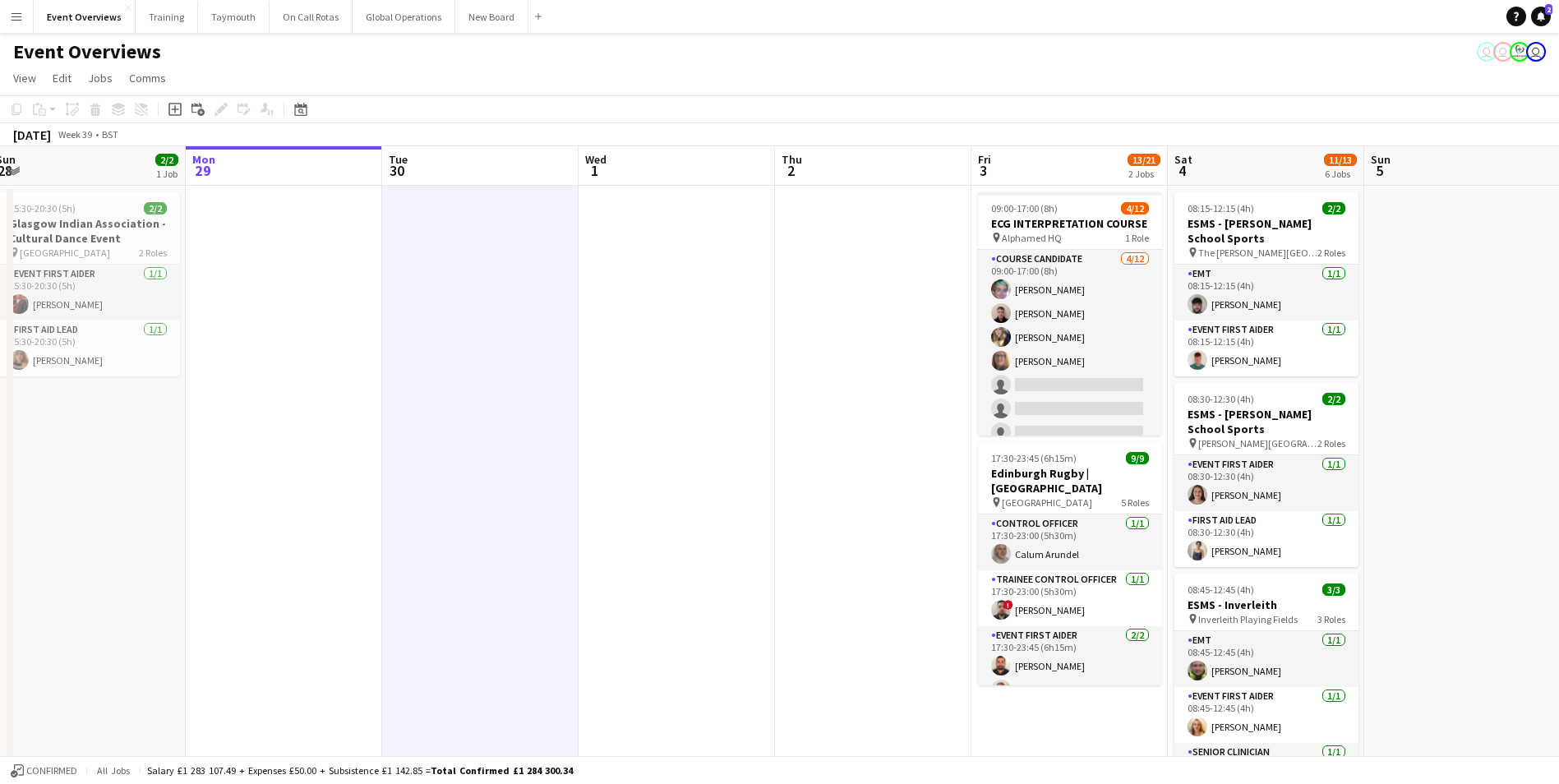
drag, startPoint x: 1028, startPoint y: 543, endPoint x: 683, endPoint y: 597, distance: 349.2
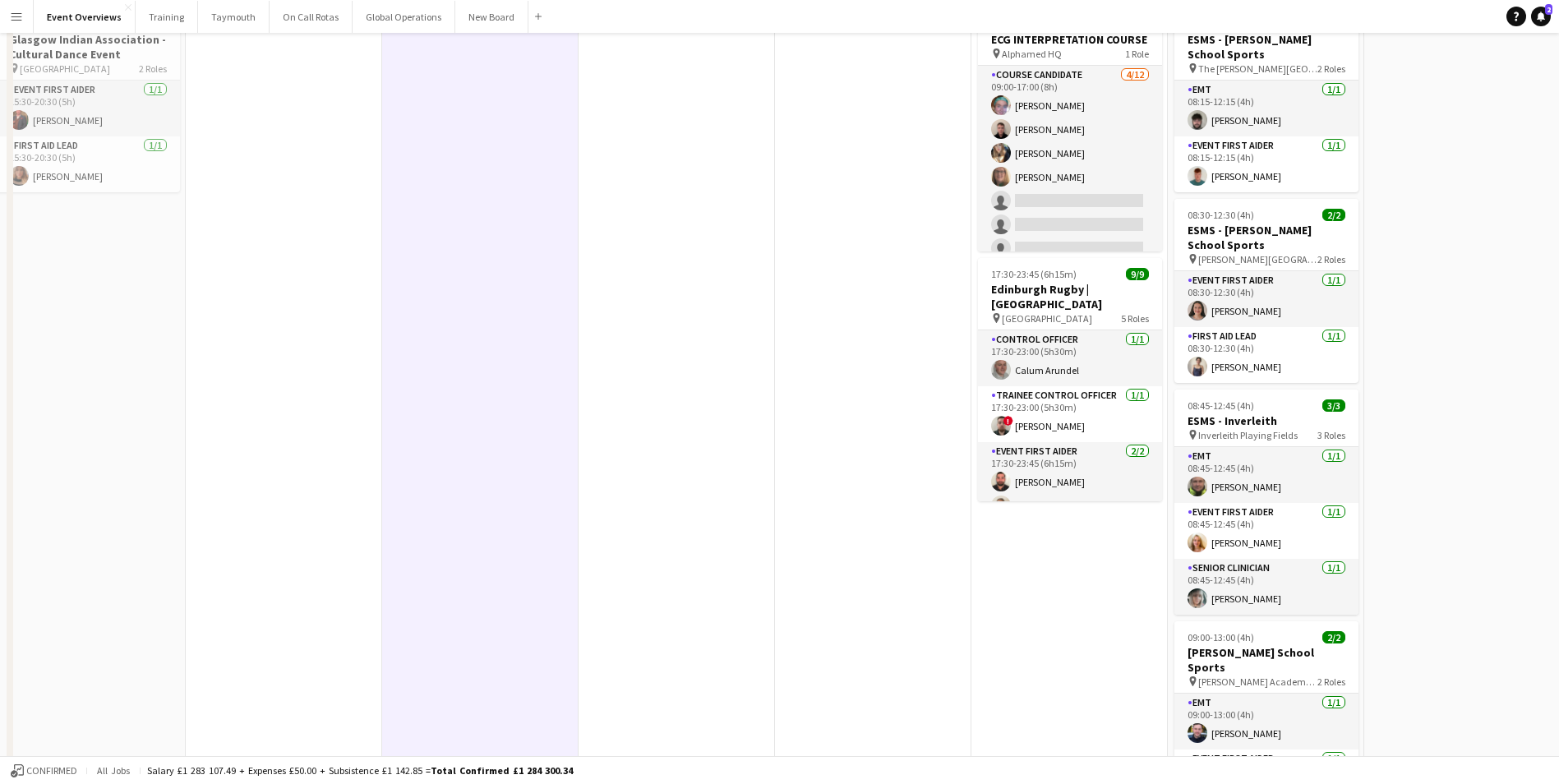
scroll to position [0, 0]
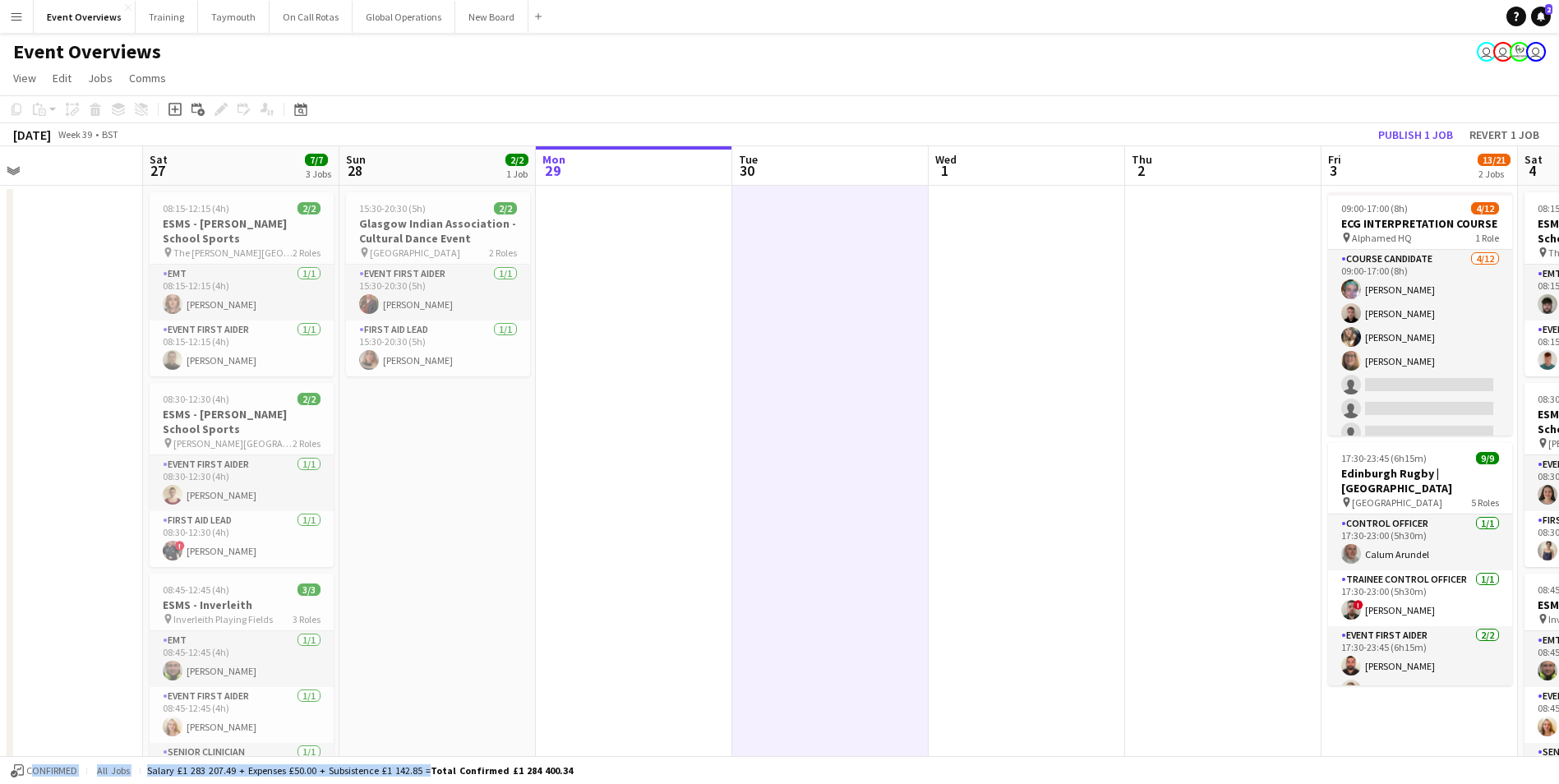
drag, startPoint x: 275, startPoint y: 429, endPoint x: 645, endPoint y: 411, distance: 370.4
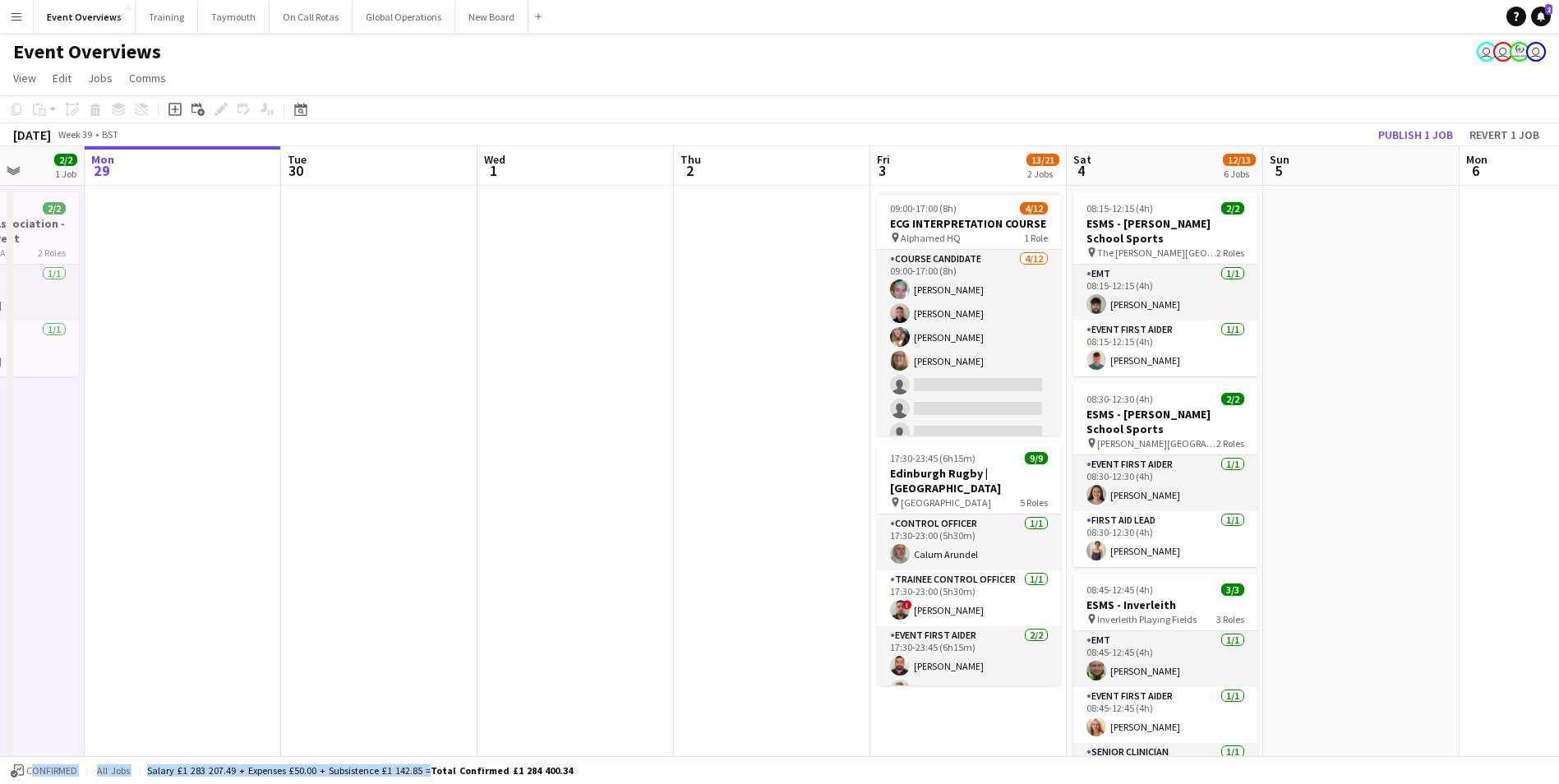
scroll to position [0, 580]
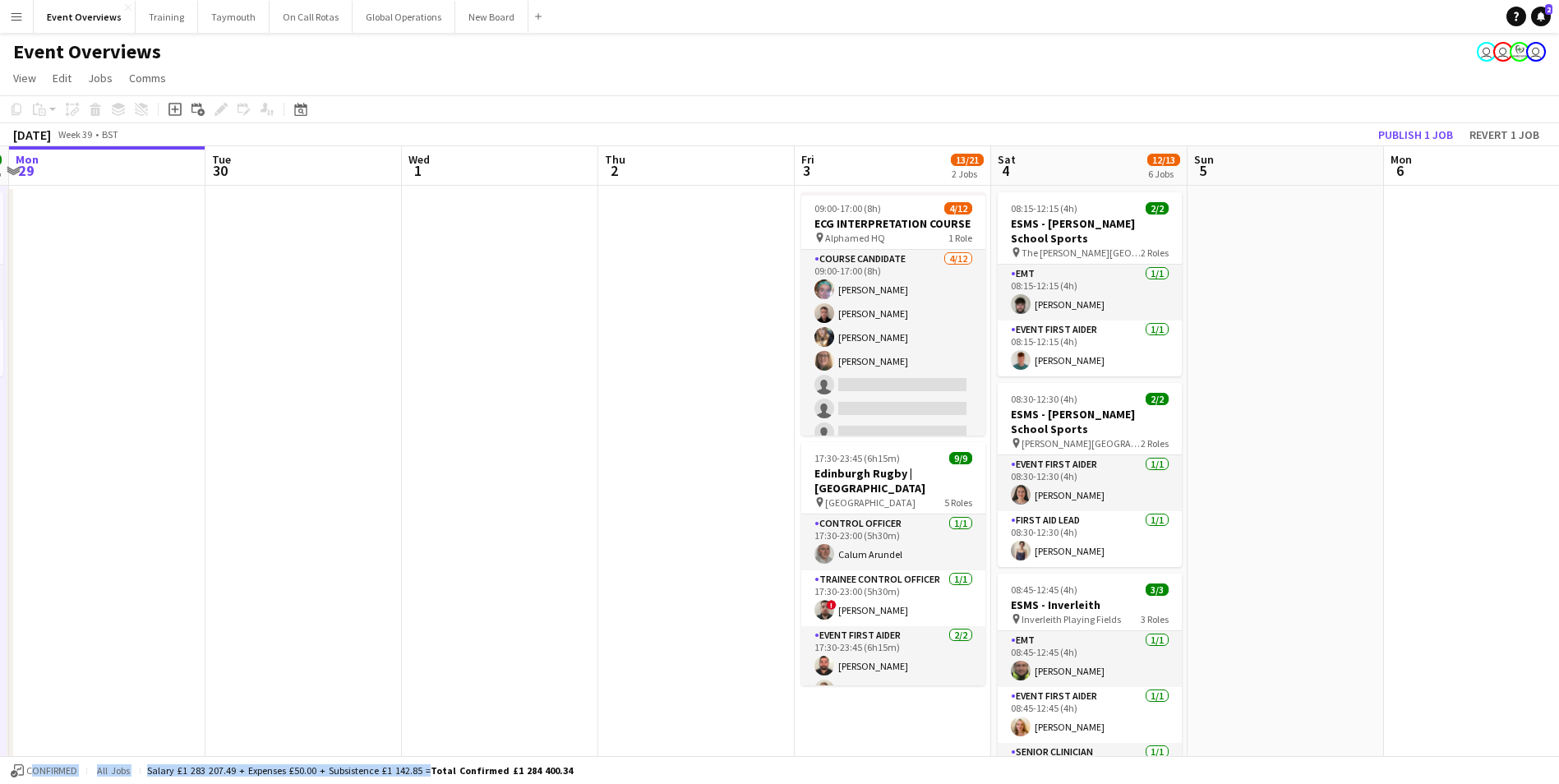
drag, startPoint x: 967, startPoint y: 433, endPoint x: 420, endPoint y: 438, distance: 547.0
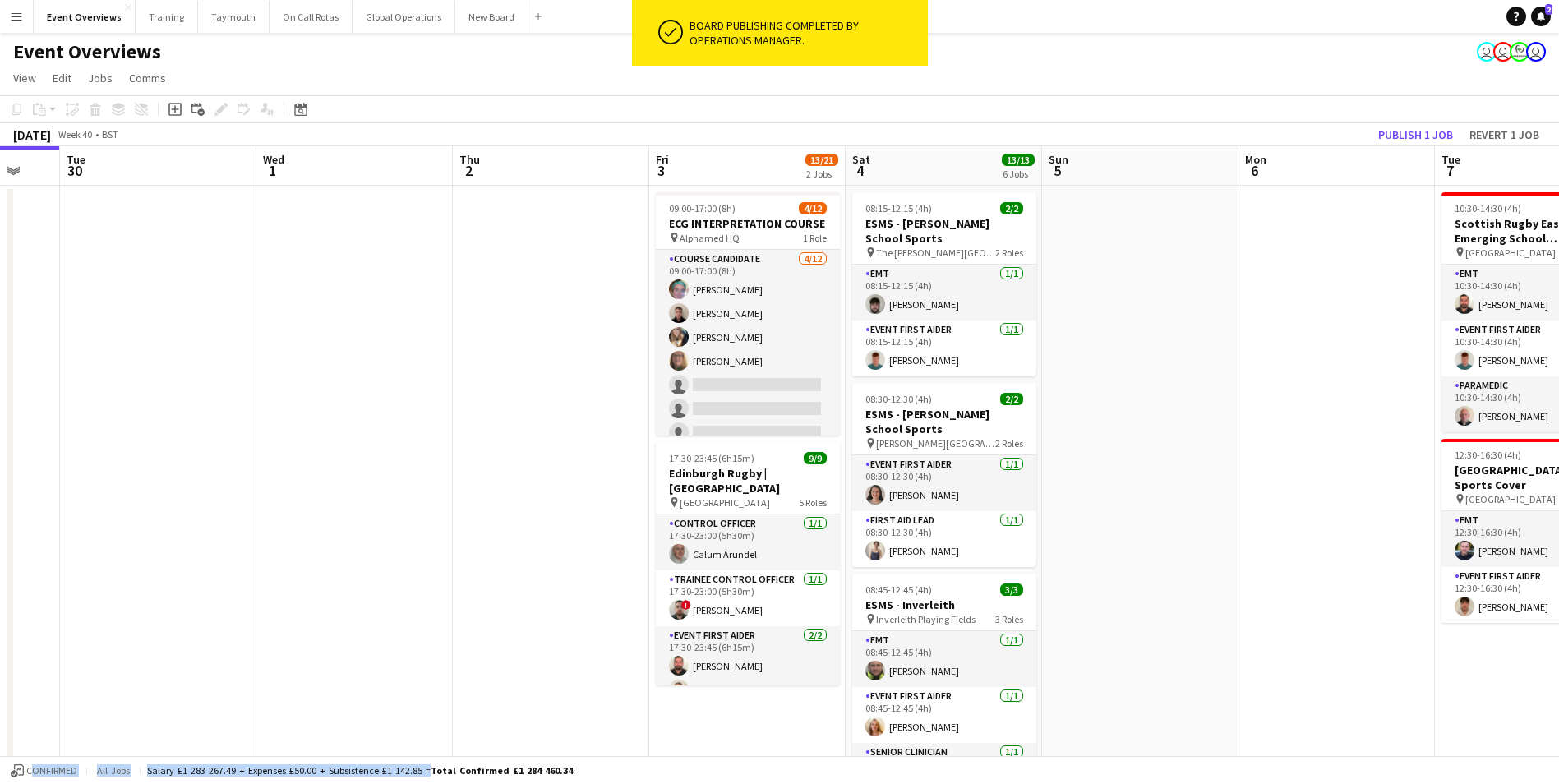
drag, startPoint x: 731, startPoint y: 396, endPoint x: 586, endPoint y: 412, distance: 145.9
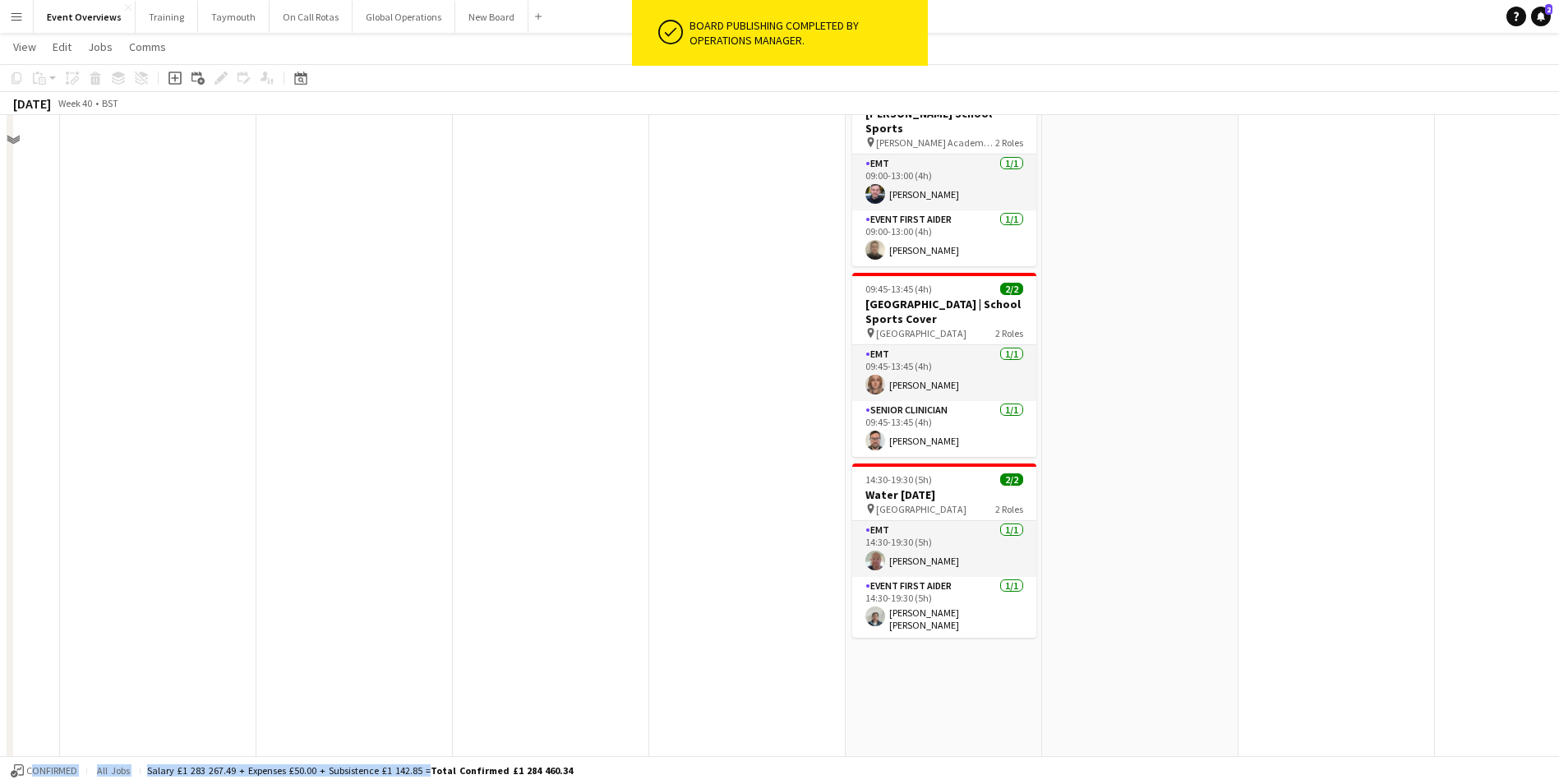
scroll to position [739, 0]
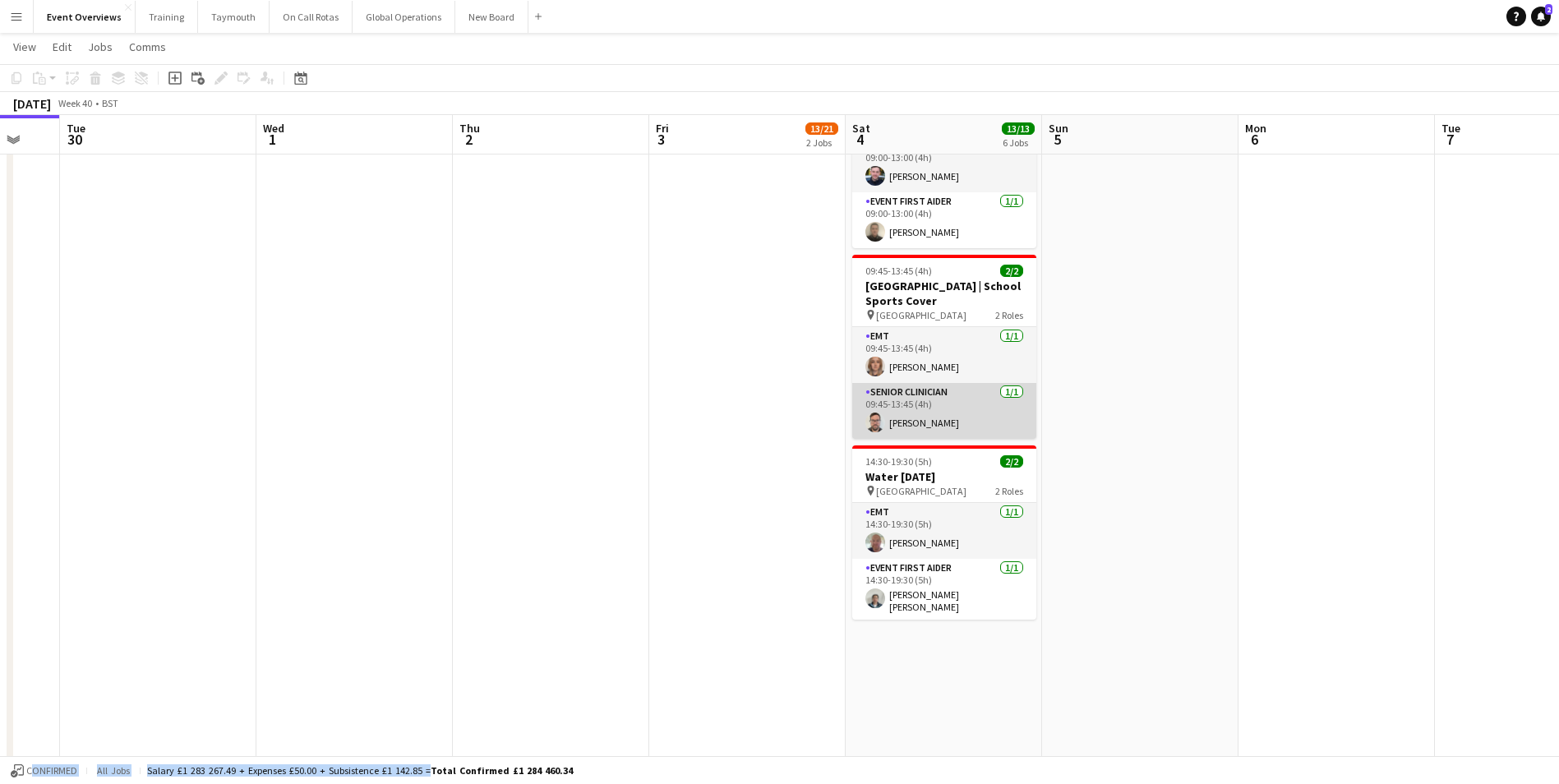
click at [871, 412] on app-user-avatar at bounding box center [875, 422] width 19 height 19
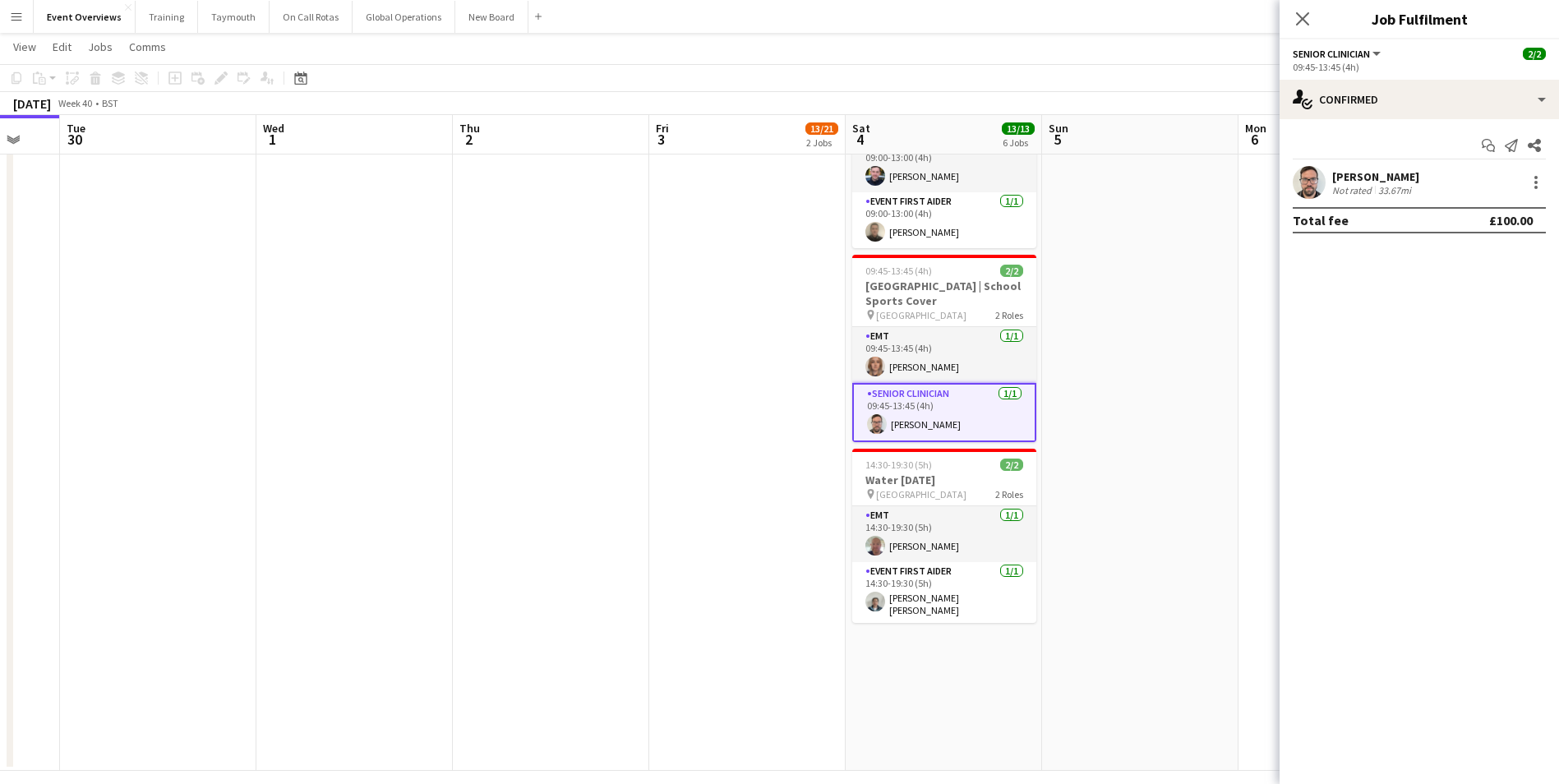
click at [1309, 178] on app-user-avatar at bounding box center [1309, 181] width 33 height 33
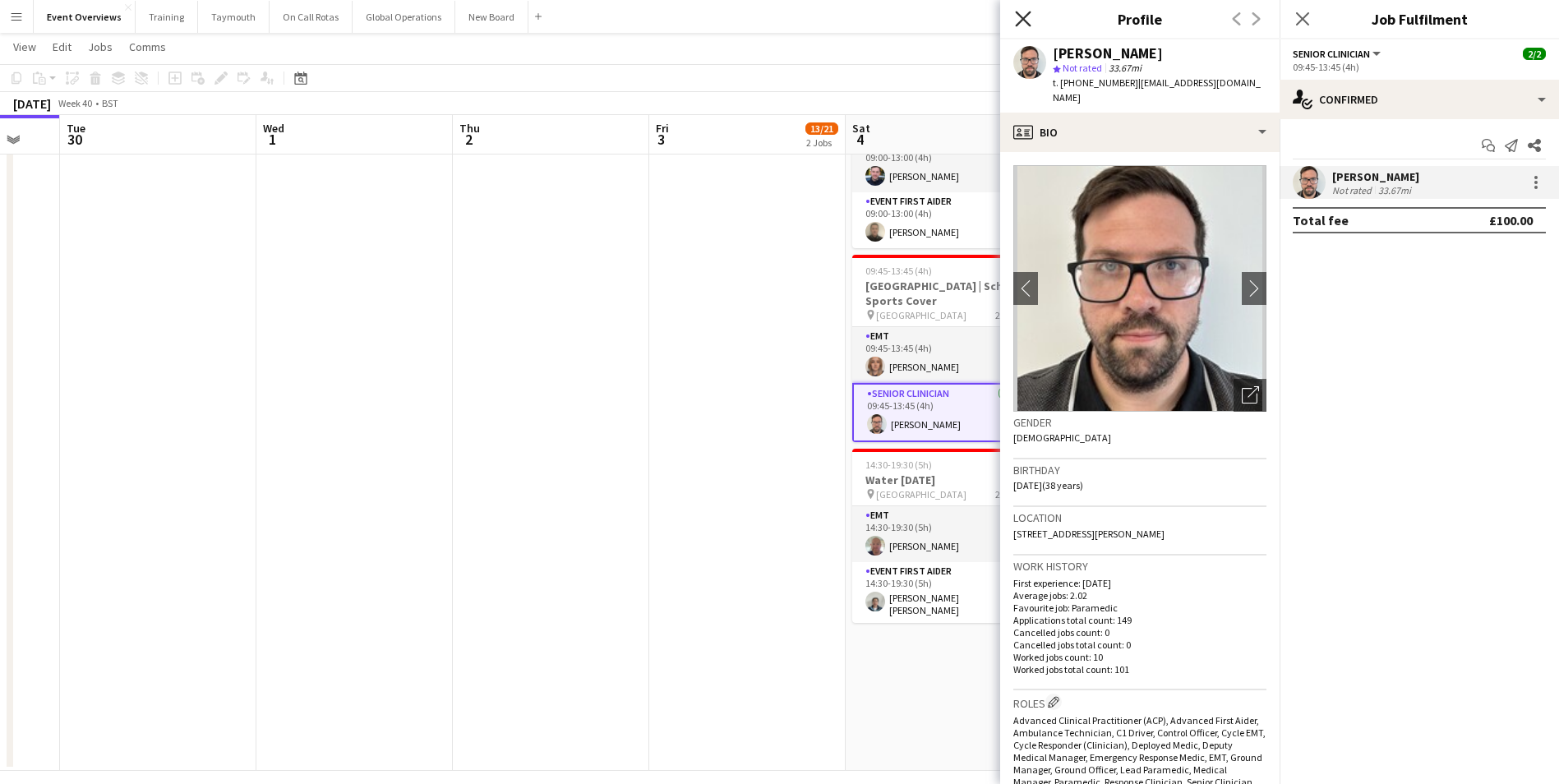
click at [1018, 18] on icon "Close pop-in" at bounding box center [1023, 18] width 16 height 16
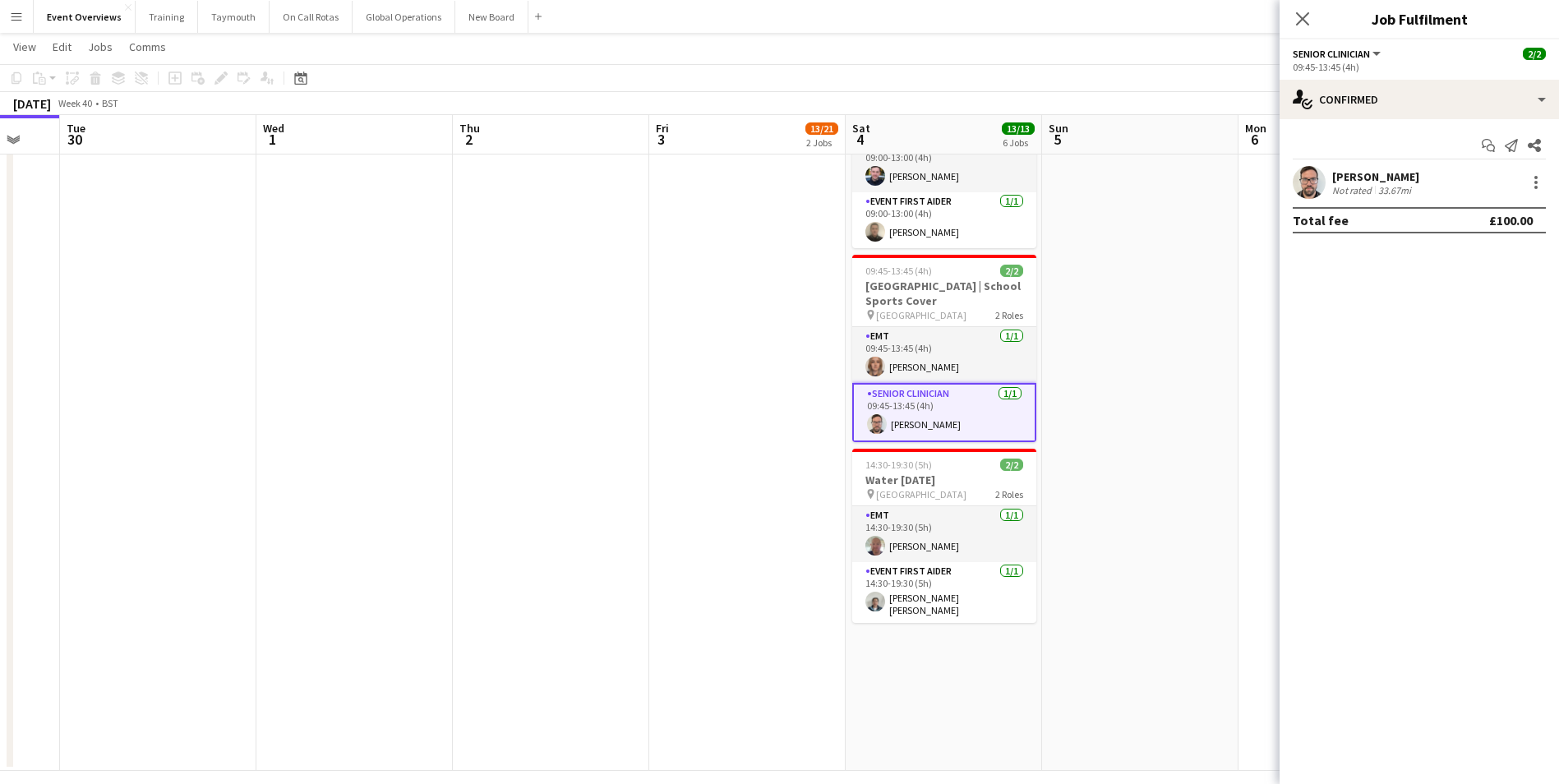
click at [788, 534] on app-date-cell "09:00-17:00 (8h) 4/12 [MEDICAL_DATA] INTERPRETATION COURSE pin Alphamed HQ 1 Ro…" at bounding box center [747, 107] width 197 height 1326
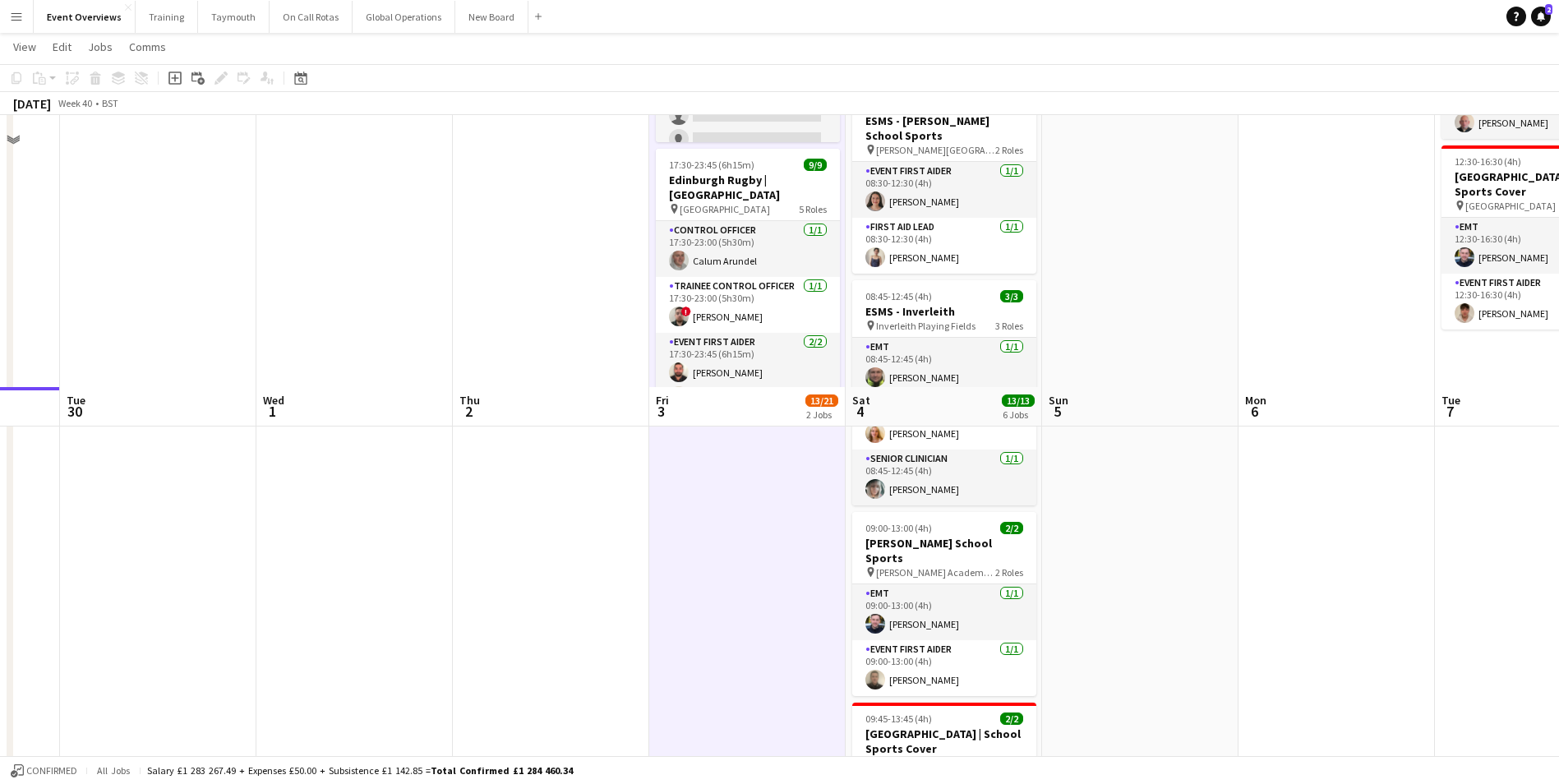
scroll to position [247, 0]
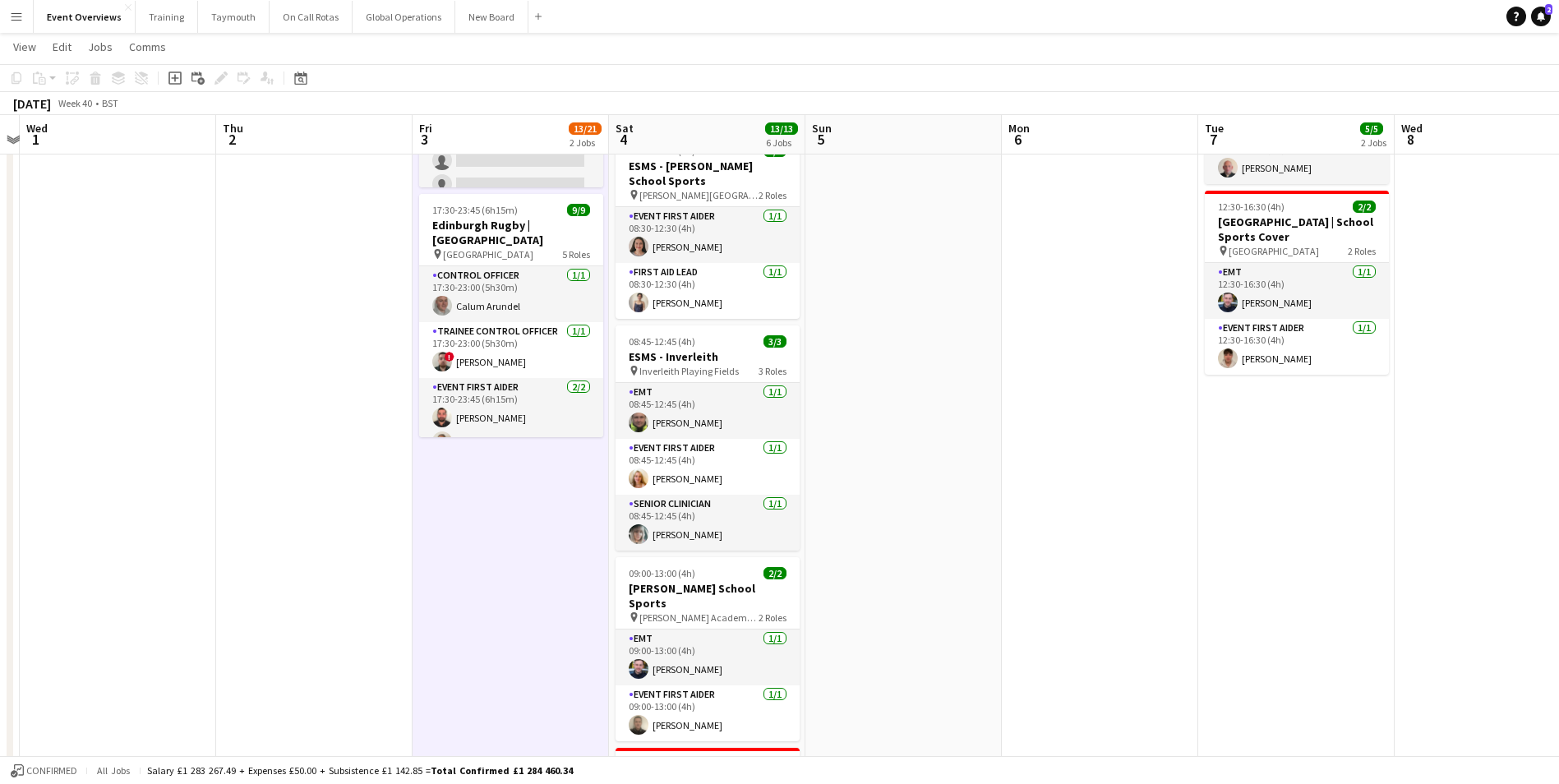
drag, startPoint x: 1110, startPoint y: 615, endPoint x: 860, endPoint y: 640, distance: 251.2
click at [783, 662] on app-calendar-viewport "Sun 28 2/2 1 Job Mon 29 Tue 30 Wed 1 Thu 2 Fri 3 13/21 2 Jobs Sat 4 13/13 6 Job…" at bounding box center [779, 540] width 1559 height 1446
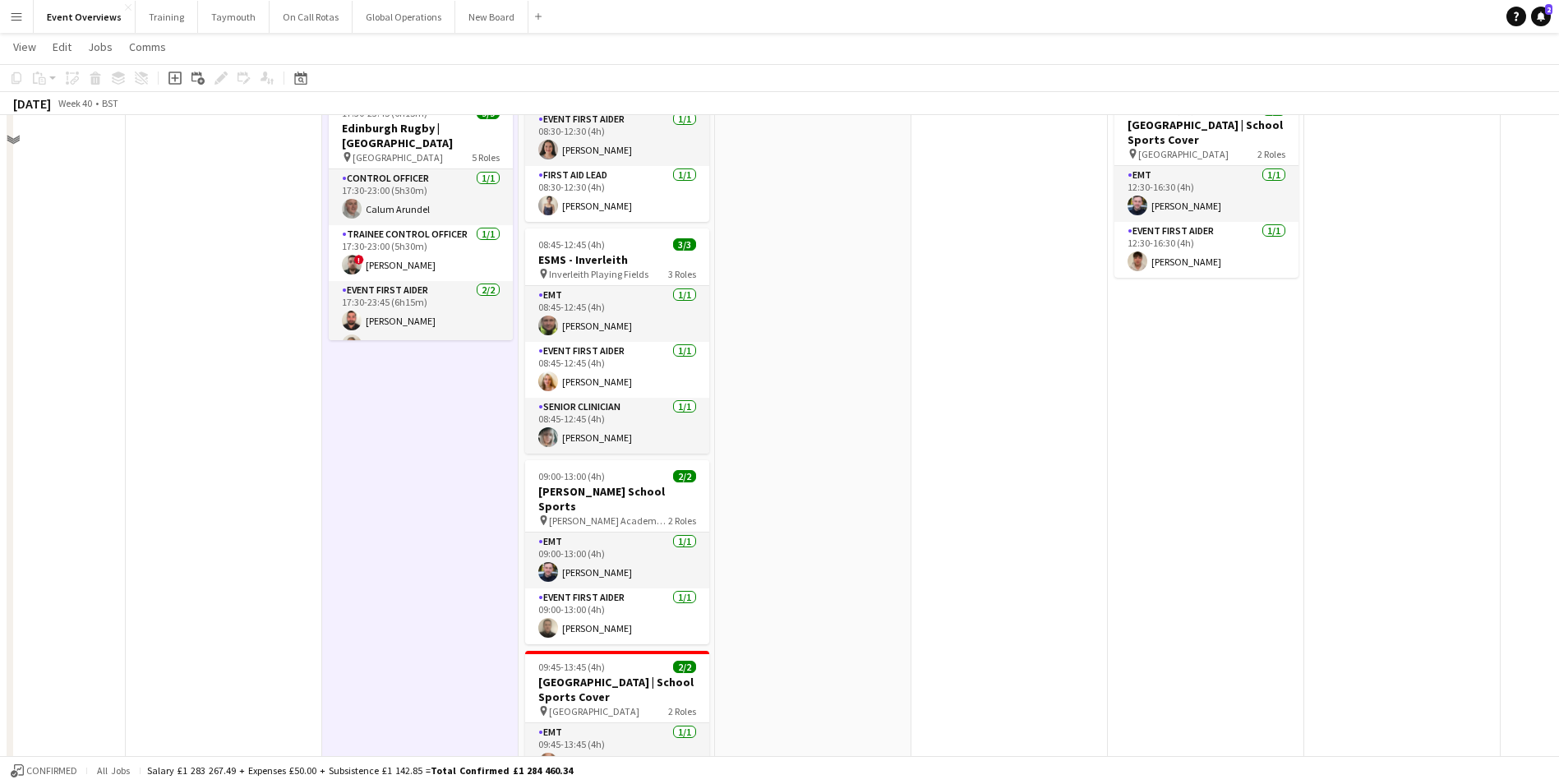
scroll to position [0, 0]
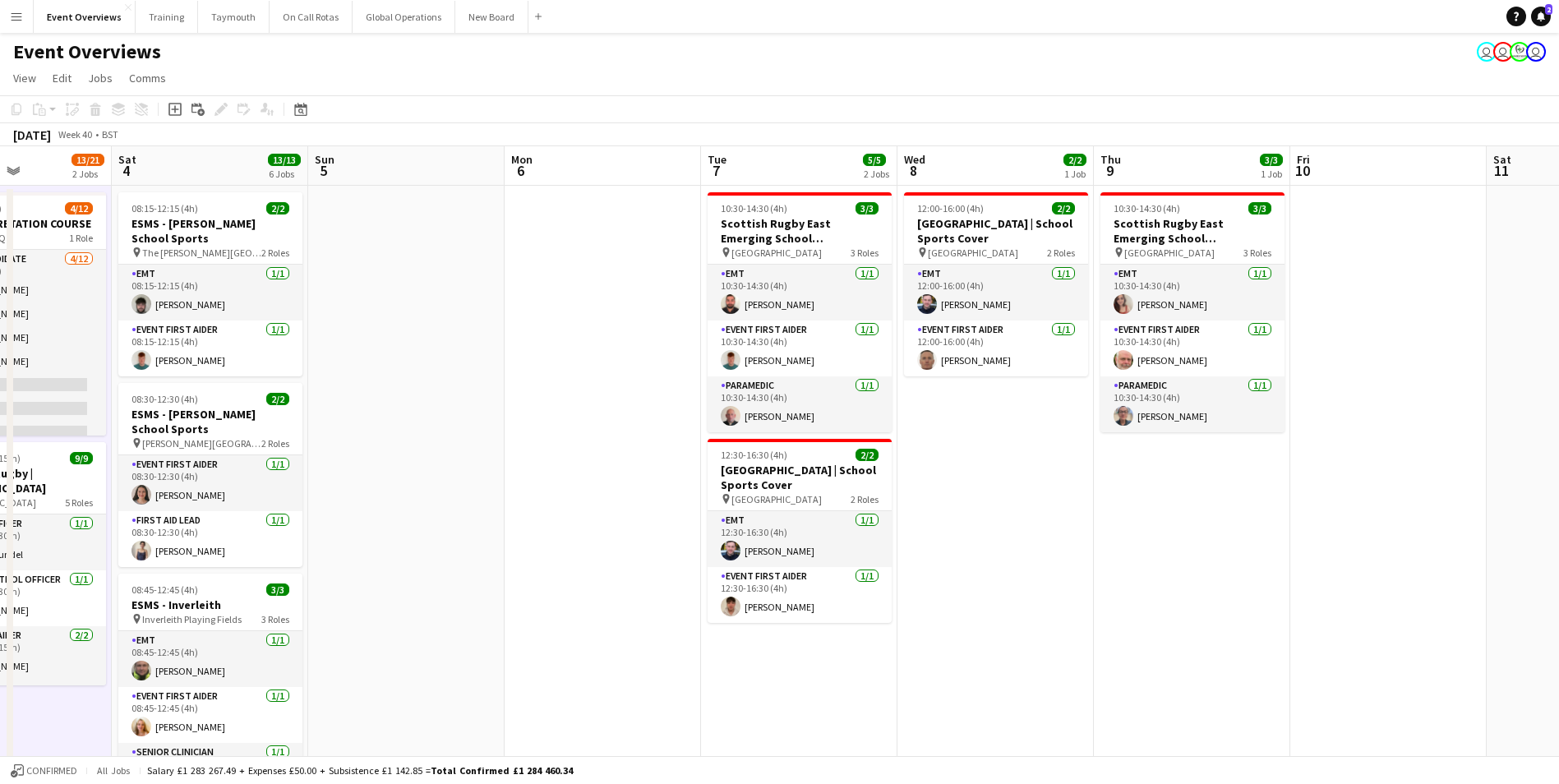
drag, startPoint x: 1015, startPoint y: 672, endPoint x: 606, endPoint y: 687, distance: 409.3
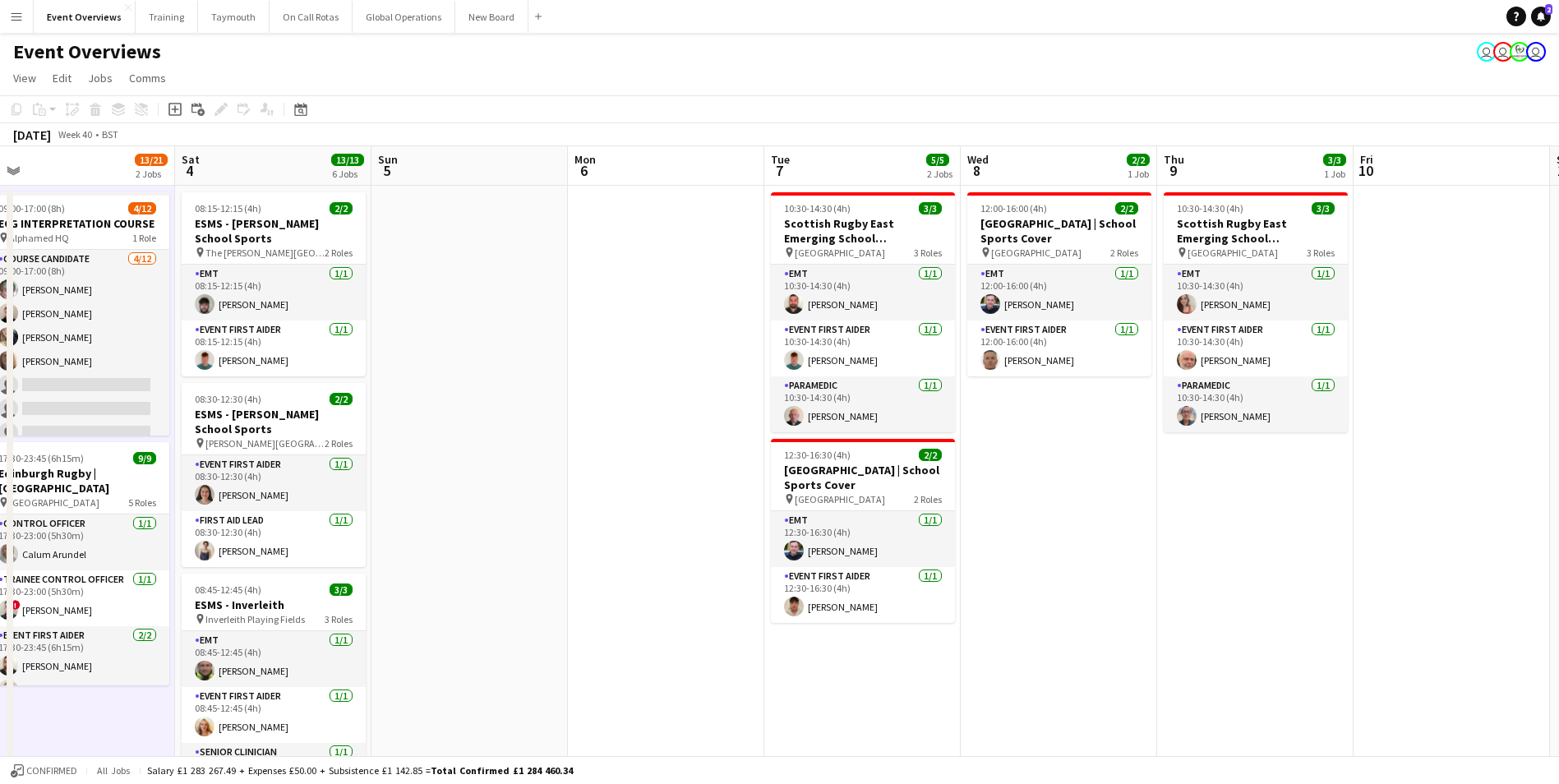
drag, startPoint x: 1060, startPoint y: 638, endPoint x: 1521, endPoint y: 632, distance: 461.0
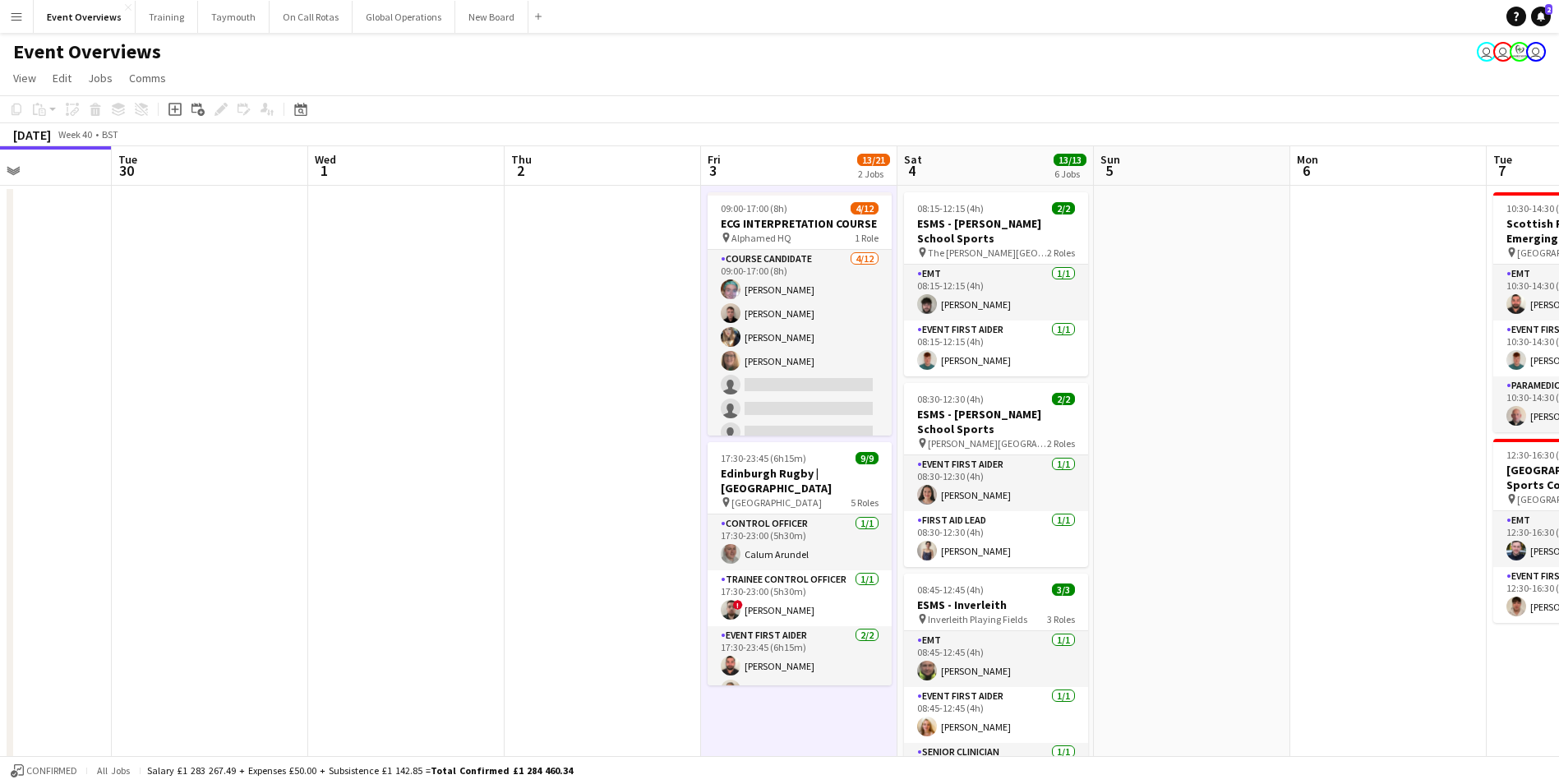
drag, startPoint x: 1022, startPoint y: 646, endPoint x: 1369, endPoint y: 590, distance: 351.5
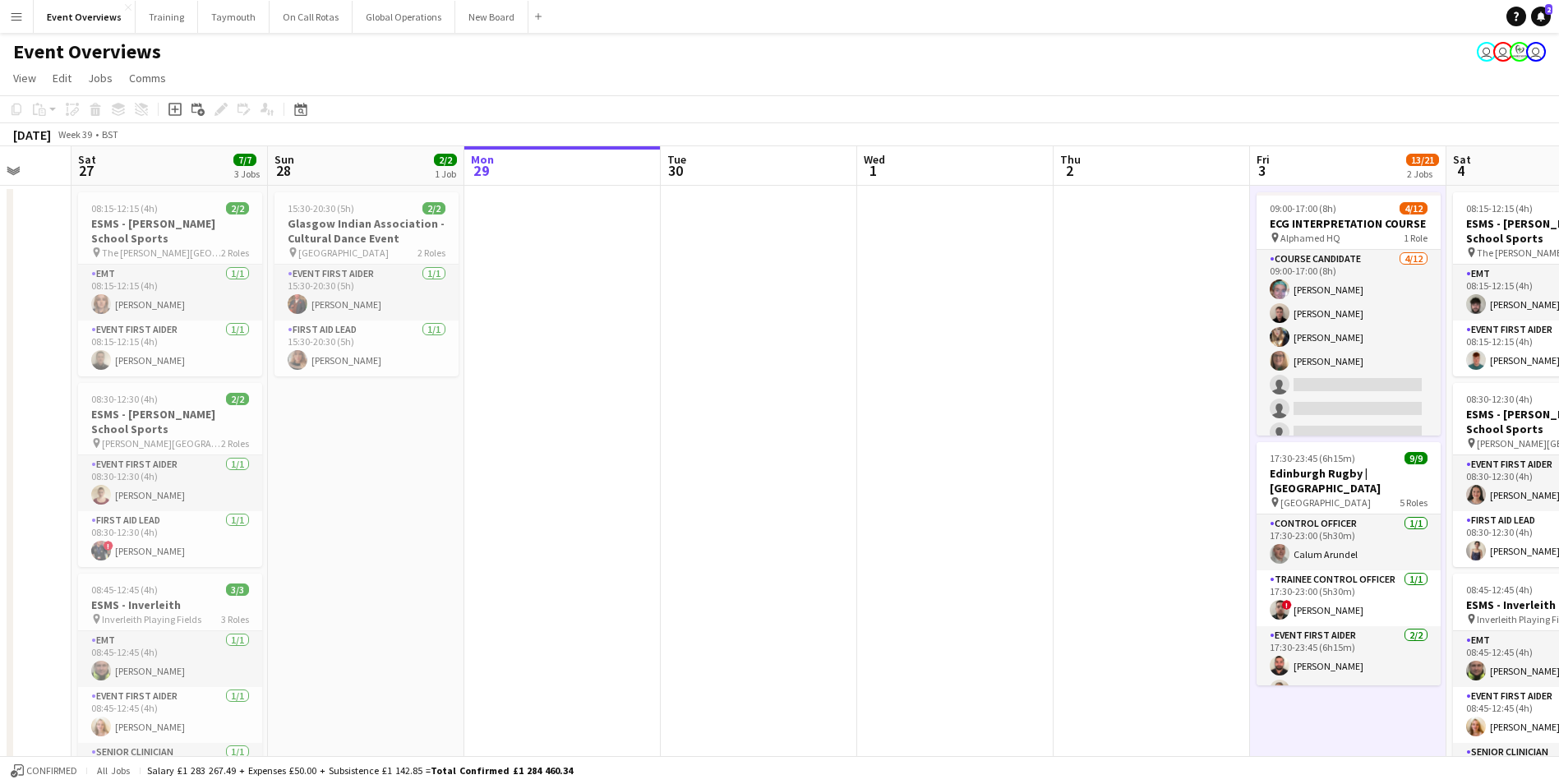
drag, startPoint x: 371, startPoint y: 595, endPoint x: 899, endPoint y: 568, distance: 528.7
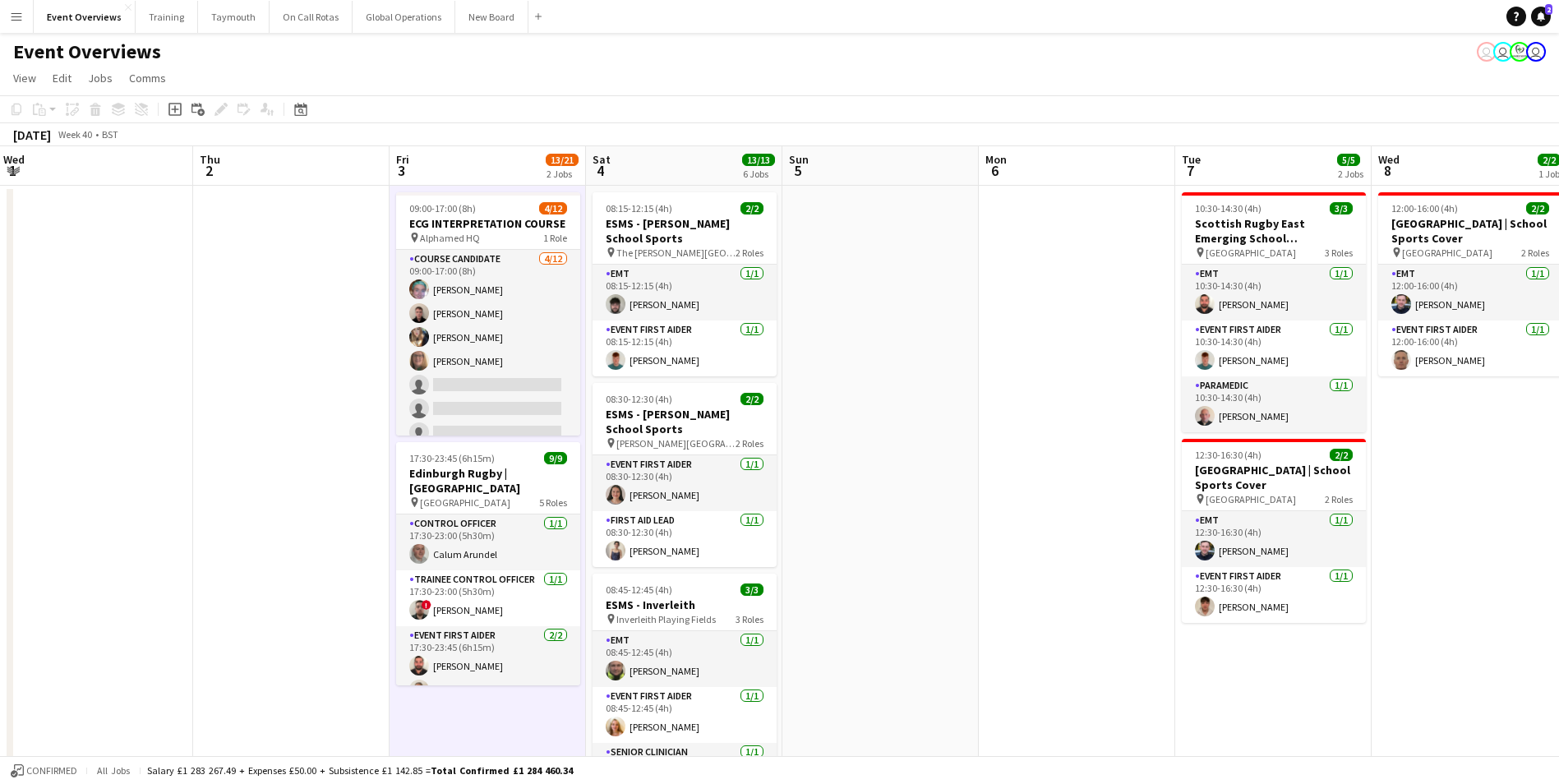
drag, startPoint x: 1112, startPoint y: 396, endPoint x: 247, endPoint y: 433, distance: 865.8
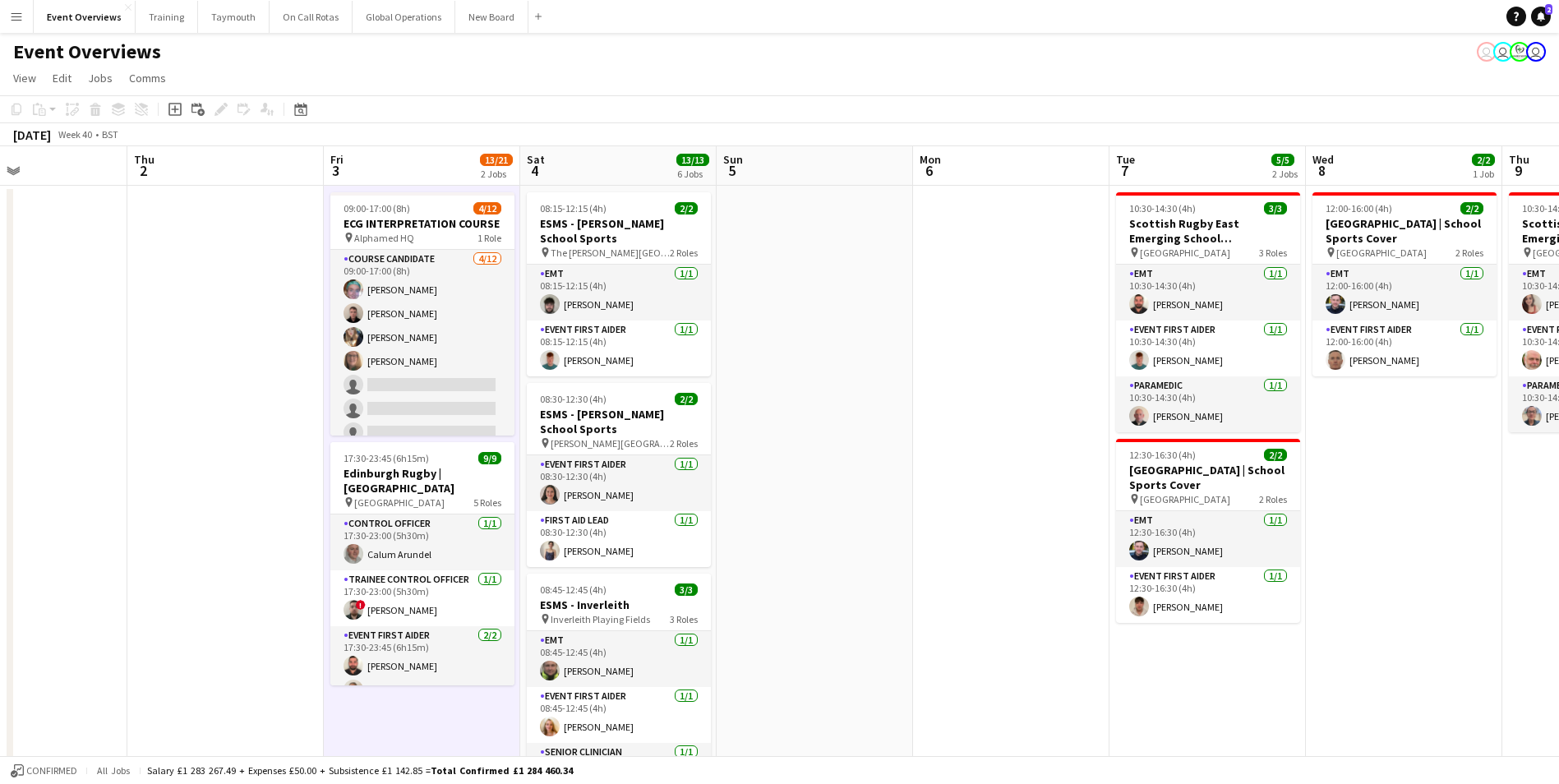
scroll to position [0, 523]
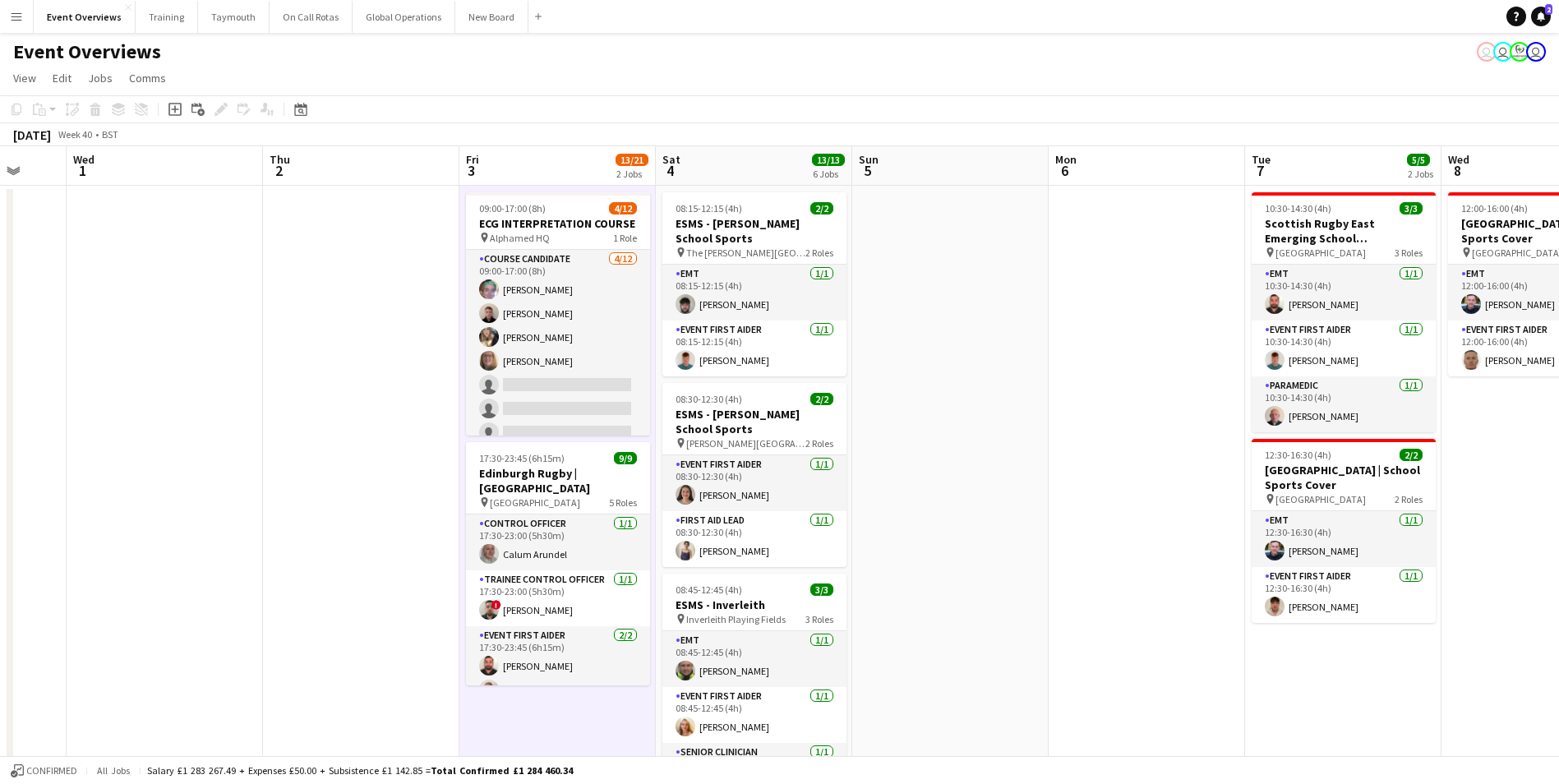
drag, startPoint x: 1015, startPoint y: 374, endPoint x: 499, endPoint y: 424, distance: 518.4
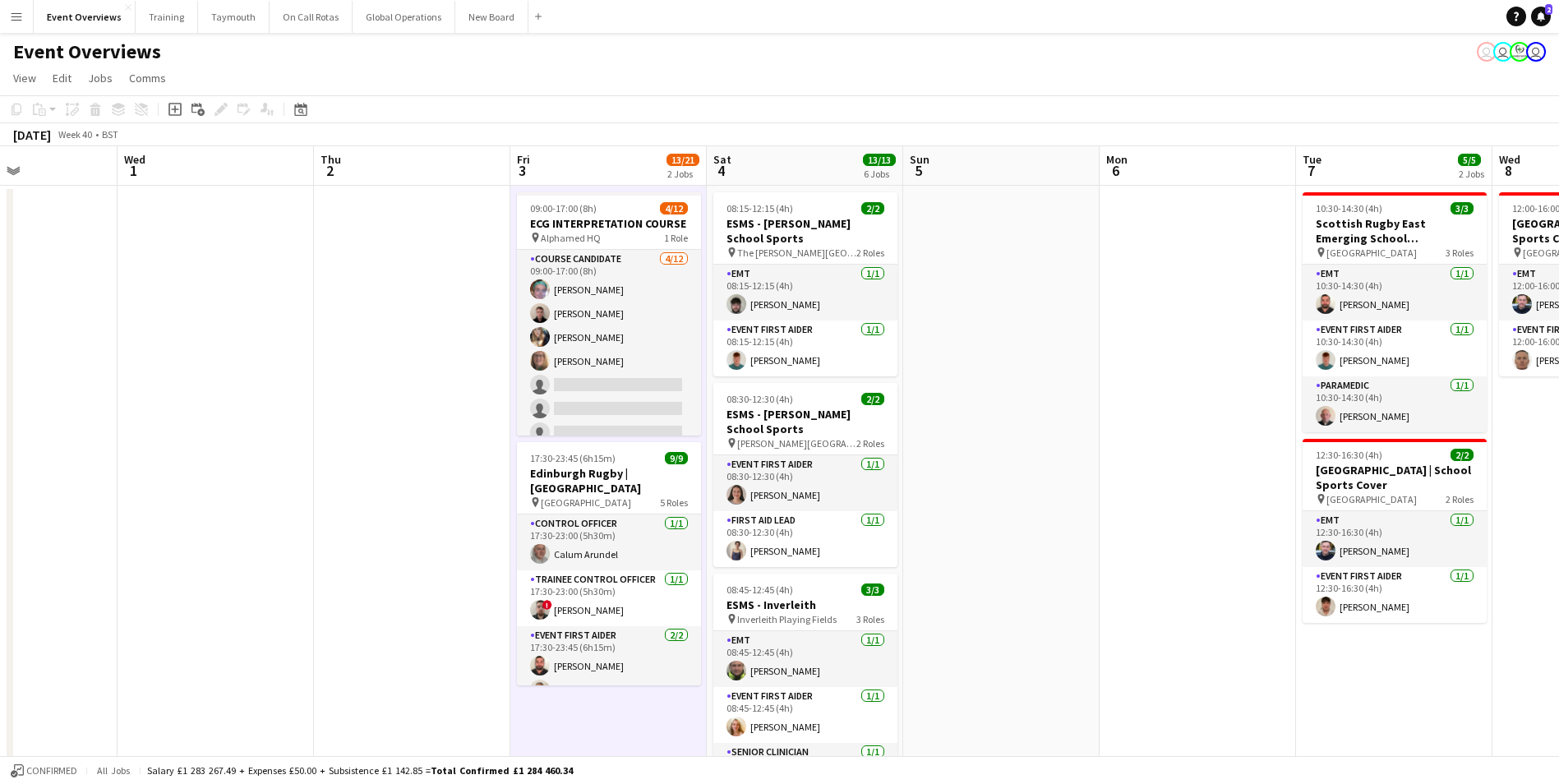
drag, startPoint x: 490, startPoint y: 569, endPoint x: 1164, endPoint y: 496, distance: 677.9
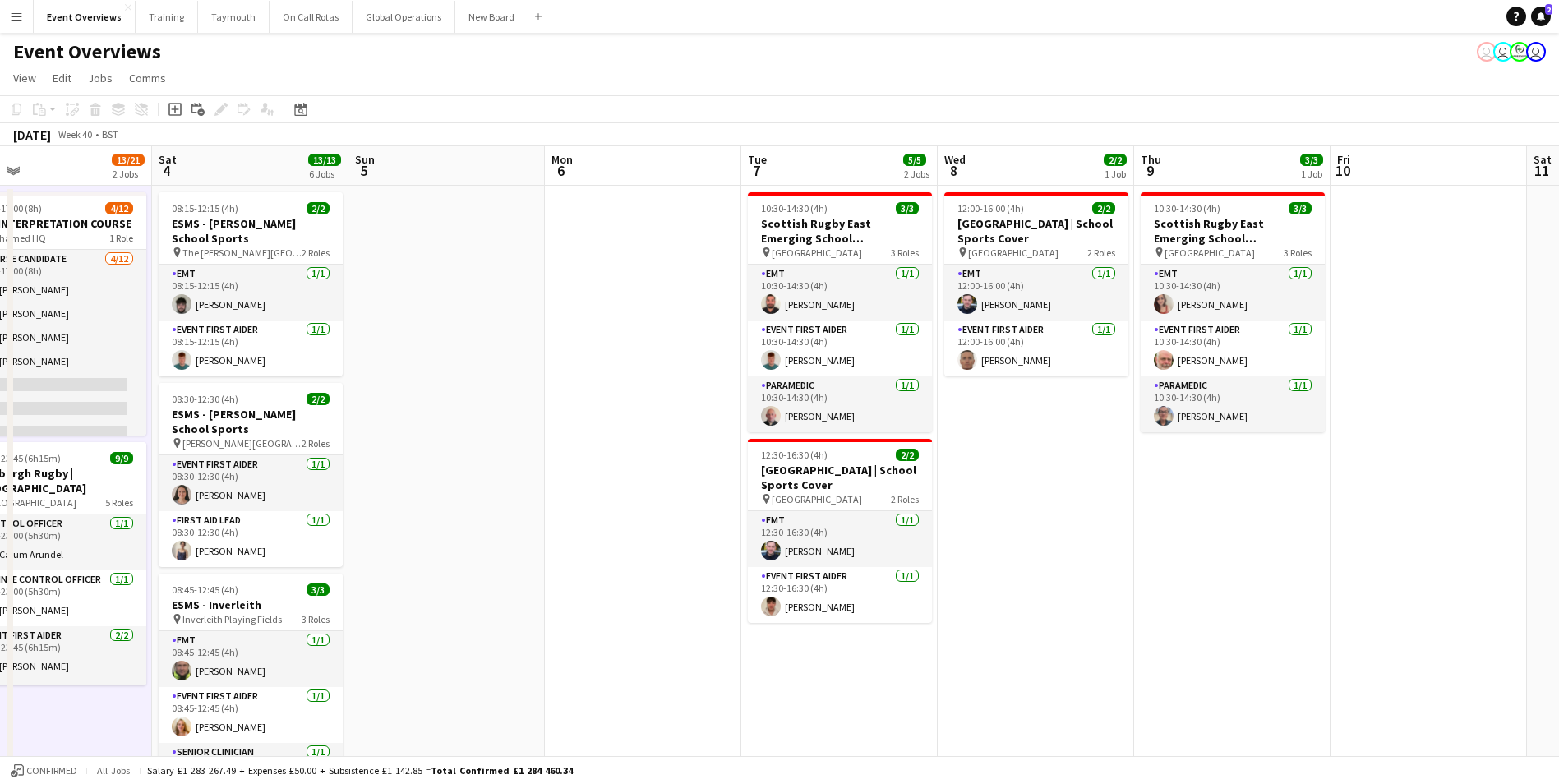
drag, startPoint x: 1163, startPoint y: 496, endPoint x: 548, endPoint y: 536, distance: 616.3
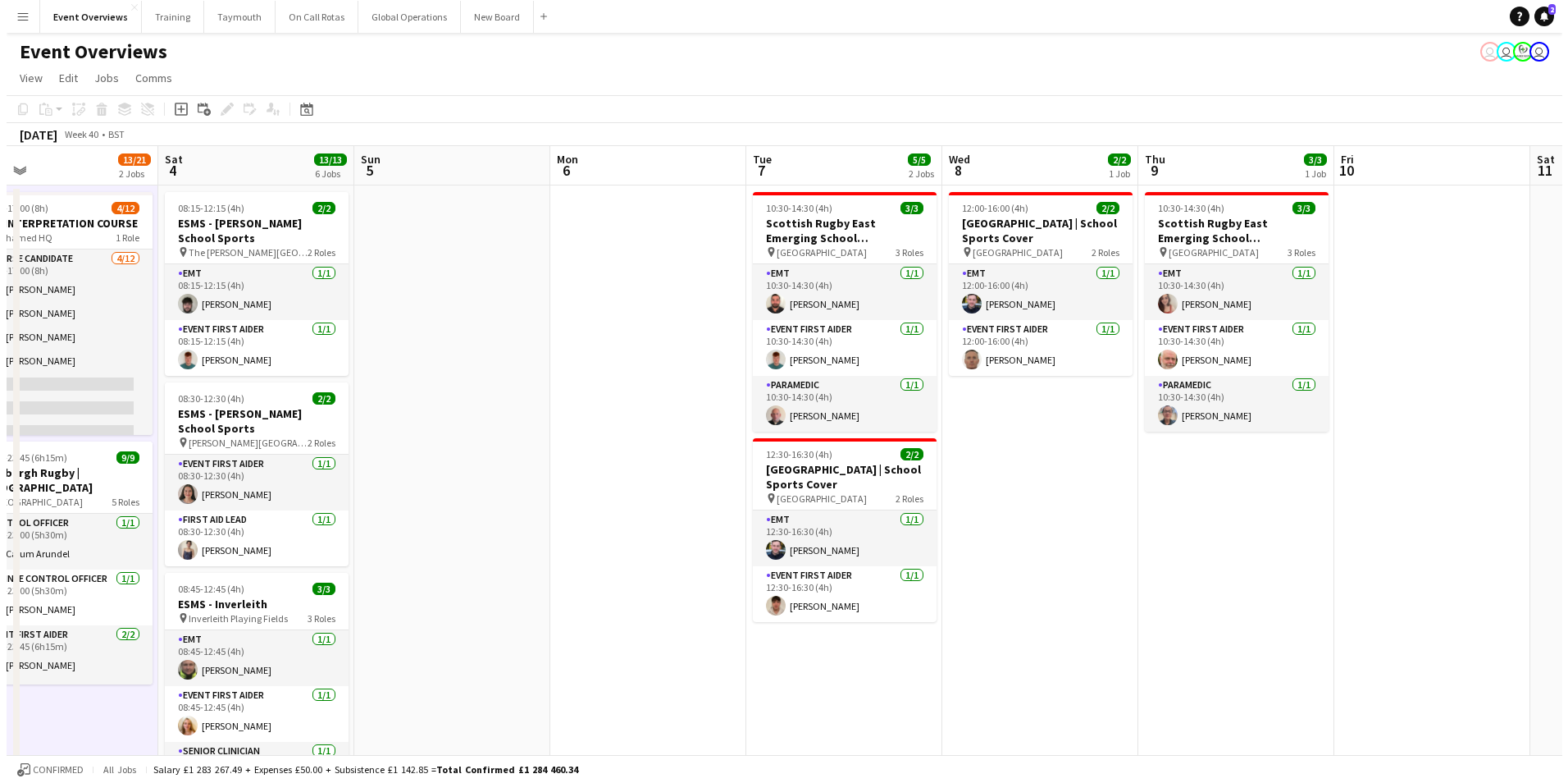
scroll to position [0, 634]
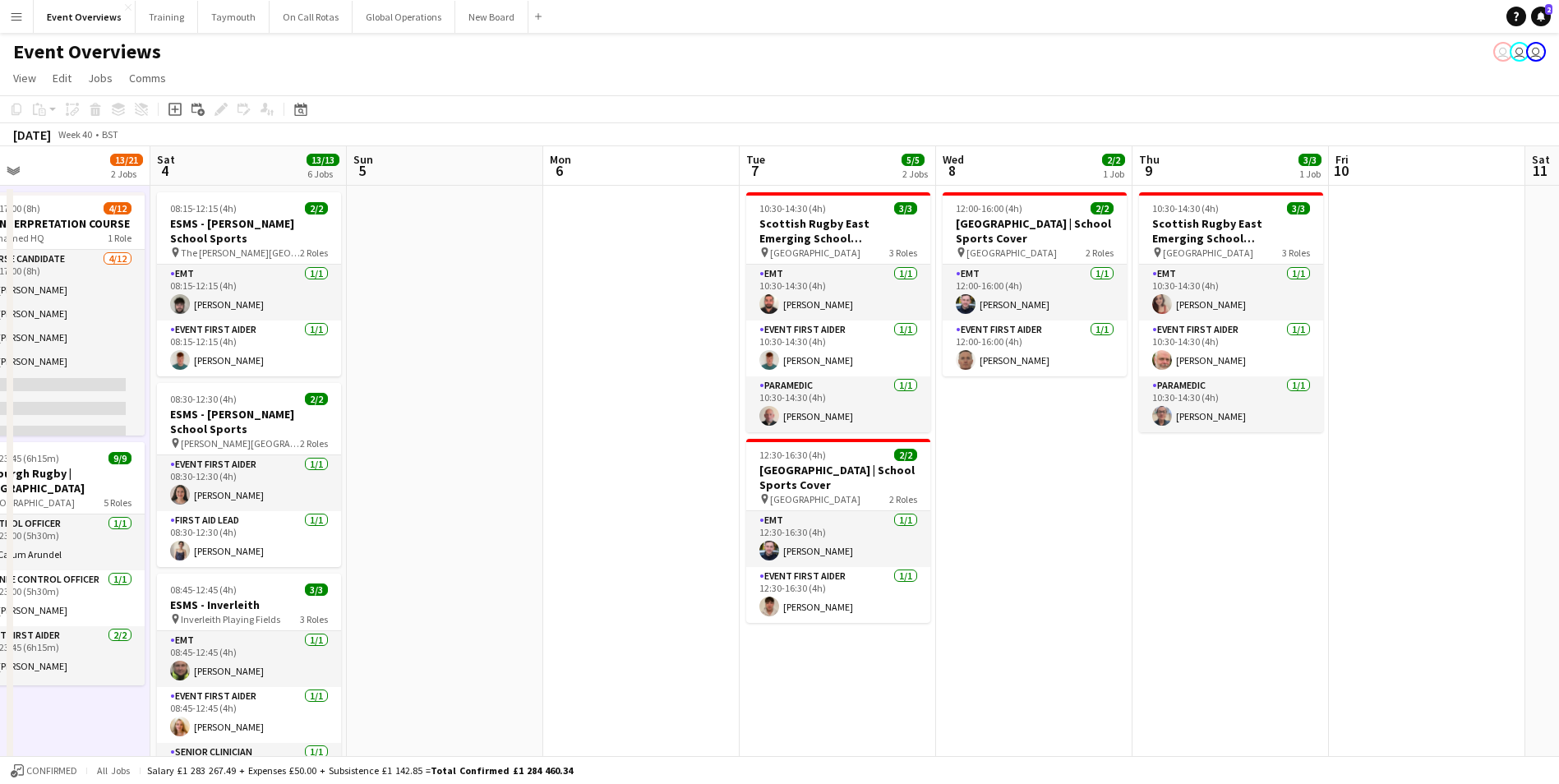
click at [13, 16] on app-icon "Menu" at bounding box center [16, 16] width 13 height 13
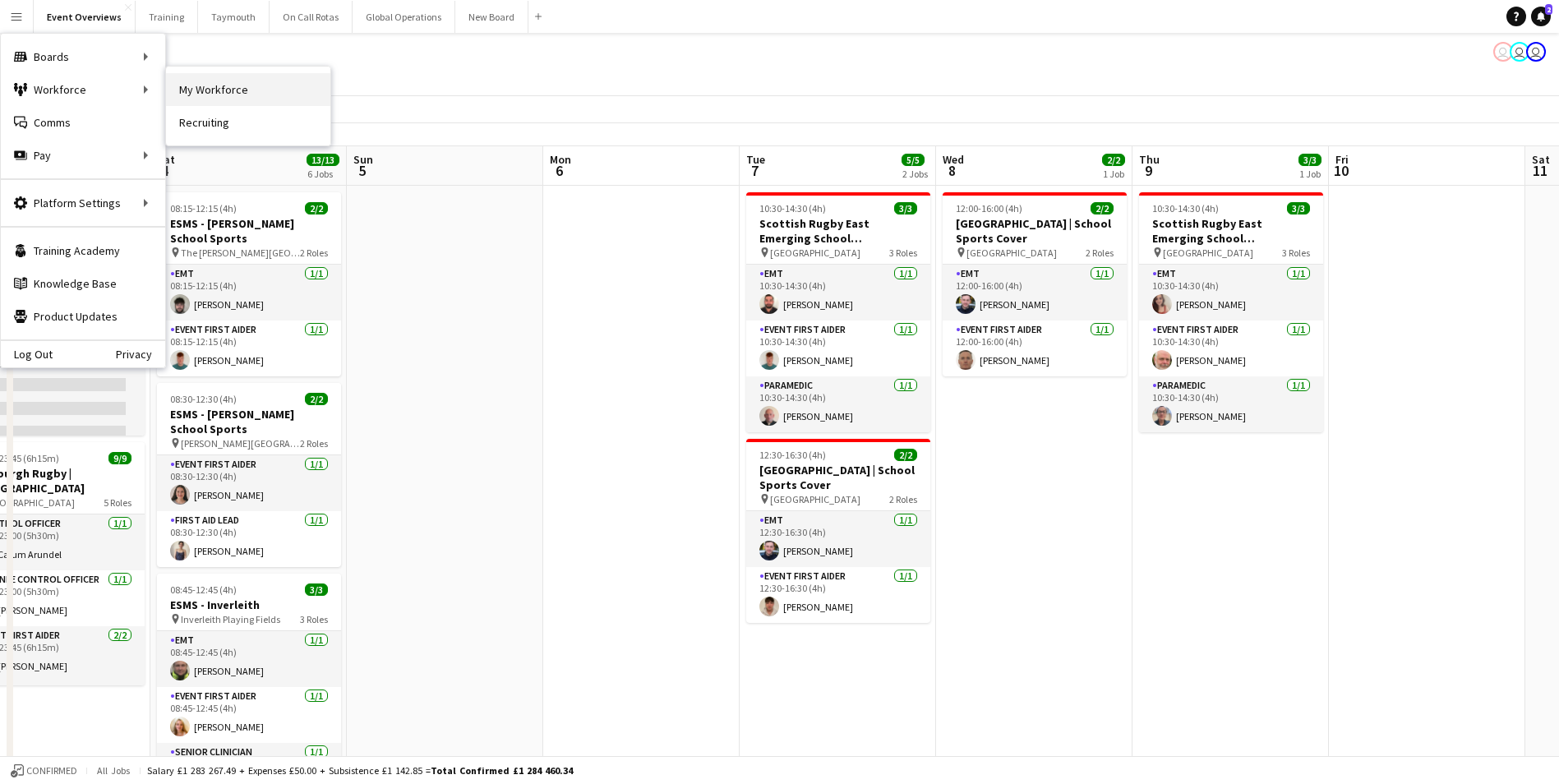
click at [208, 91] on link "My Workforce" at bounding box center [248, 89] width 165 height 33
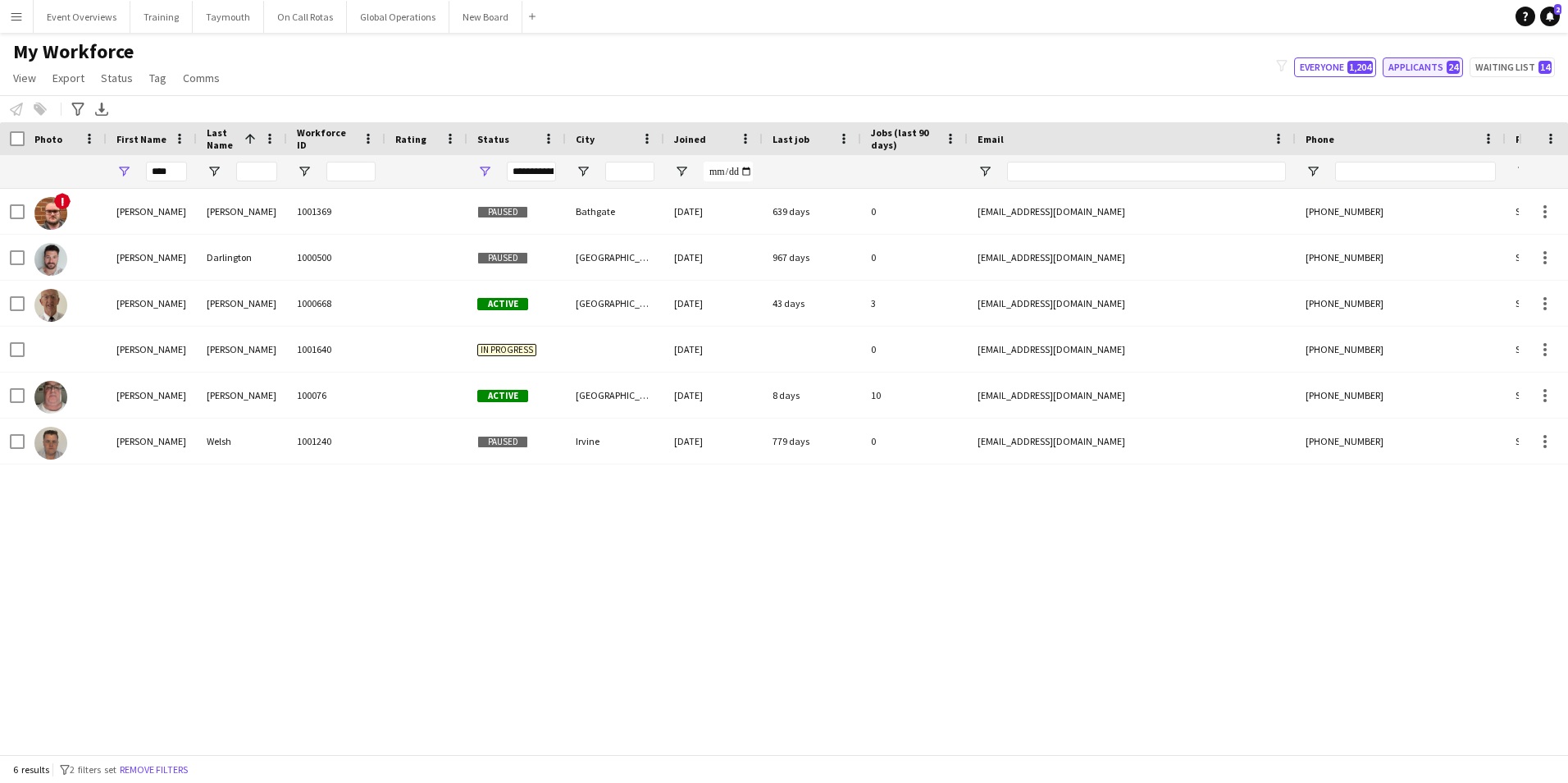
click at [1427, 65] on button "Applicants 24" at bounding box center [1422, 67] width 80 height 19
type input "**********"
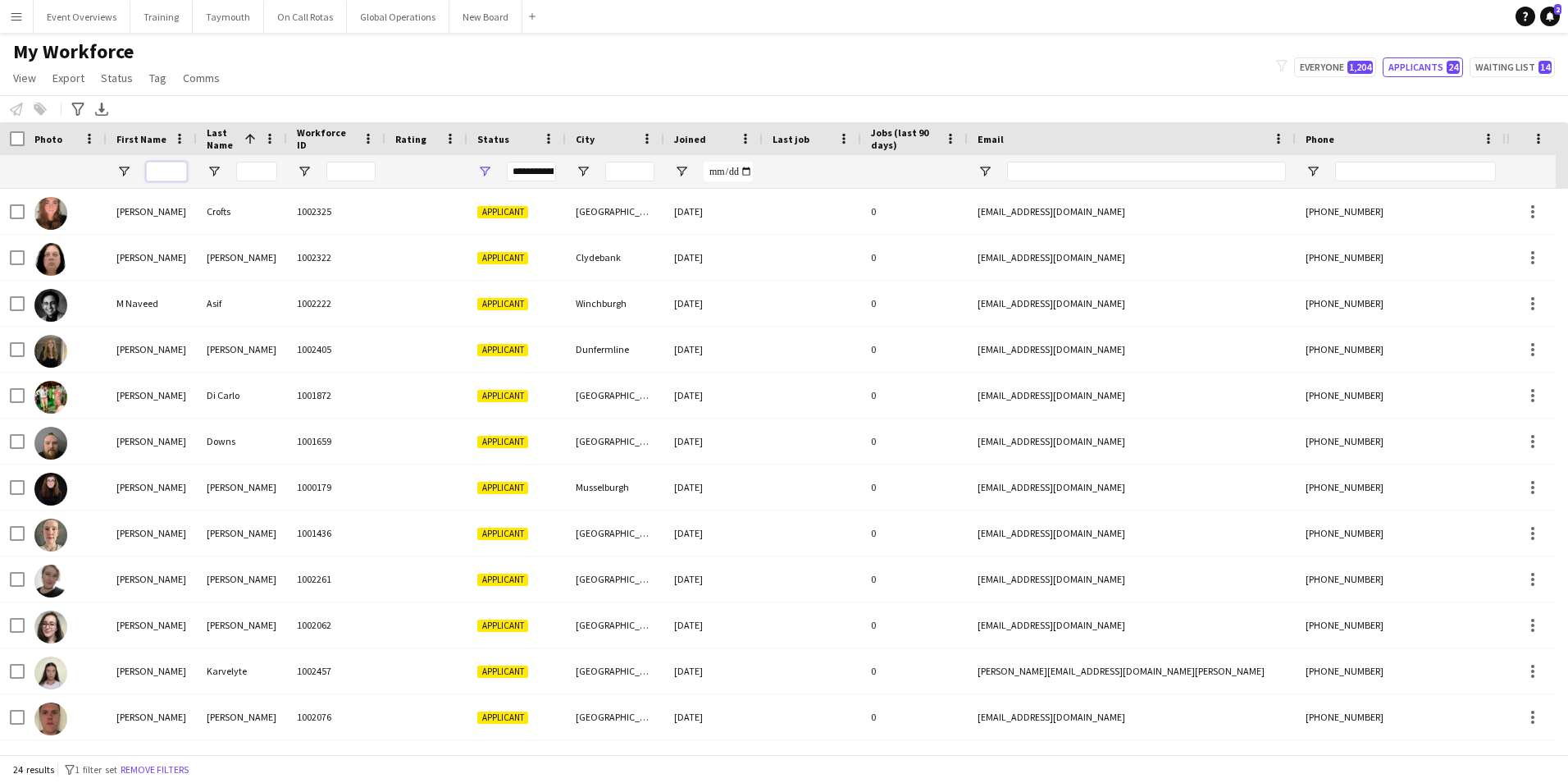
click at [182, 172] on input "First Name Filter Input" at bounding box center [166, 172] width 41 height 19
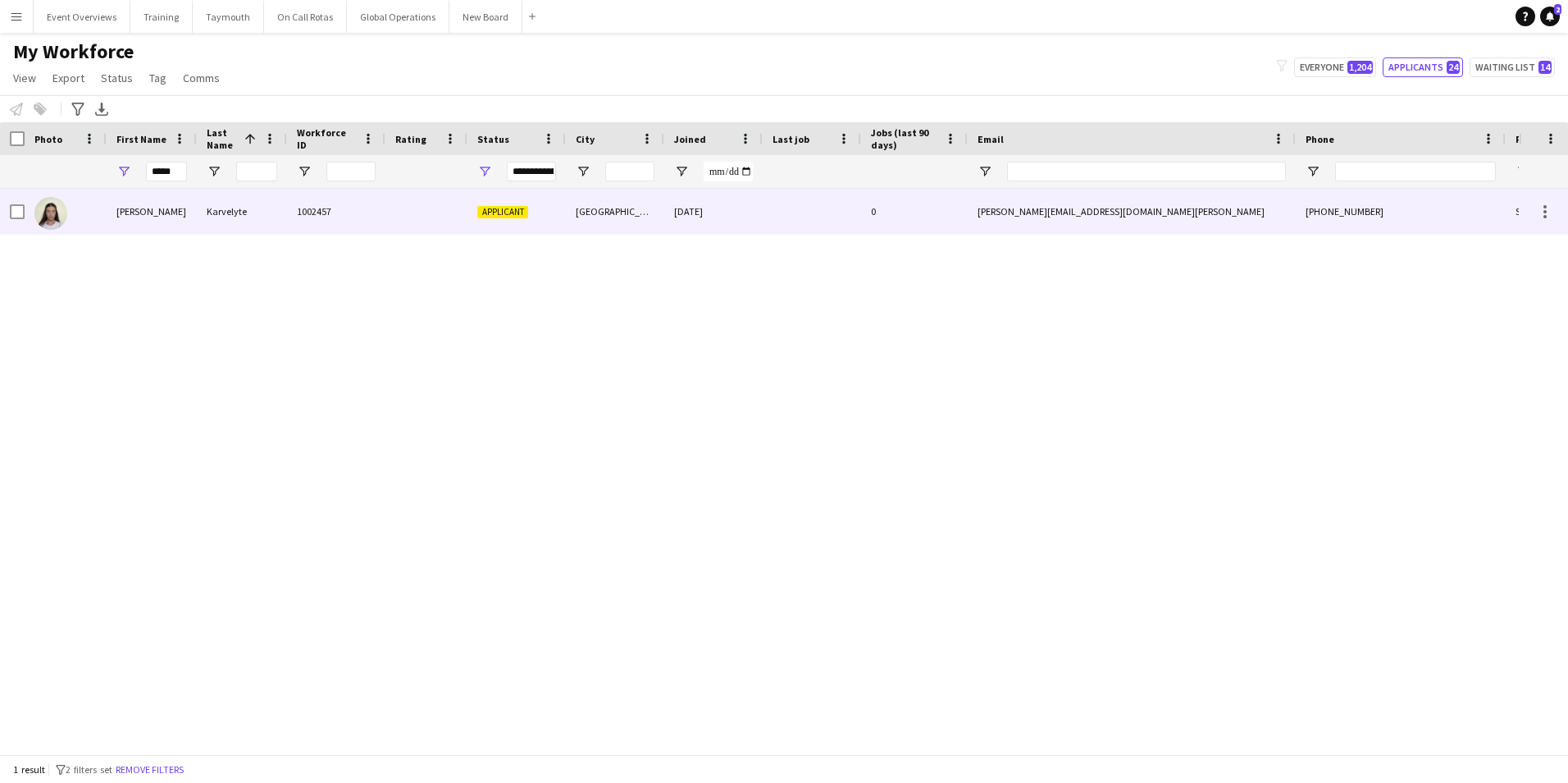
click at [123, 208] on div "[PERSON_NAME]" at bounding box center [151, 210] width 91 height 45
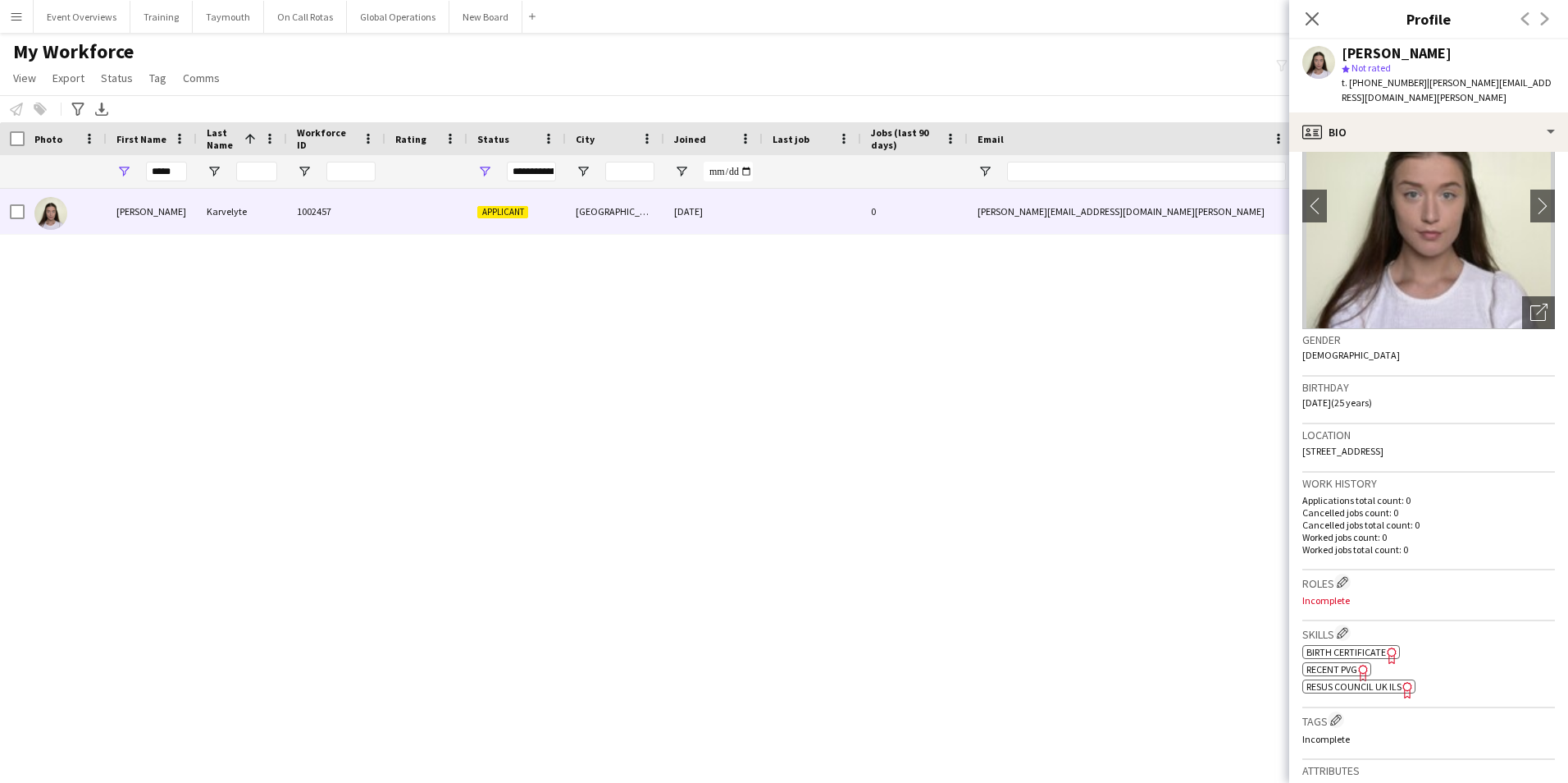
scroll to position [493, 0]
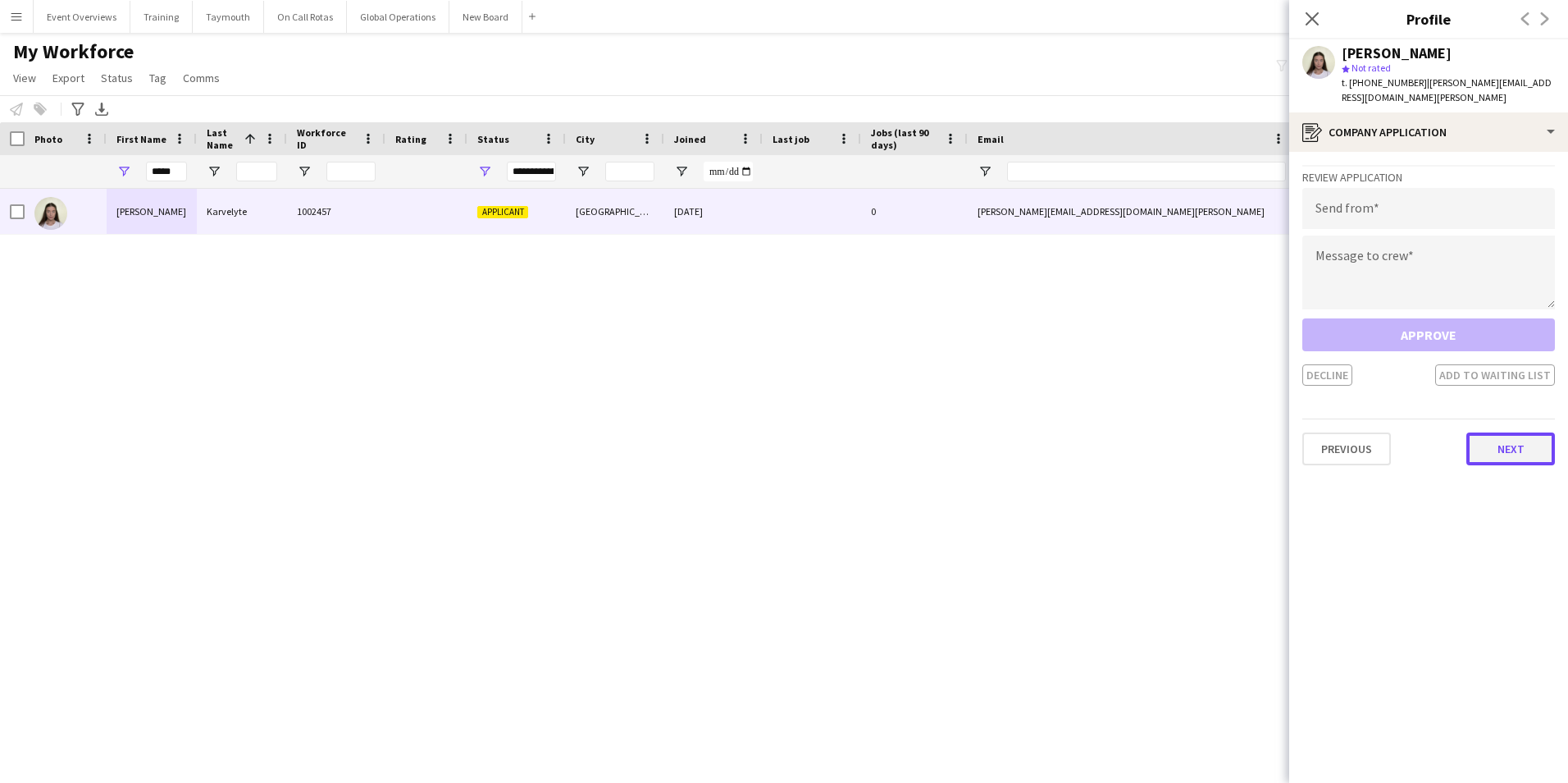
click at [1515, 440] on button "Next" at bounding box center [1510, 448] width 89 height 33
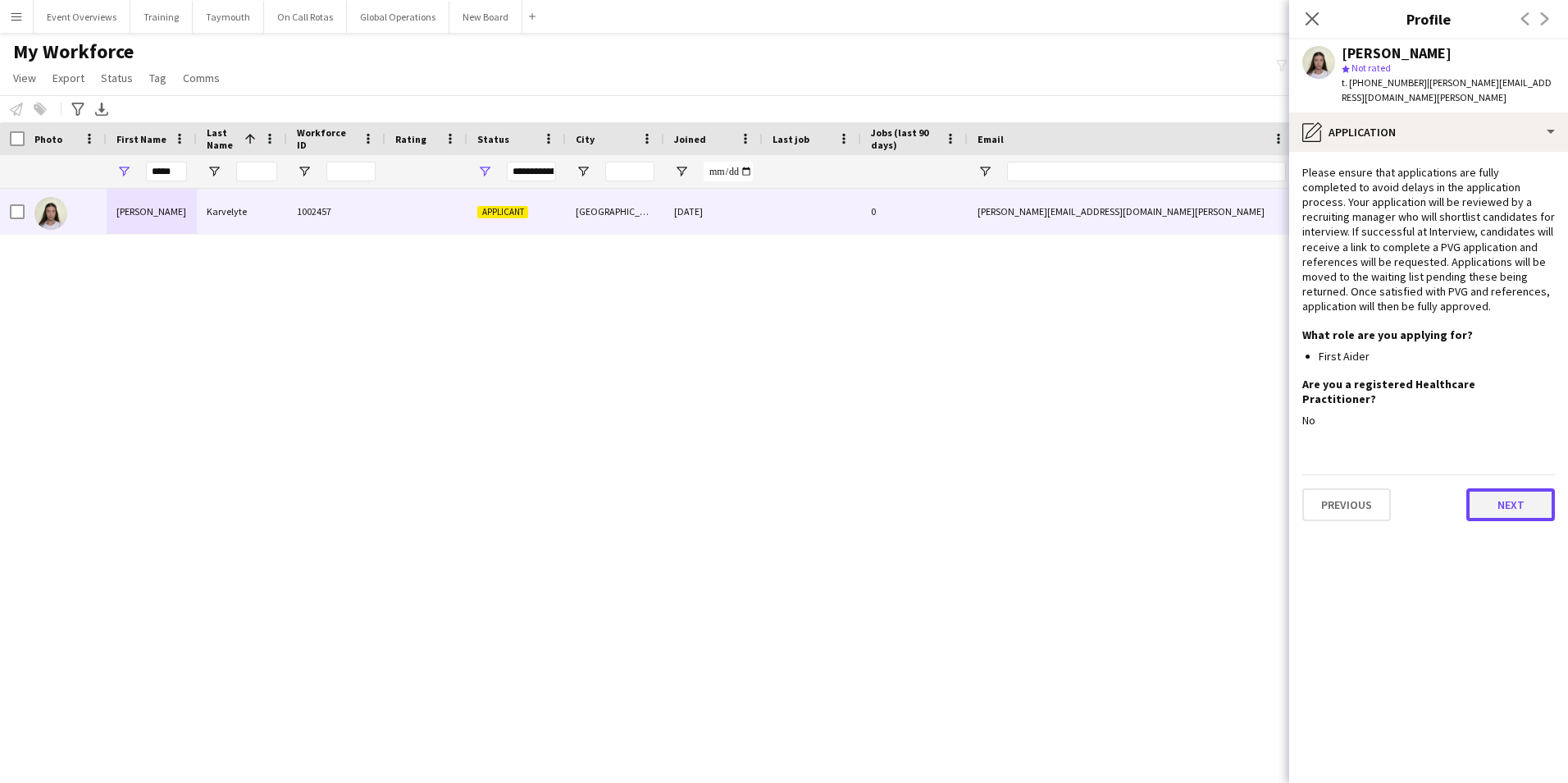
click at [1513, 488] on button "Next" at bounding box center [1510, 504] width 89 height 33
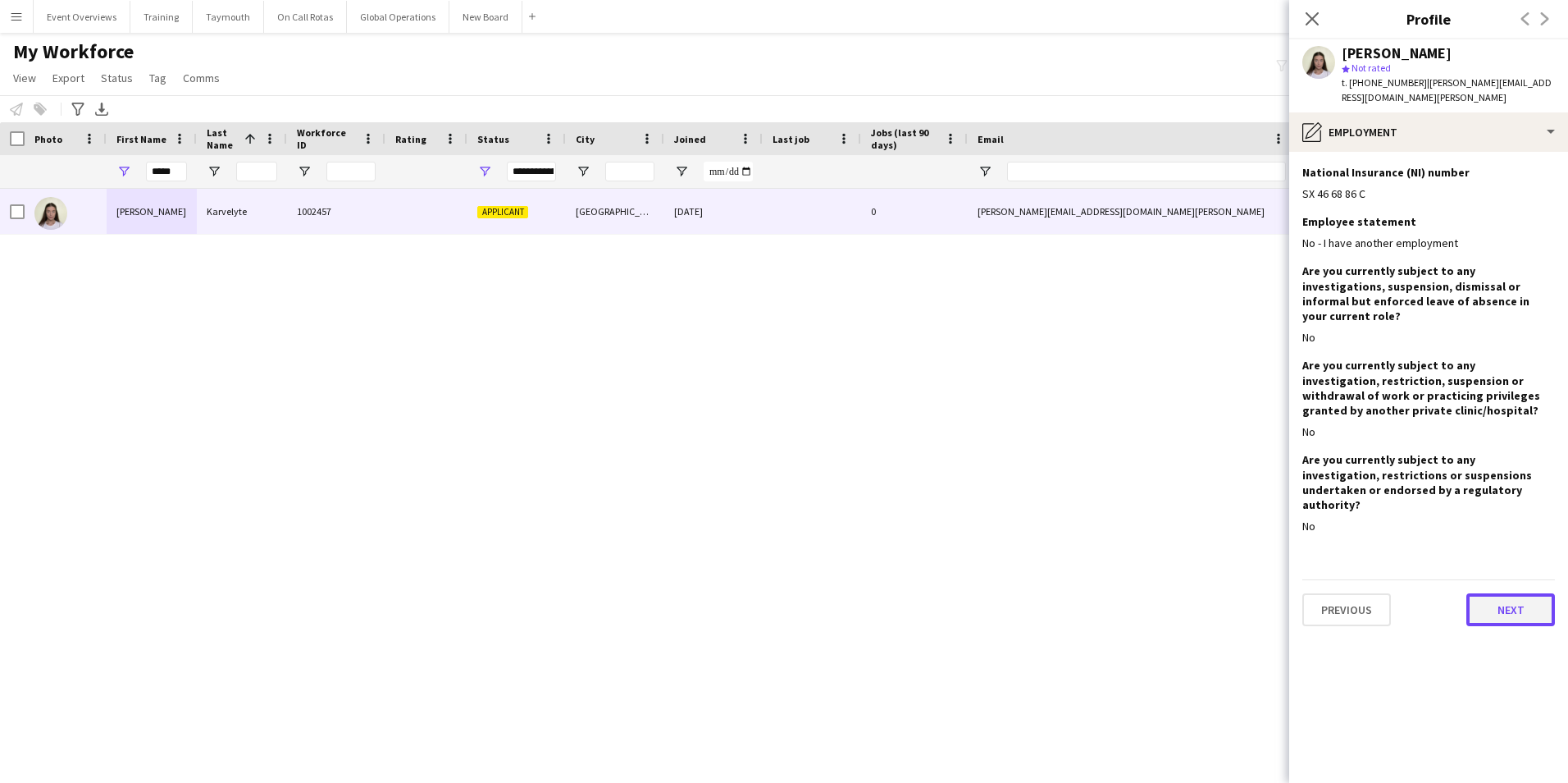
click at [1502, 593] on button "Next" at bounding box center [1510, 609] width 89 height 33
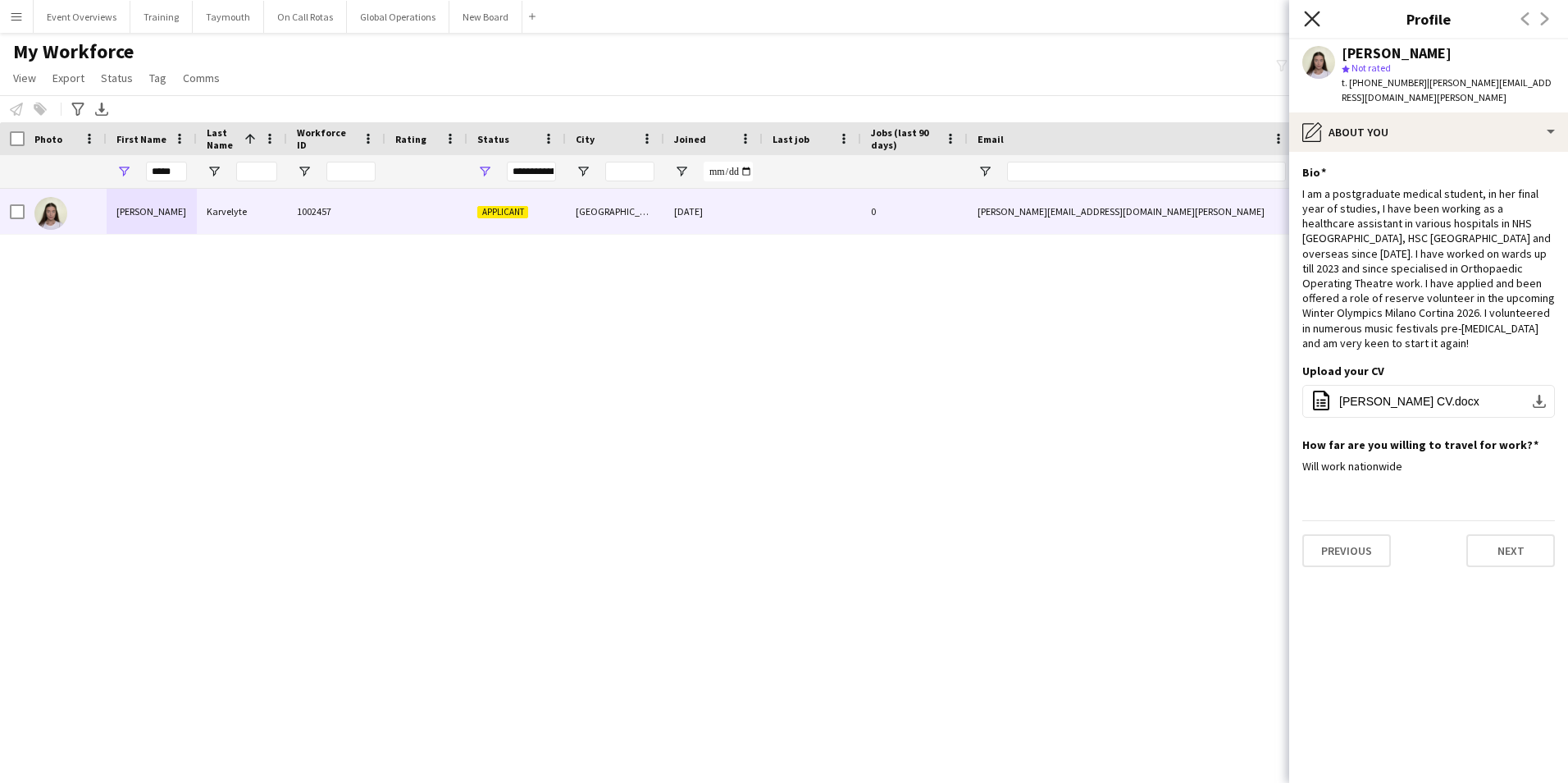
click at [1316, 18] on icon "Close pop-in" at bounding box center [1312, 18] width 16 height 16
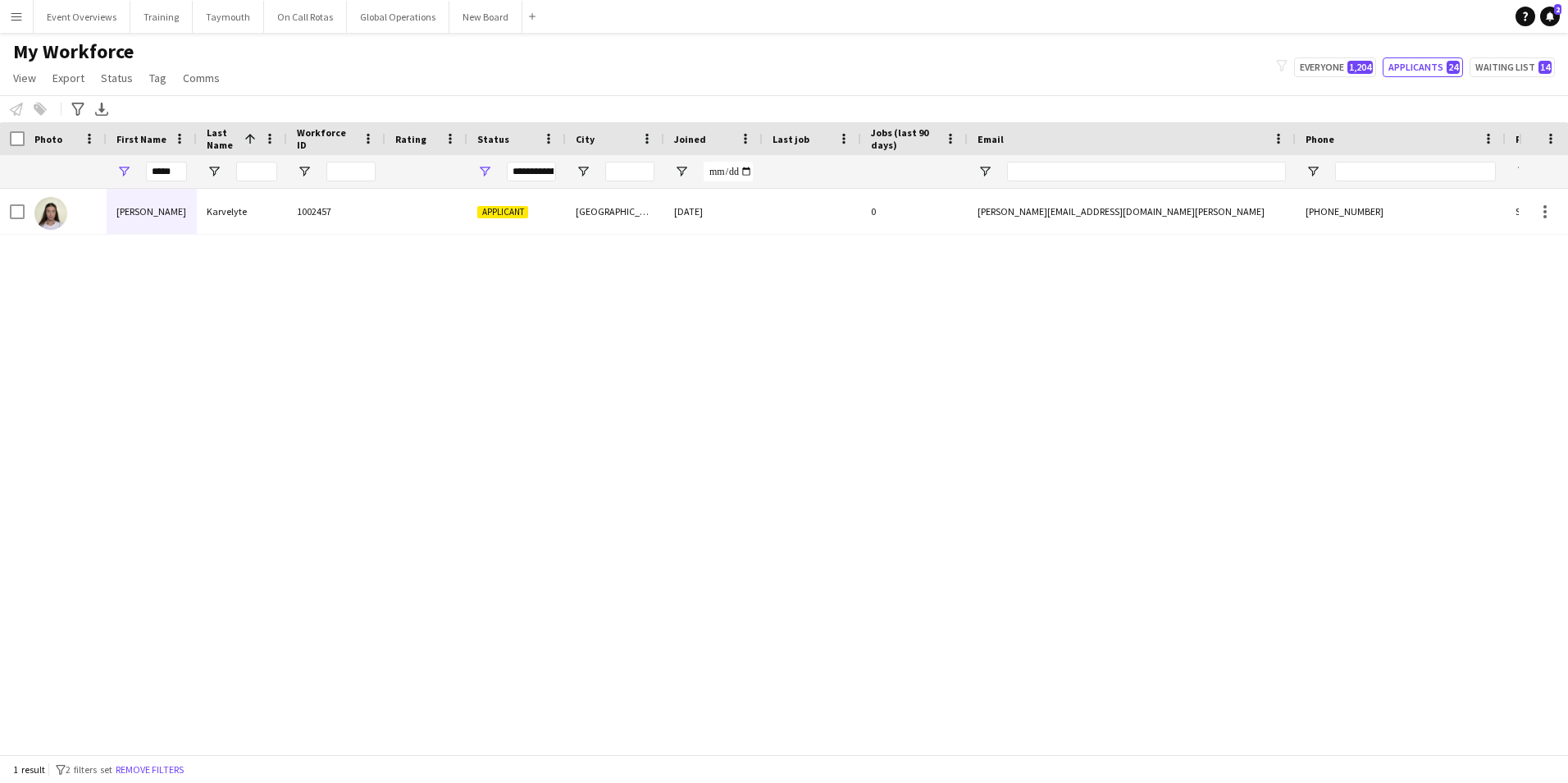
click at [585, 451] on div "[PERSON_NAME] 1002457 Applicant Aberdeen [DATE] 0 [PERSON_NAME][EMAIL_ADDRESS][…" at bounding box center [759, 465] width 1519 height 553
click at [176, 169] on input "*****" at bounding box center [166, 172] width 41 height 19
type input "*"
